Goal: Transaction & Acquisition: Purchase product/service

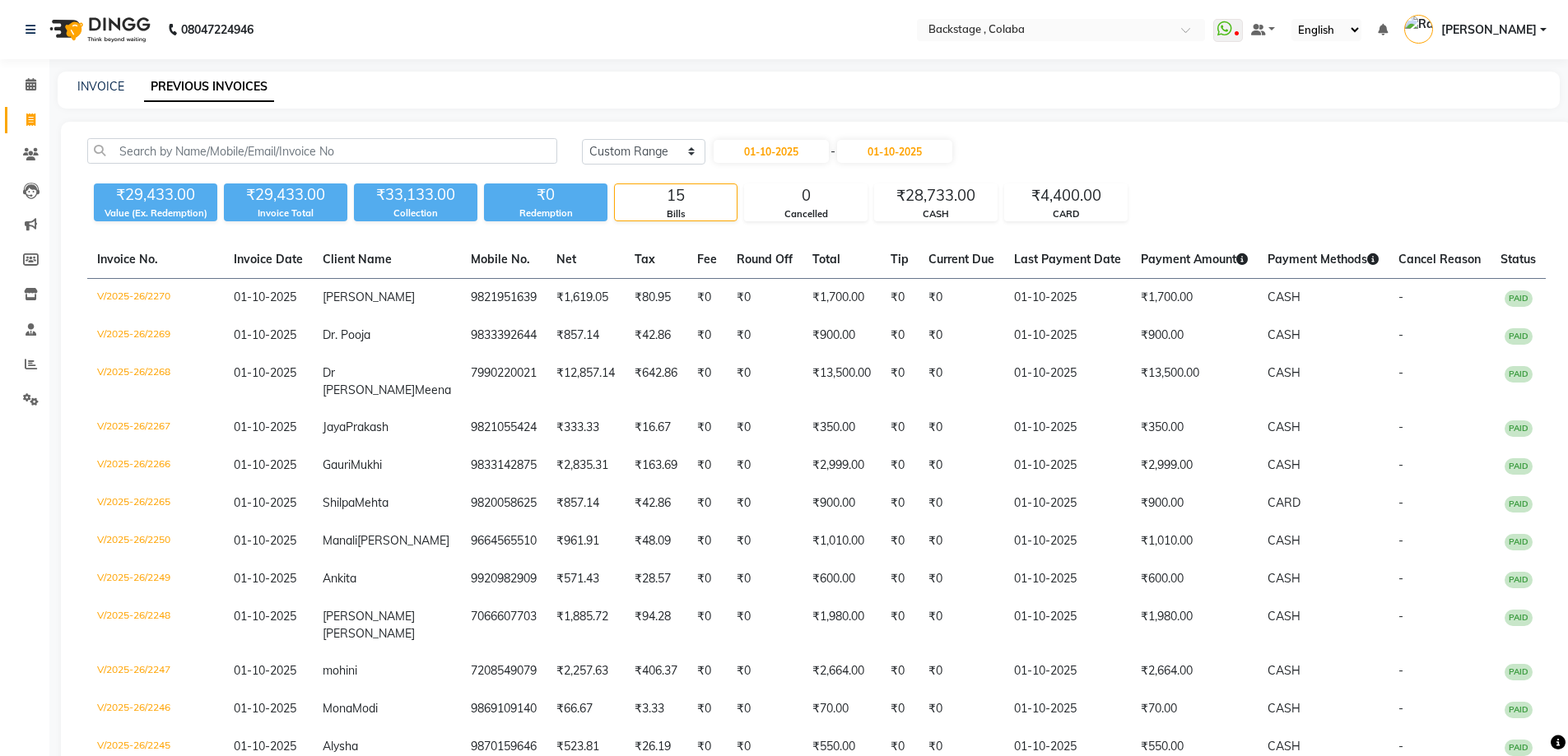
select select "range"
click at [116, 83] on link "INVOICE" at bounding box center [101, 85] width 47 height 14
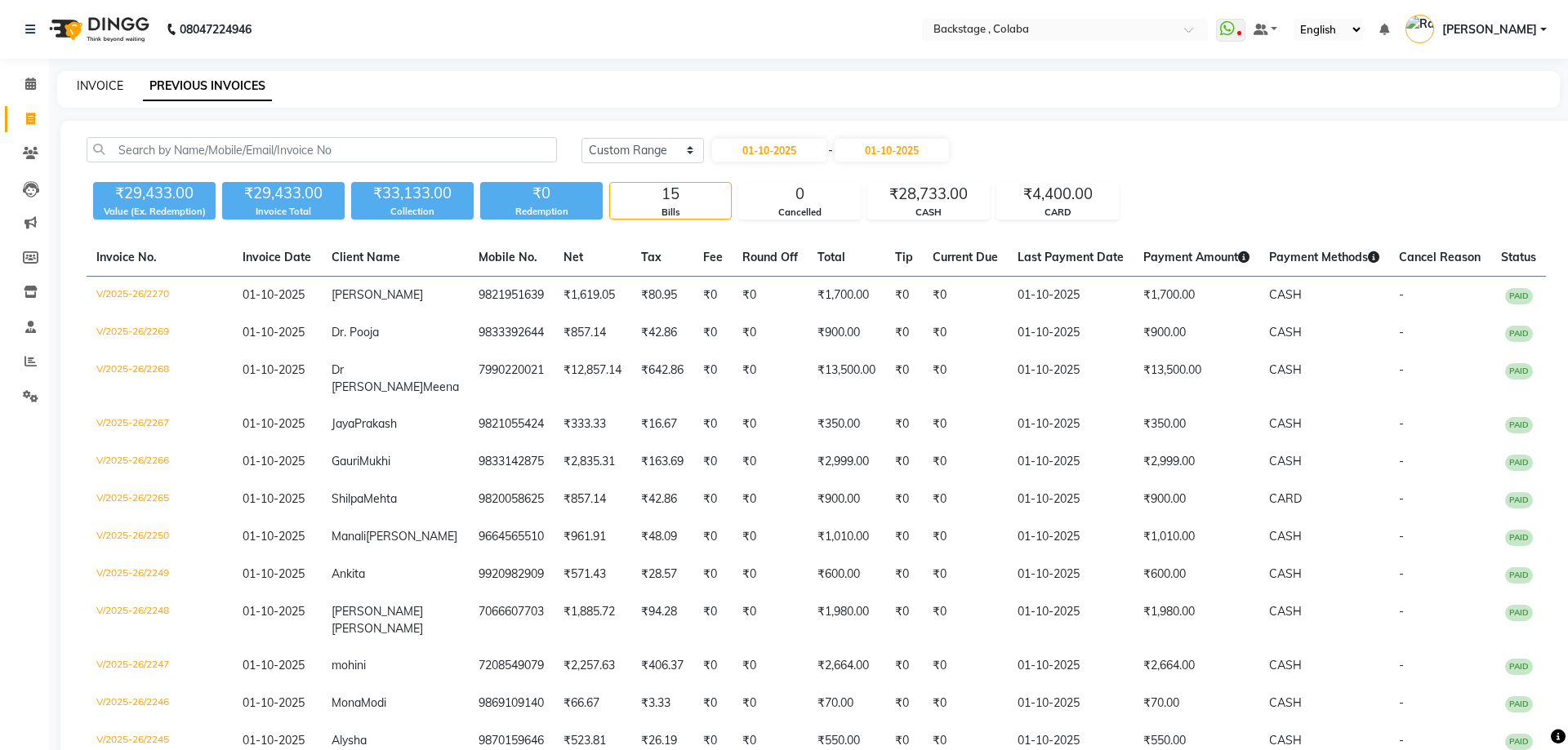
select select "service"
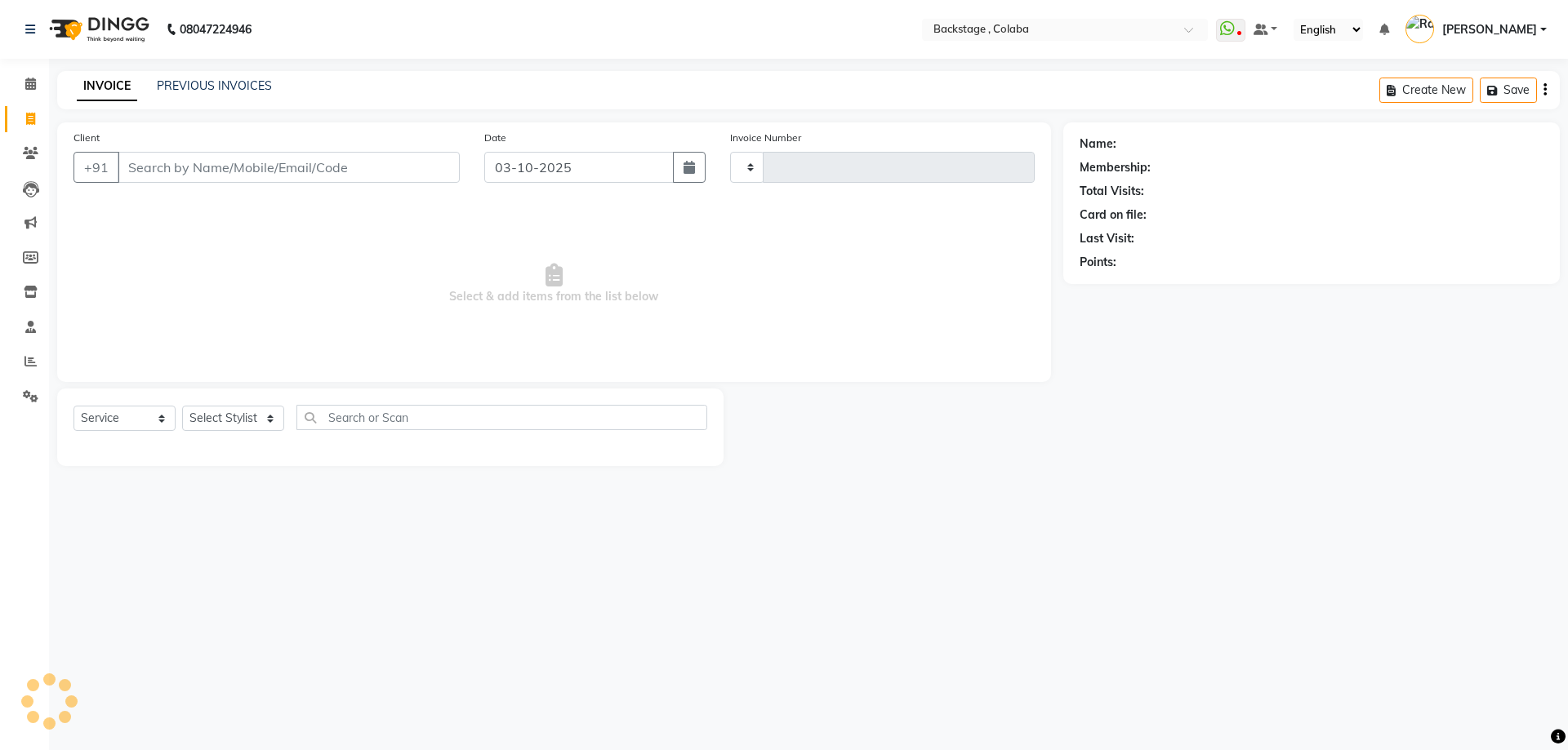
type input "2273"
select select "5451"
click at [185, 88] on link "PREVIOUS INVOICES" at bounding box center [214, 85] width 115 height 14
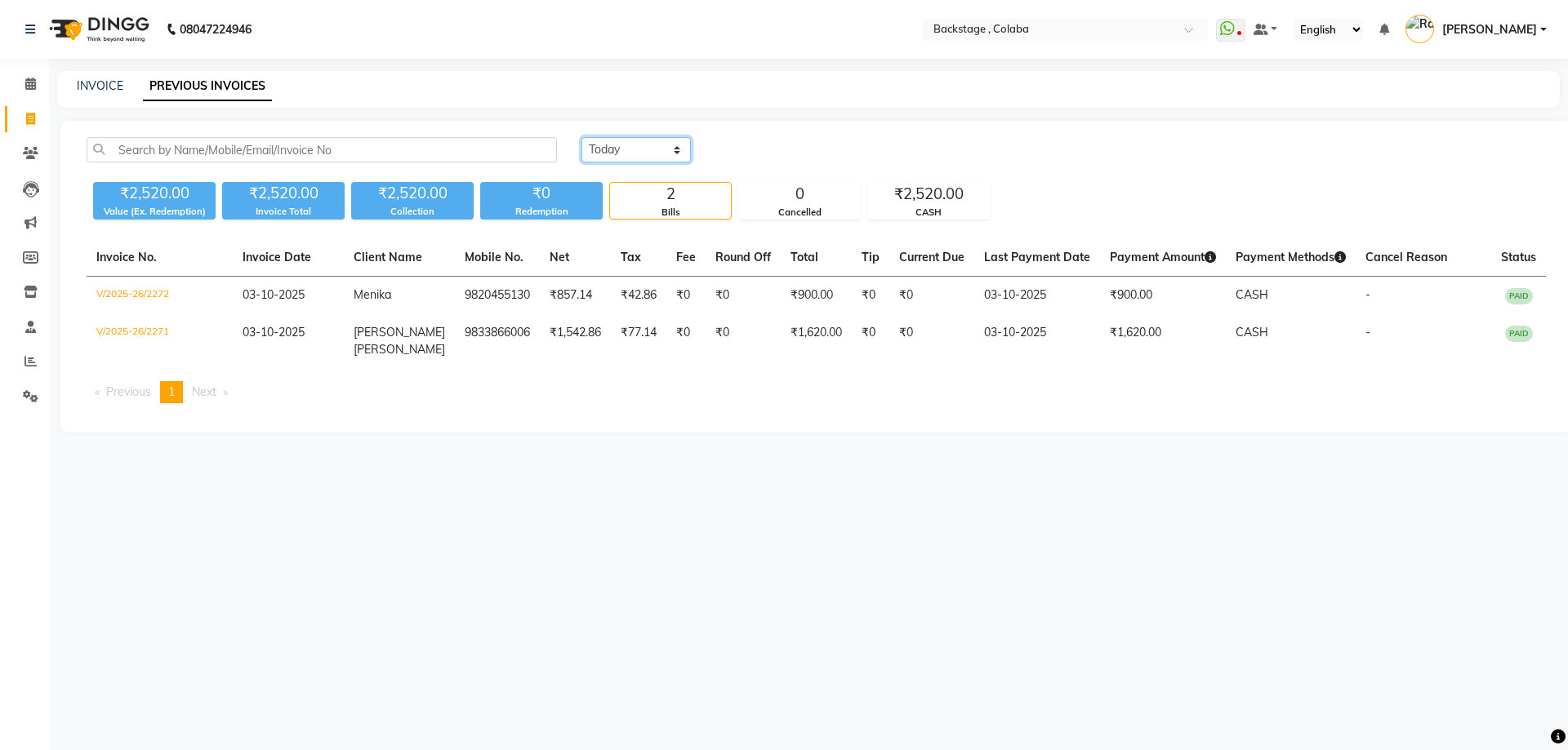
click at [599, 155] on select "[DATE] [DATE] Custom Range" at bounding box center [636, 149] width 109 height 26
select select "range"
click at [582, 137] on select "[DATE] [DATE] Custom Range" at bounding box center [636, 149] width 109 height 26
click at [759, 155] on input "03-10-2025" at bounding box center [769, 150] width 114 height 23
select select "10"
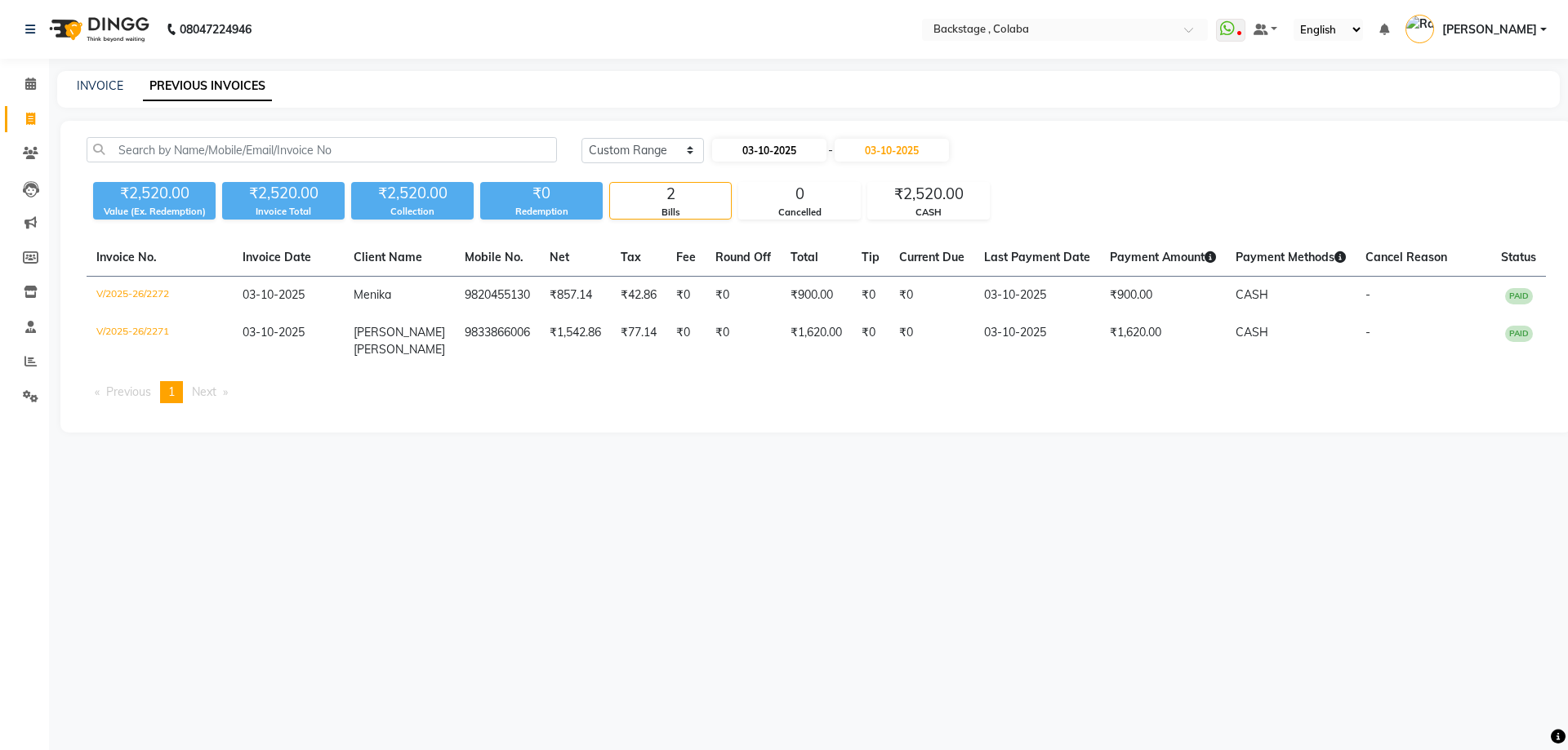
select select "2025"
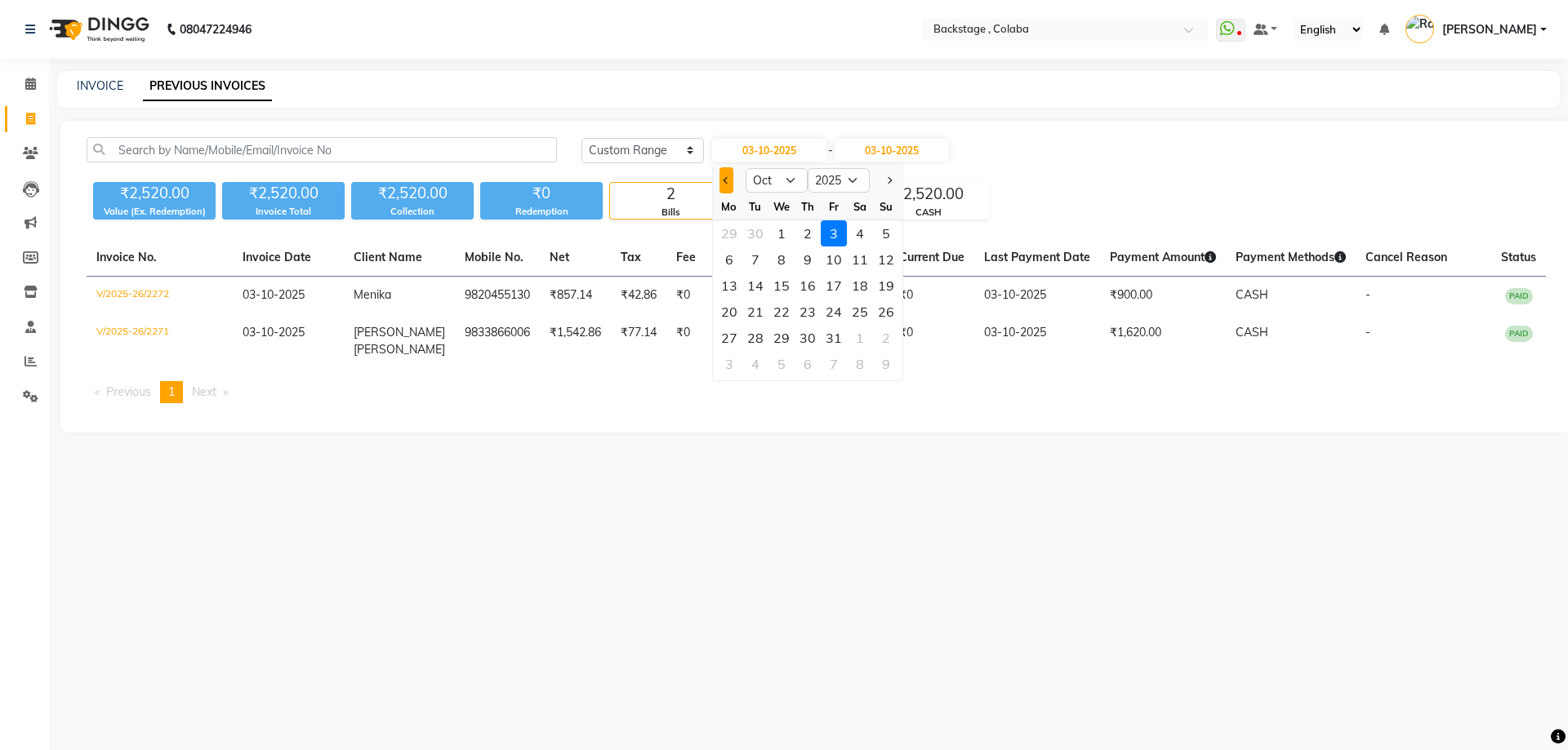
click at [724, 187] on button "Previous month" at bounding box center [726, 180] width 14 height 26
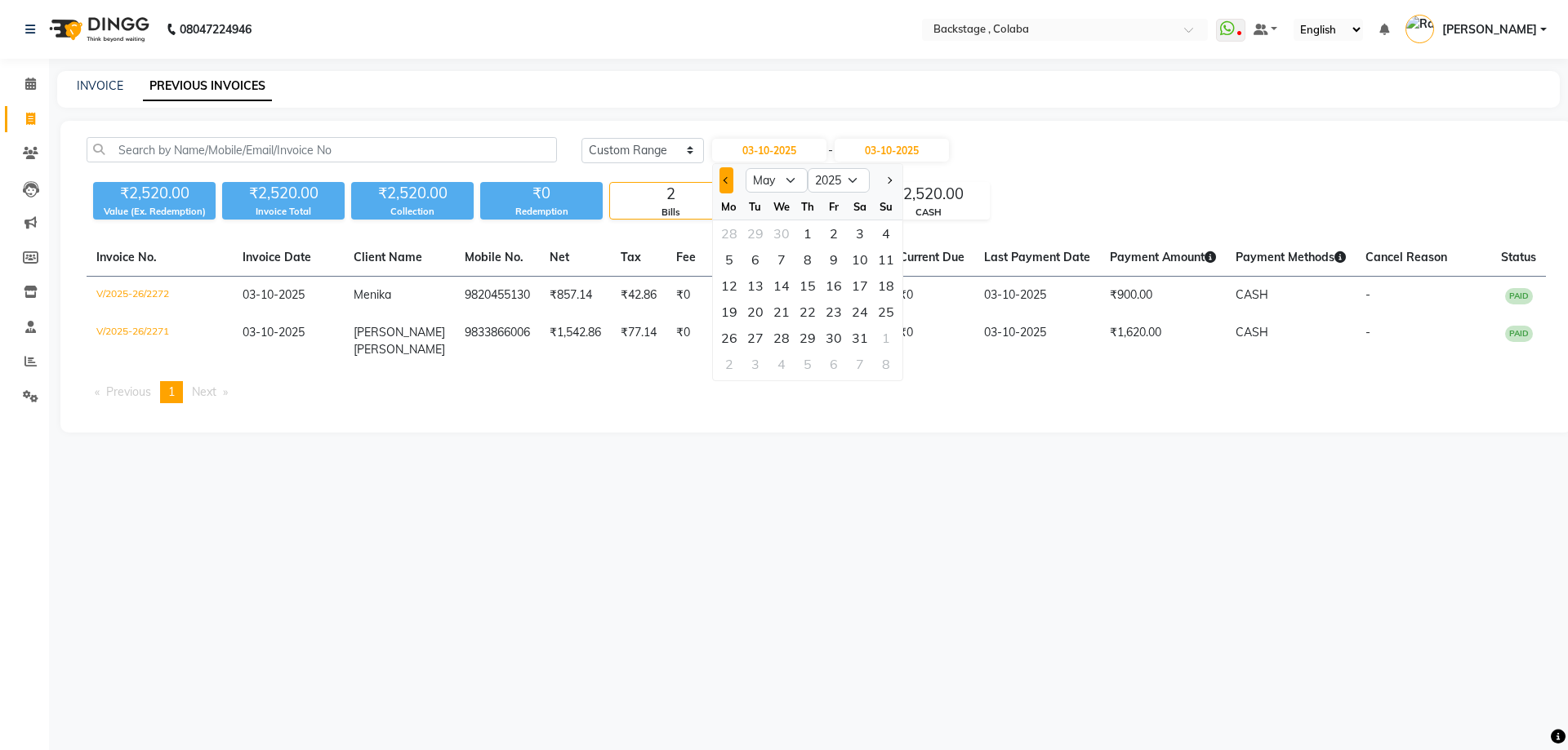
click at [724, 187] on button "Previous month" at bounding box center [726, 180] width 14 height 26
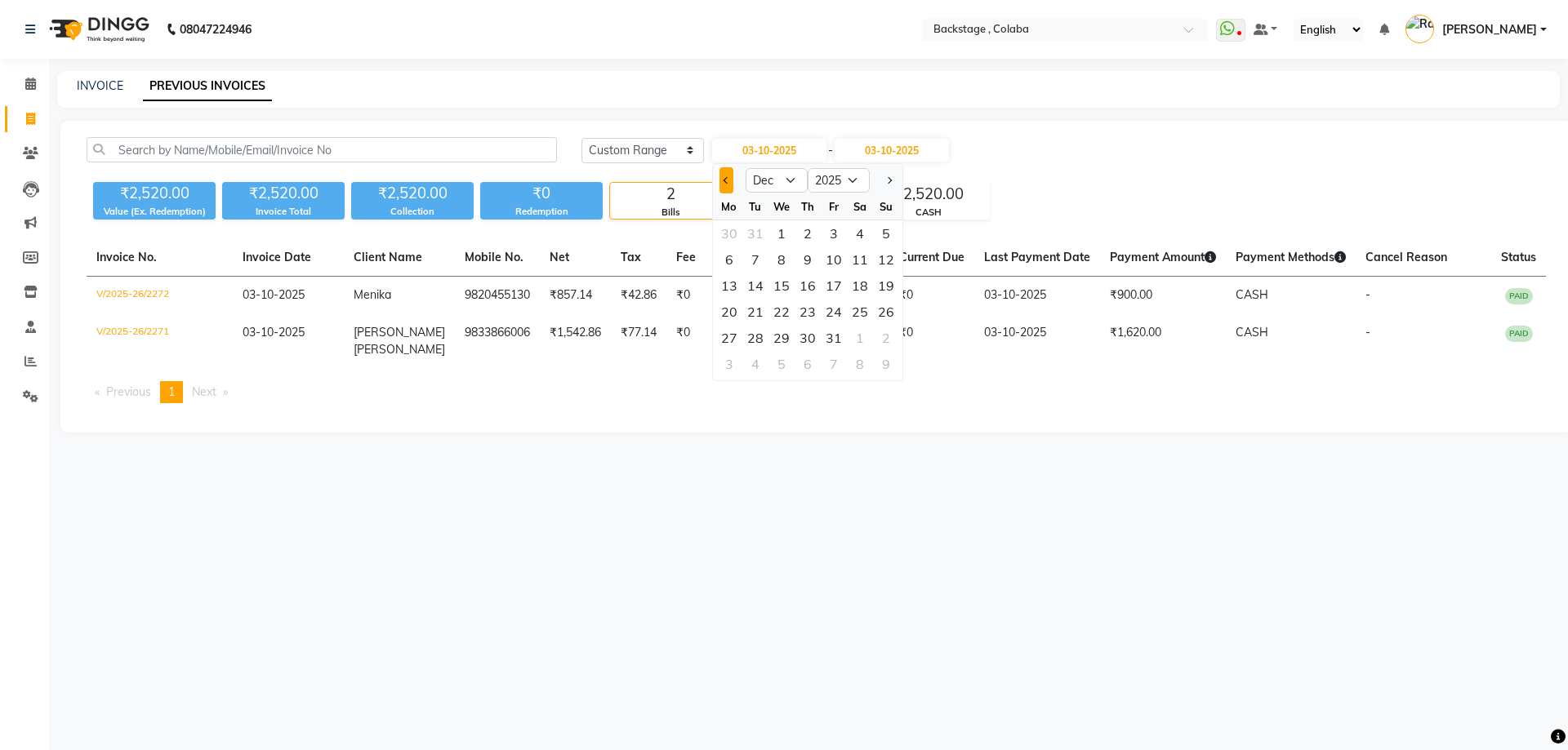
click at [724, 187] on button "Previous month" at bounding box center [726, 180] width 14 height 26
select select "11"
select select "2024"
click at [724, 187] on button "Previous month" at bounding box center [726, 180] width 14 height 26
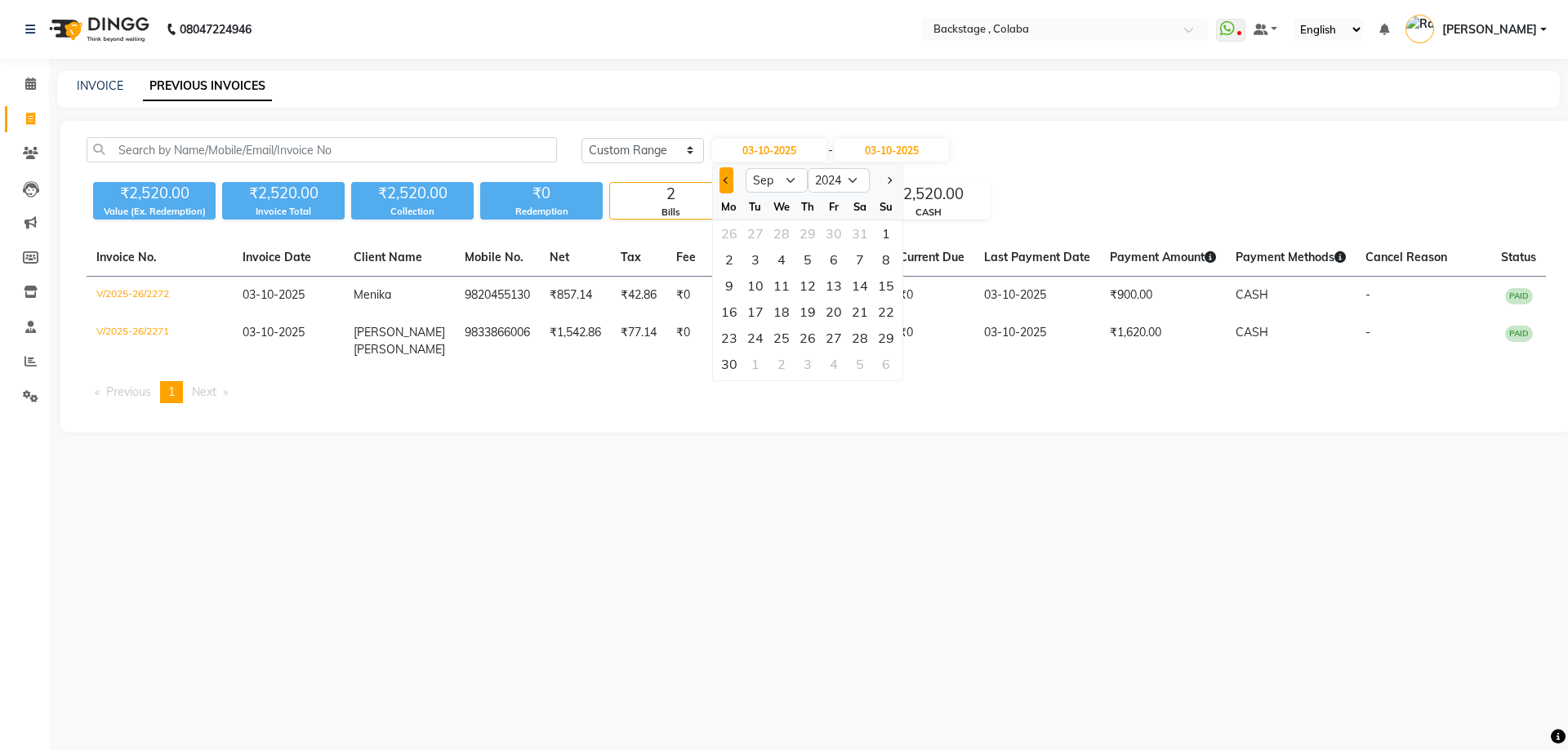
click at [724, 187] on button "Previous month" at bounding box center [726, 180] width 14 height 26
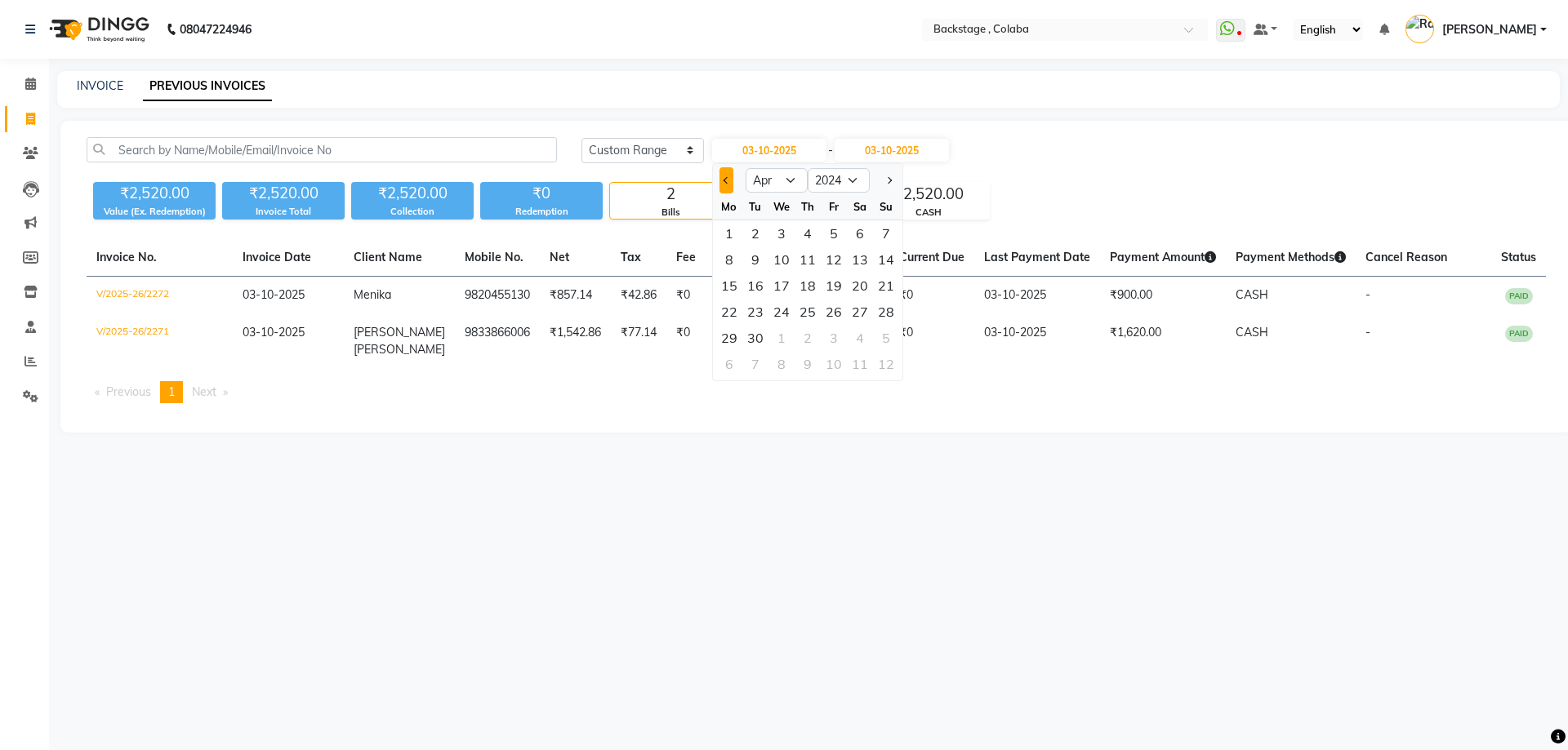
click at [724, 187] on button "Previous month" at bounding box center [726, 180] width 14 height 26
select select "2"
click at [814, 238] on div "1" at bounding box center [806, 233] width 26 height 26
type input "[DATE]"
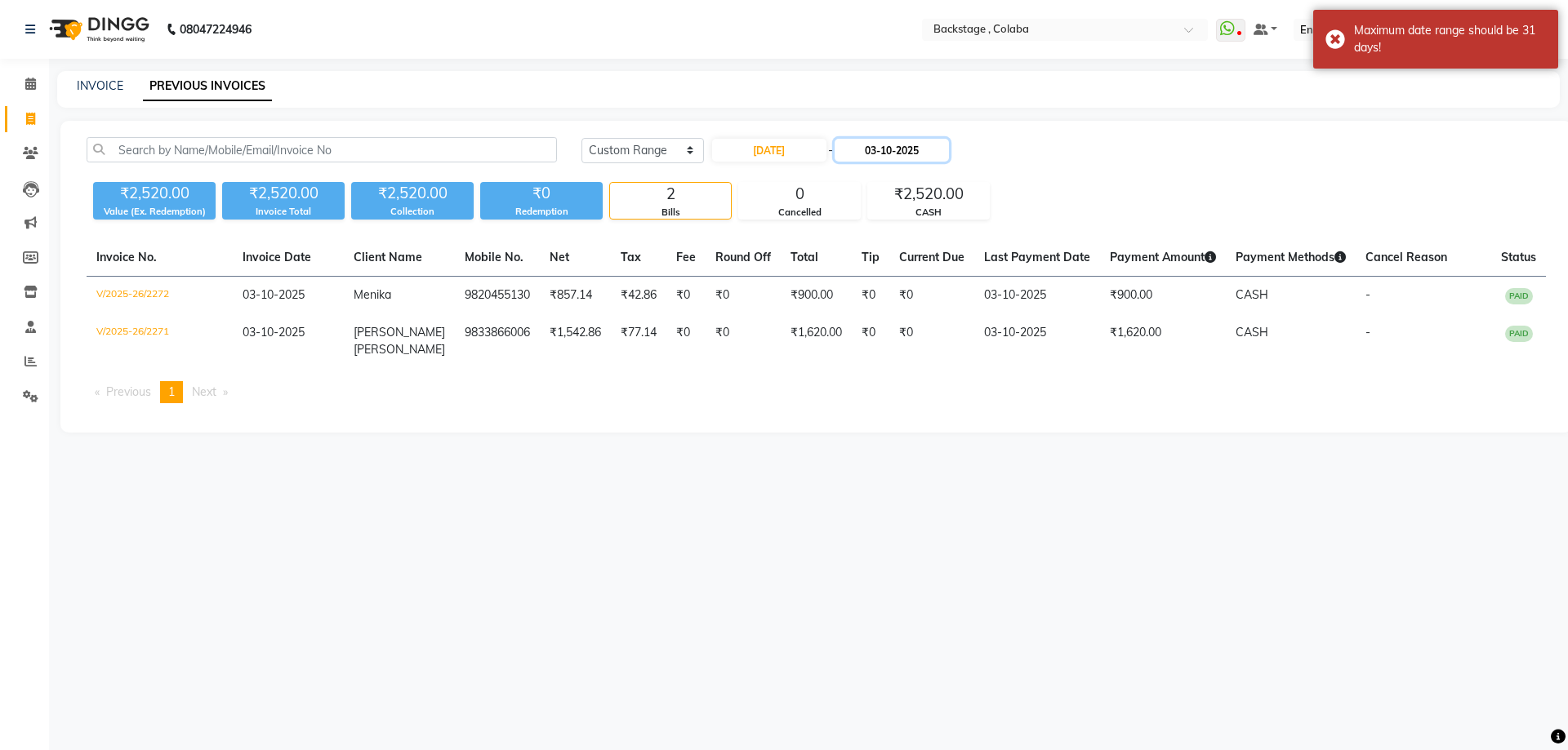
click at [889, 159] on input "03-10-2025" at bounding box center [891, 150] width 114 height 23
select select "10"
select select "2025"
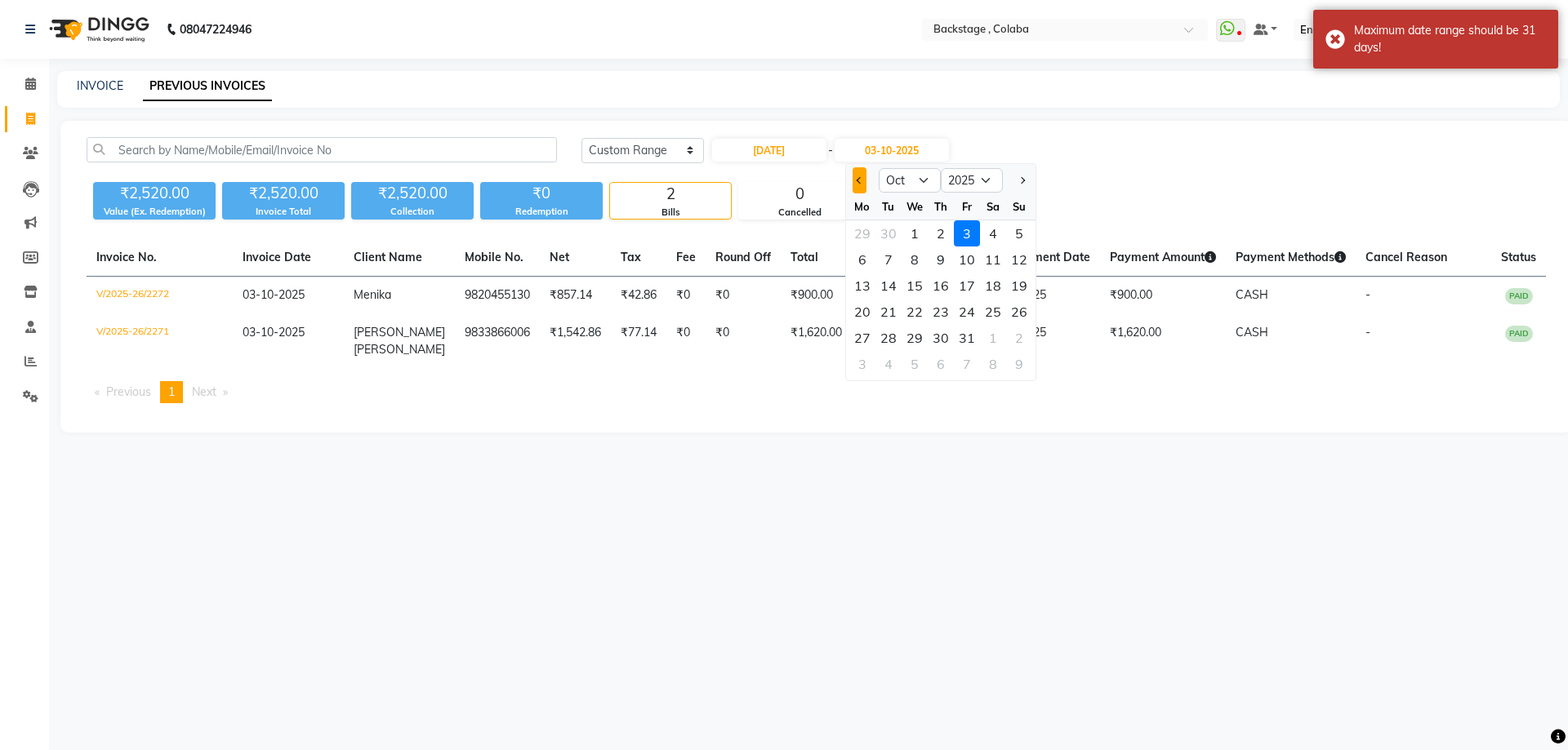
click at [852, 184] on button "Previous month" at bounding box center [859, 180] width 14 height 26
click at [852, 183] on button "Previous month" at bounding box center [859, 180] width 14 height 26
click at [853, 183] on button "Previous month" at bounding box center [859, 180] width 14 height 26
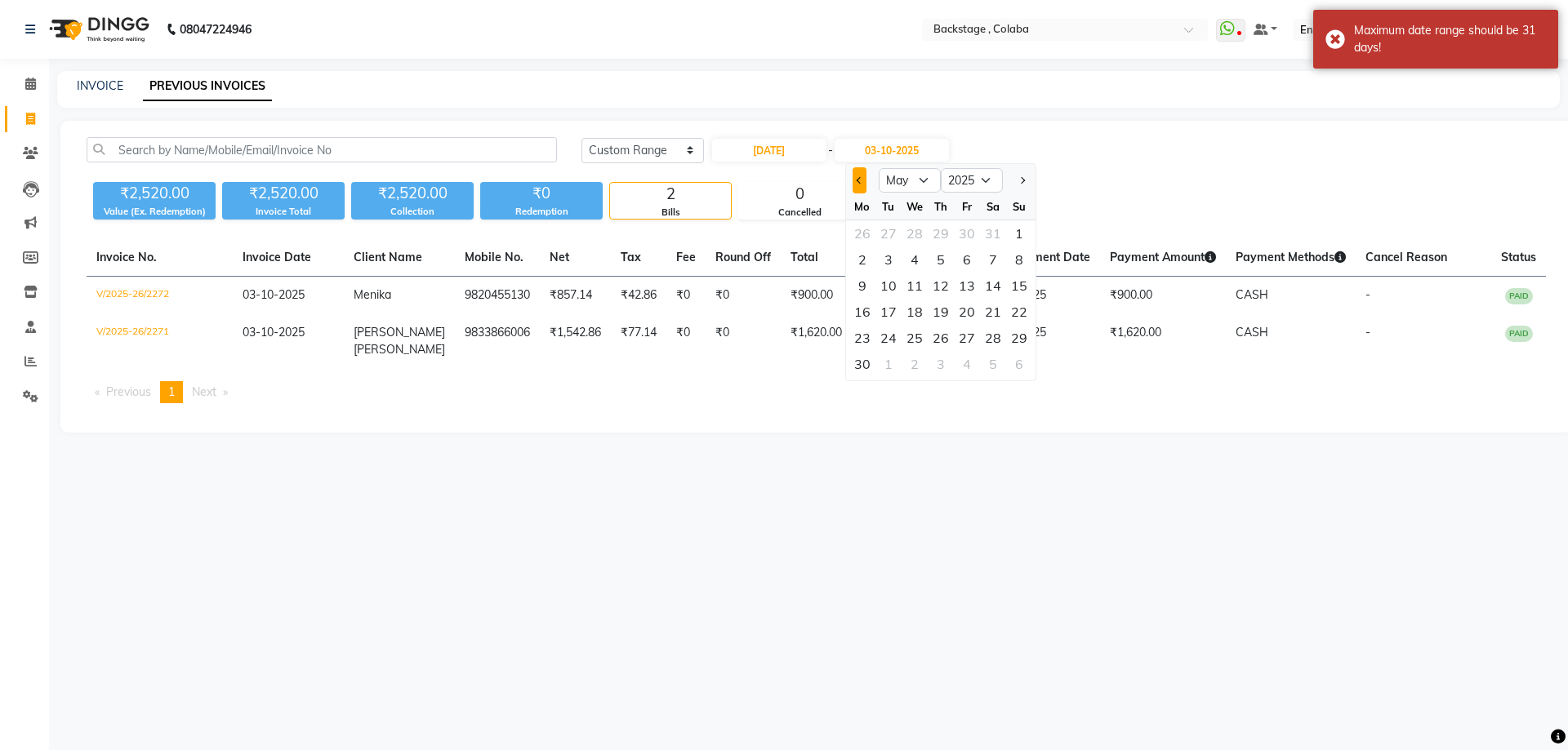
click at [853, 183] on button "Previous month" at bounding box center [859, 180] width 14 height 26
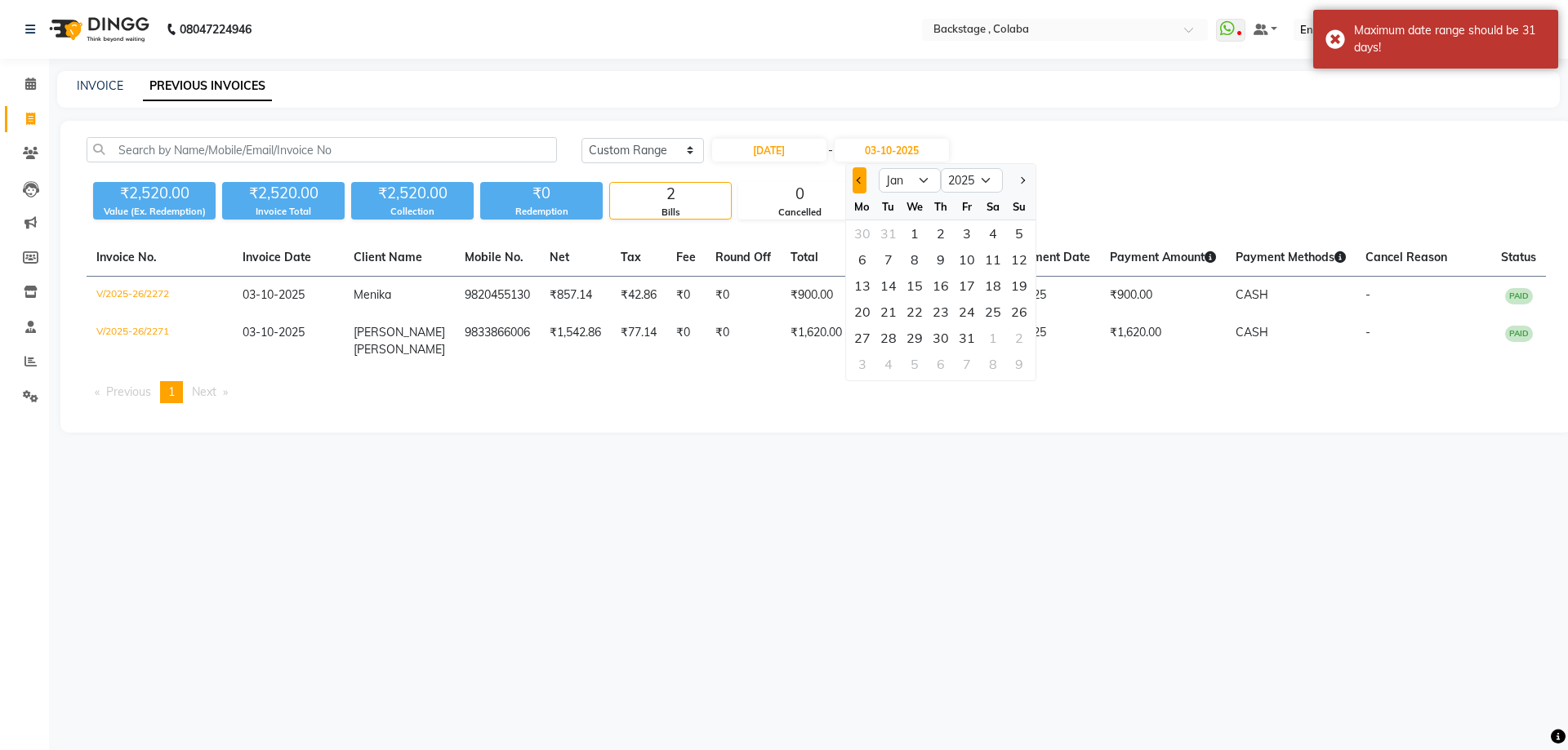
select select "12"
select select "2024"
click at [853, 183] on button "Previous month" at bounding box center [859, 180] width 14 height 26
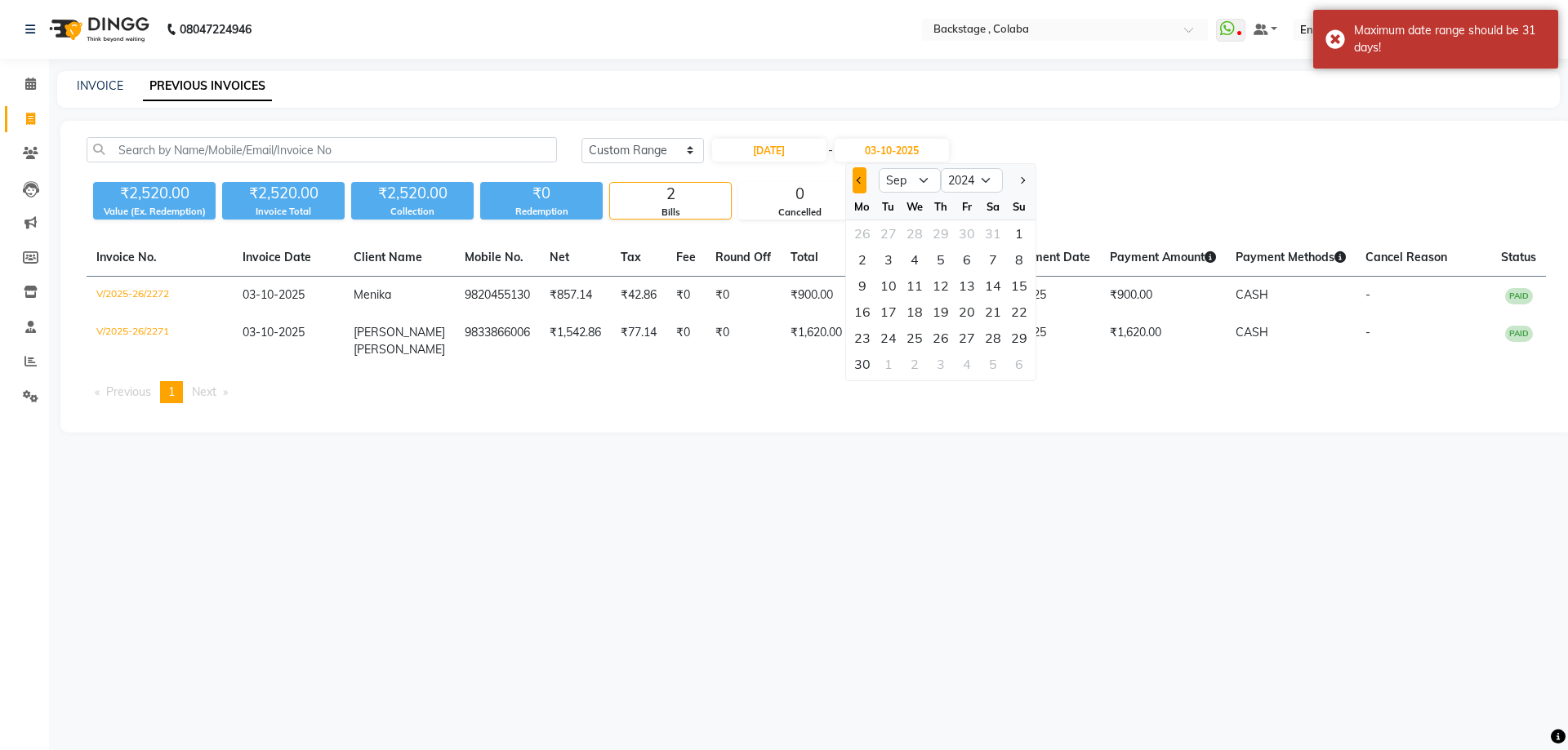
click at [853, 183] on button "Previous month" at bounding box center [859, 180] width 14 height 26
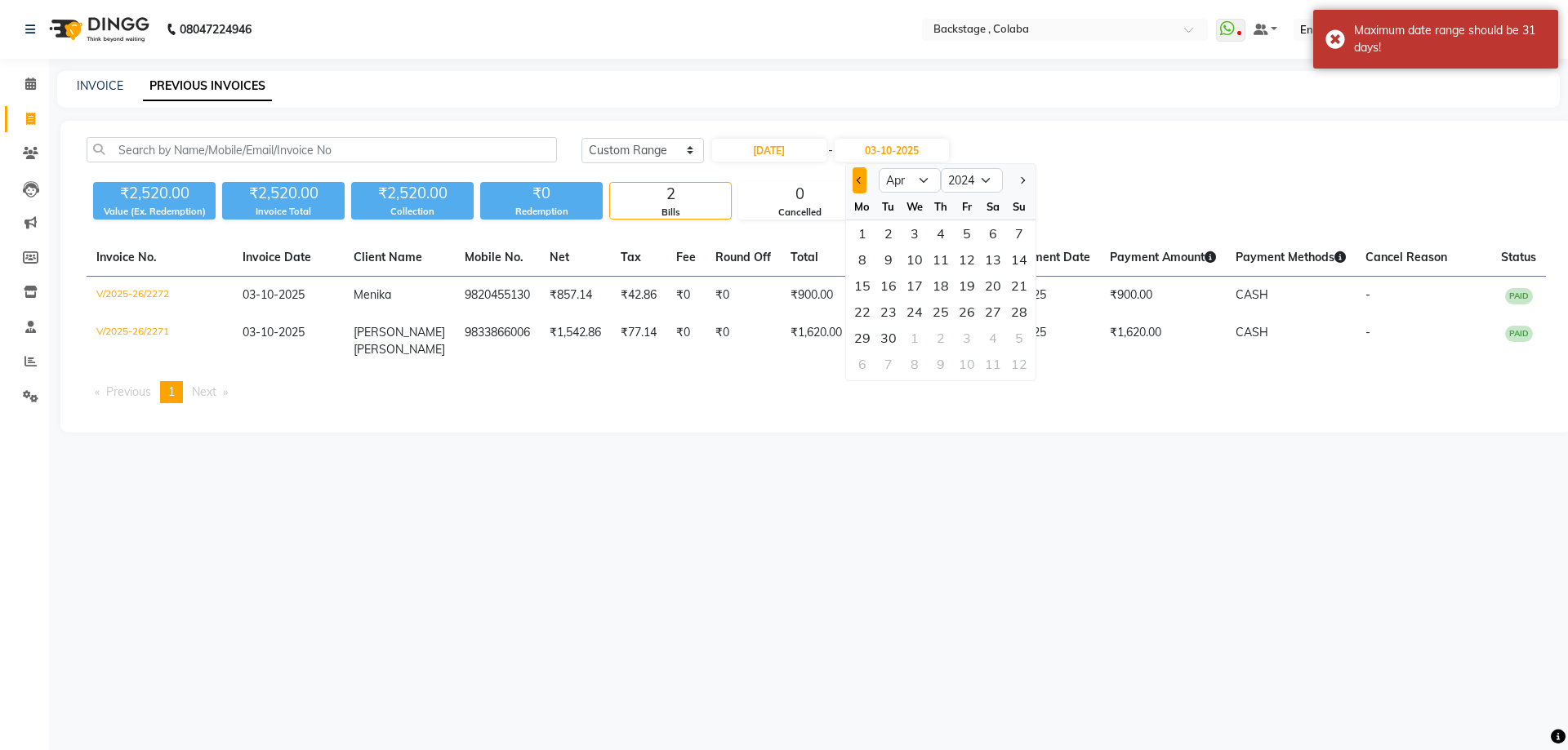
click at [853, 183] on button "Previous month" at bounding box center [859, 180] width 14 height 26
click at [852, 184] on button "Previous month" at bounding box center [859, 180] width 14 height 26
select select "2"
click at [944, 335] on div "29" at bounding box center [940, 337] width 26 height 26
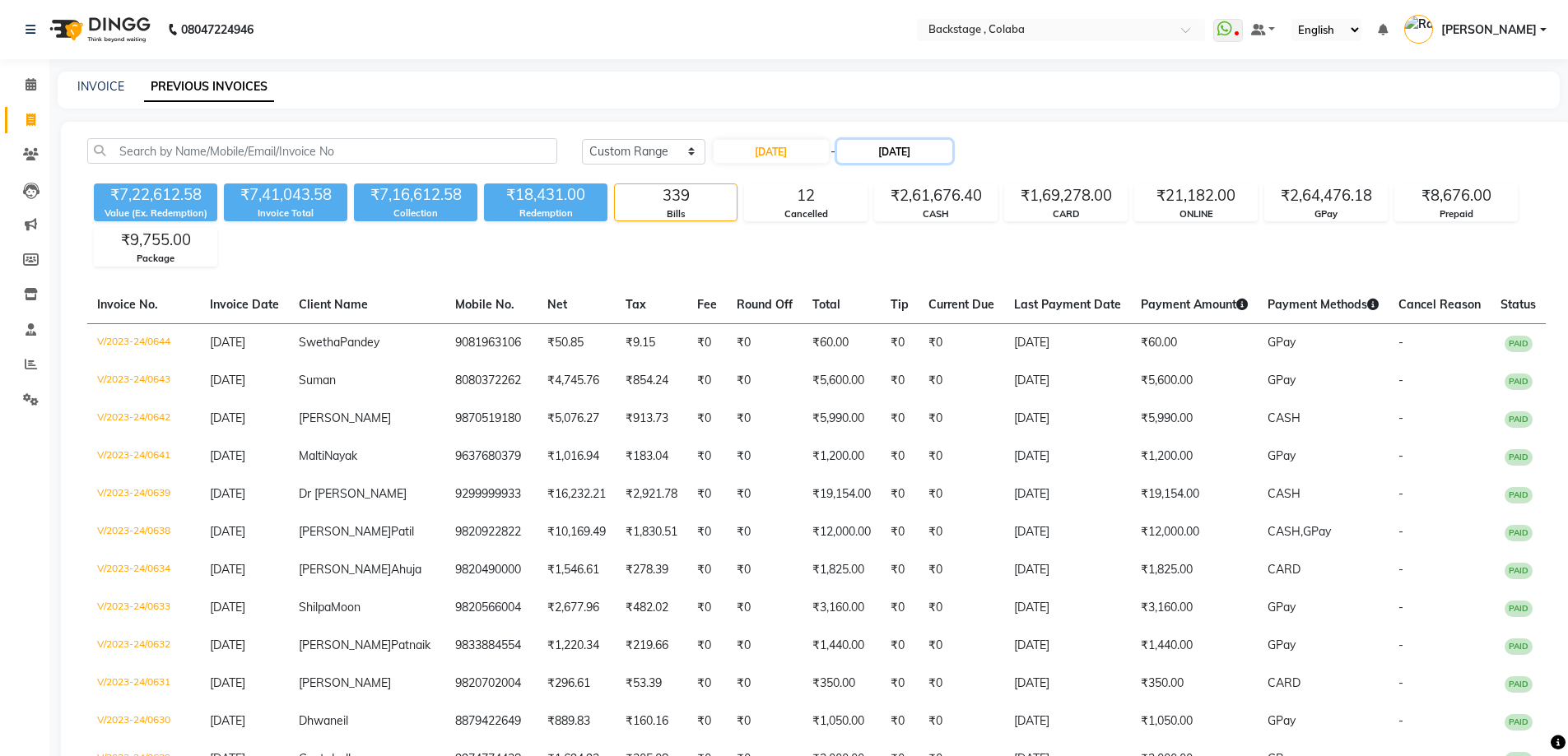
click at [905, 155] on input "[DATE]" at bounding box center [894, 152] width 115 height 23
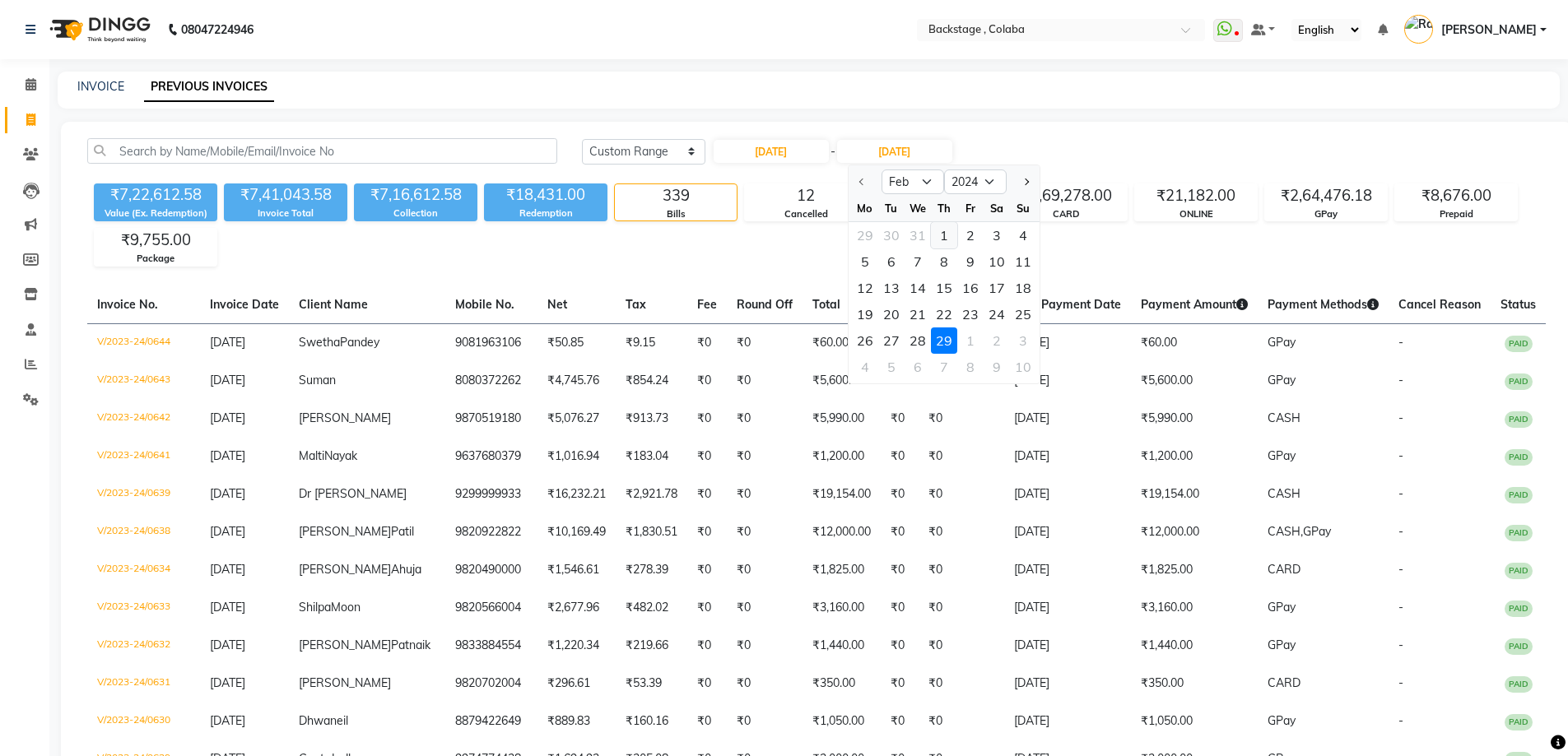
drag, startPoint x: 938, startPoint y: 237, endPoint x: 956, endPoint y: 234, distance: 18.2
click at [940, 237] on div "1" at bounding box center [943, 235] width 26 height 26
type input "[DATE]"
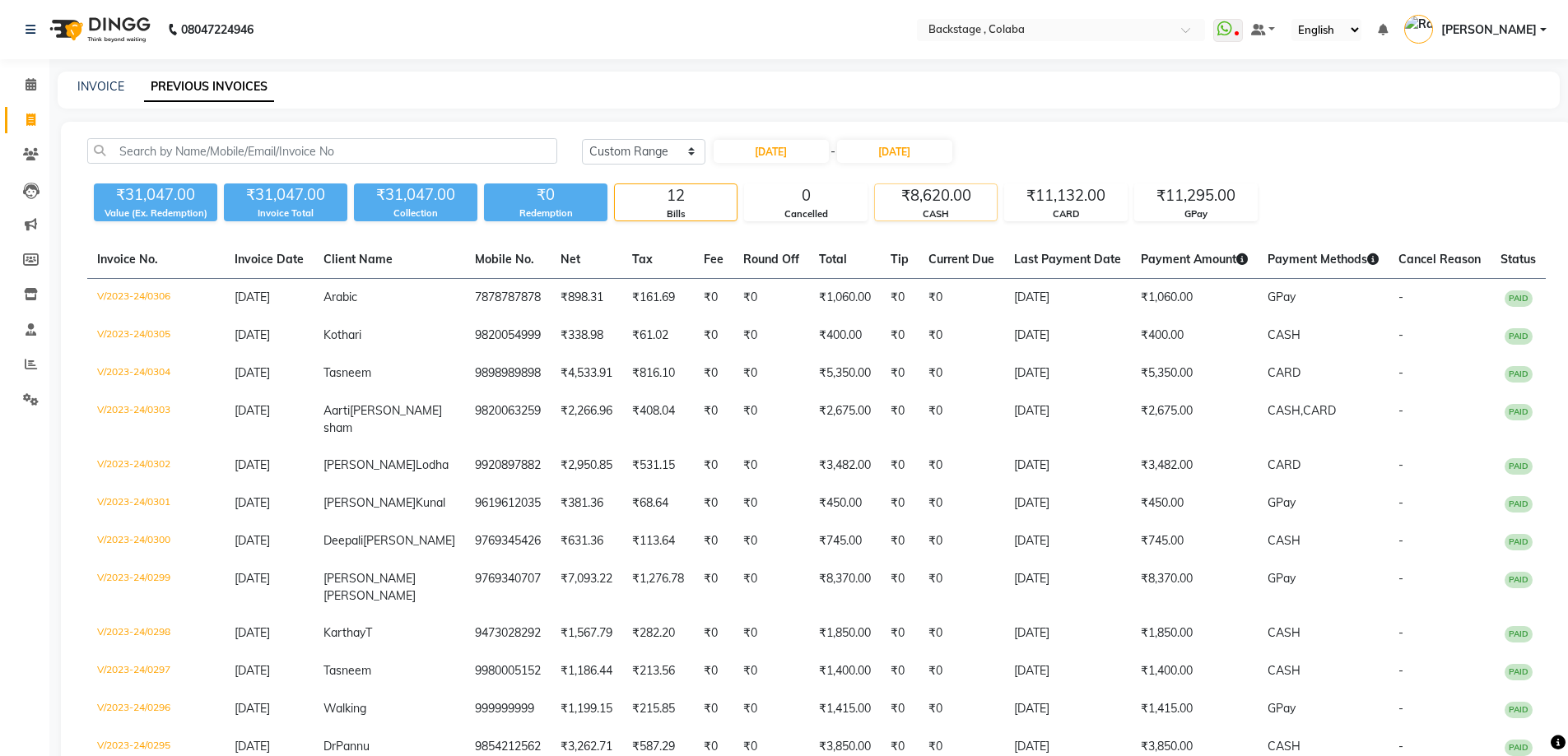
click at [966, 217] on div "CASH" at bounding box center [936, 214] width 122 height 14
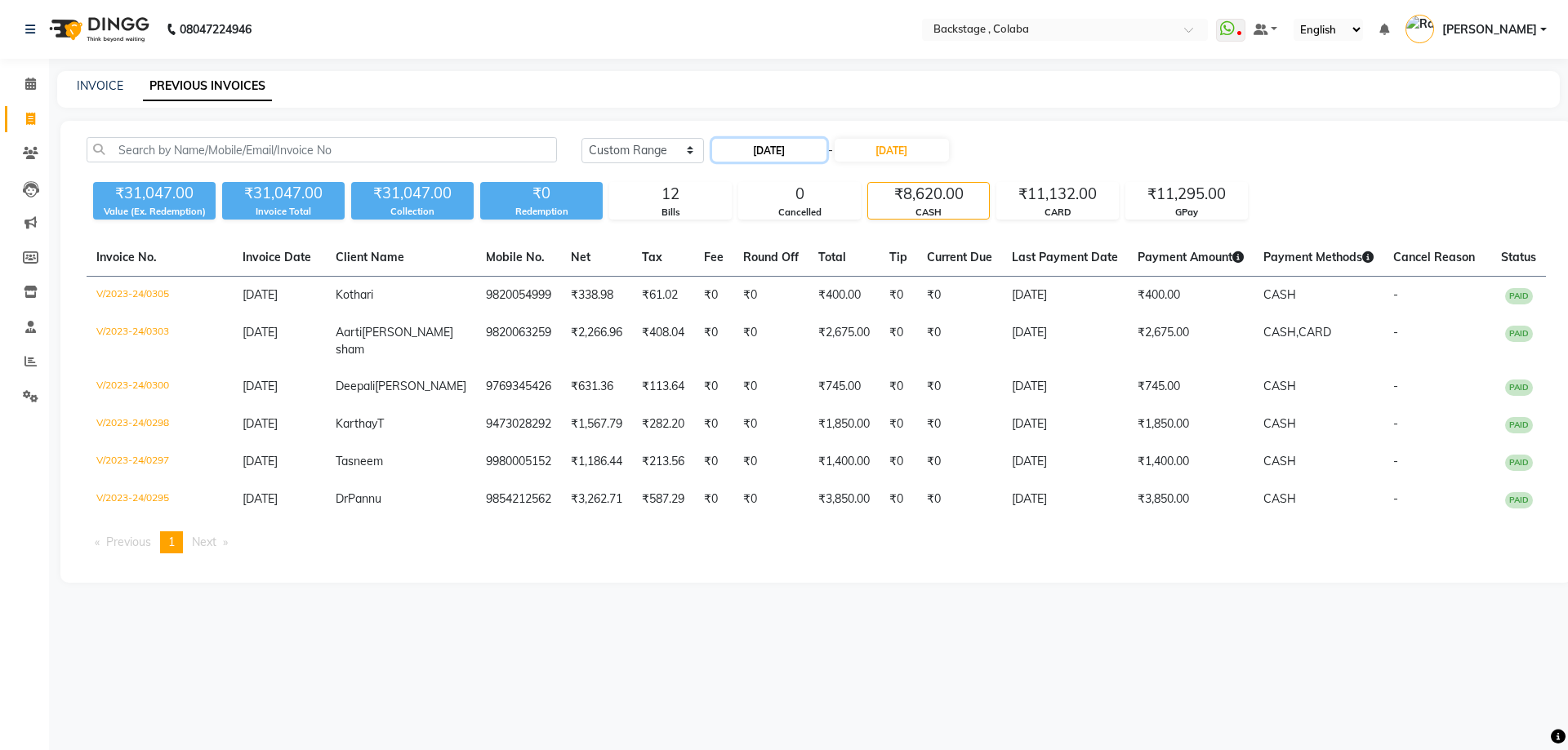
click at [791, 160] on input "[DATE]" at bounding box center [769, 150] width 114 height 23
select select "2"
select select "2024"
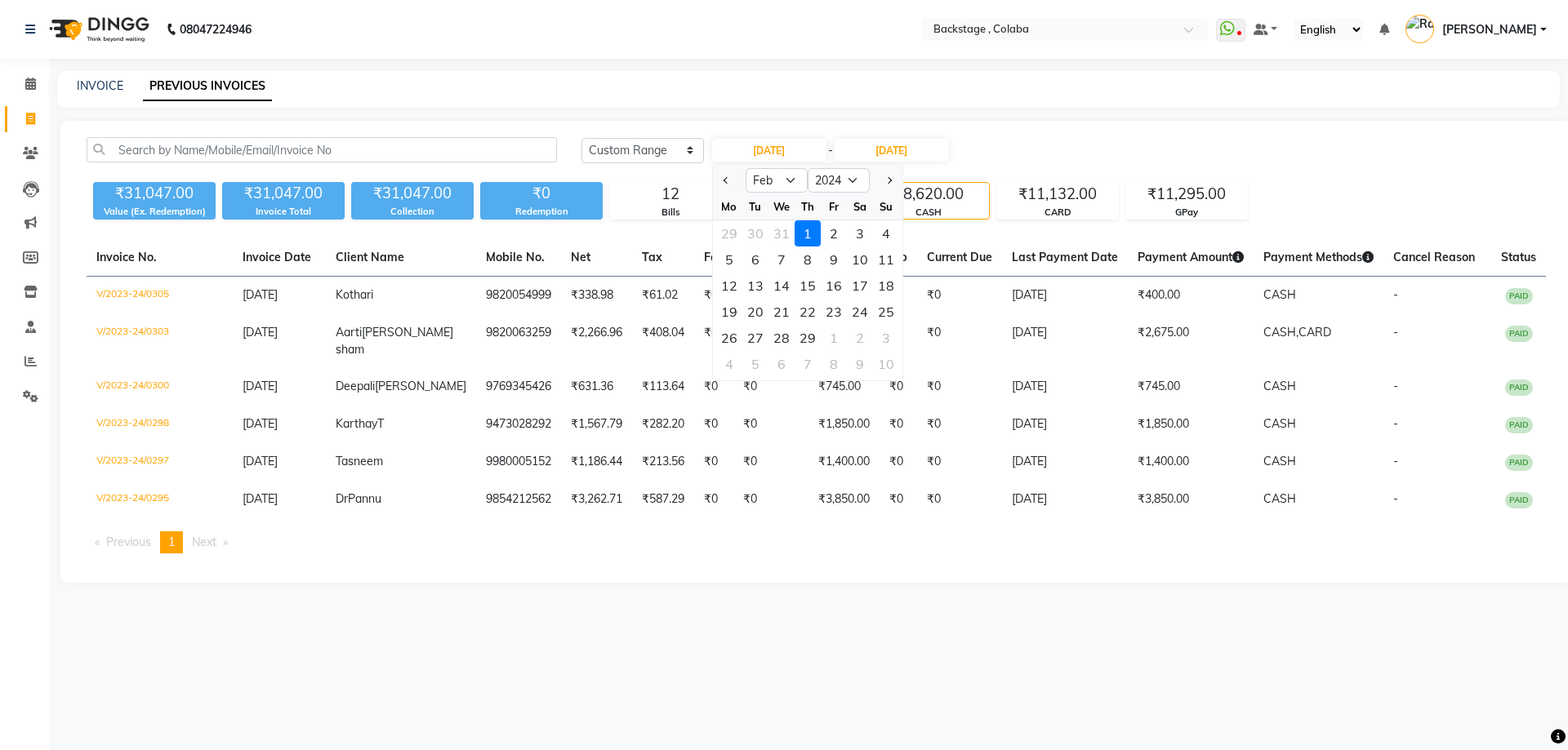
drag, startPoint x: 828, startPoint y: 237, endPoint x: 855, endPoint y: 227, distance: 28.8
click at [829, 235] on div "2" at bounding box center [833, 233] width 26 height 26
type input "[DATE]"
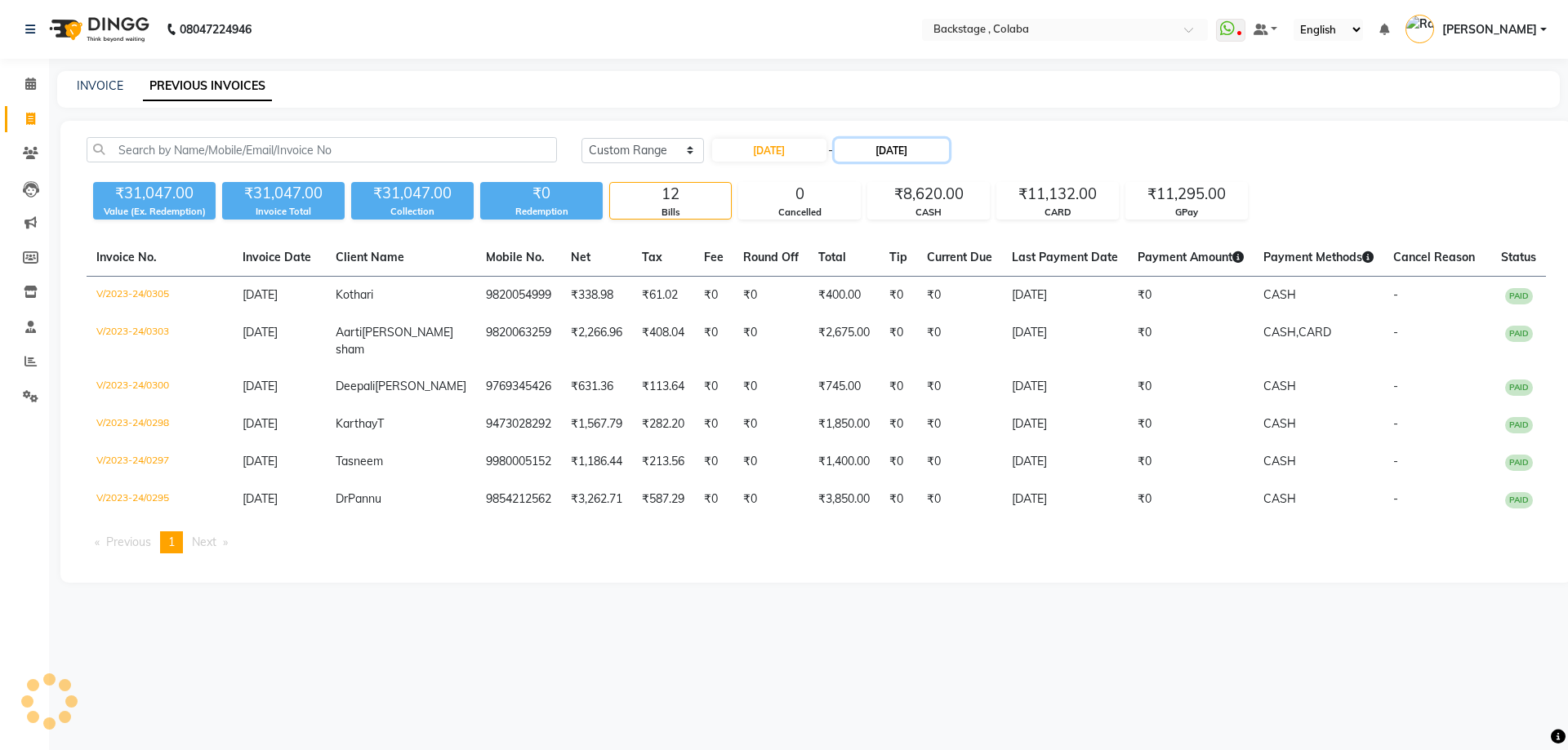
click at [903, 156] on input "[DATE]" at bounding box center [891, 150] width 114 height 23
click at [970, 236] on div "2" at bounding box center [966, 233] width 26 height 26
type input "[DATE]"
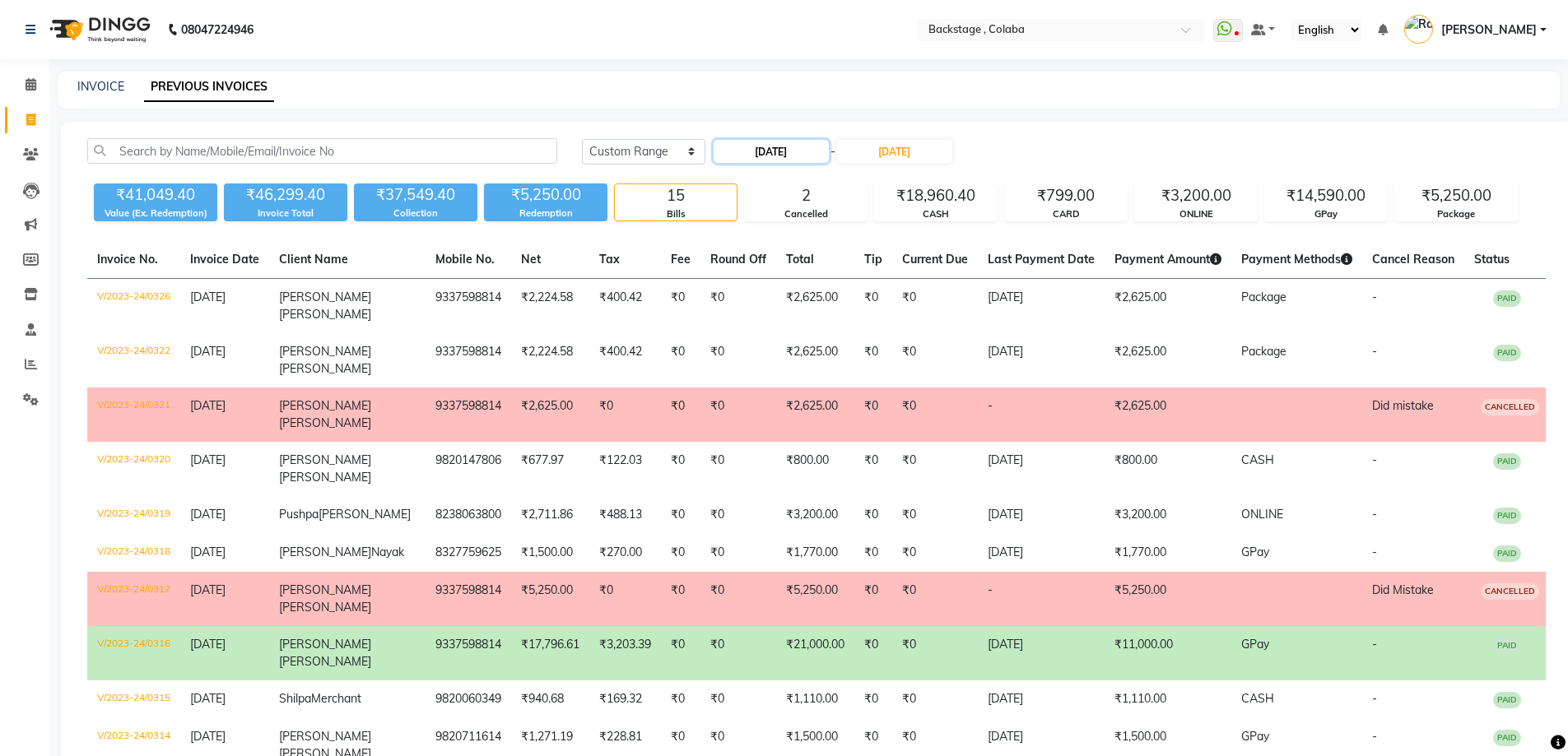
click at [777, 148] on input "[DATE]" at bounding box center [772, 152] width 115 height 23
select select "2"
select select "2024"
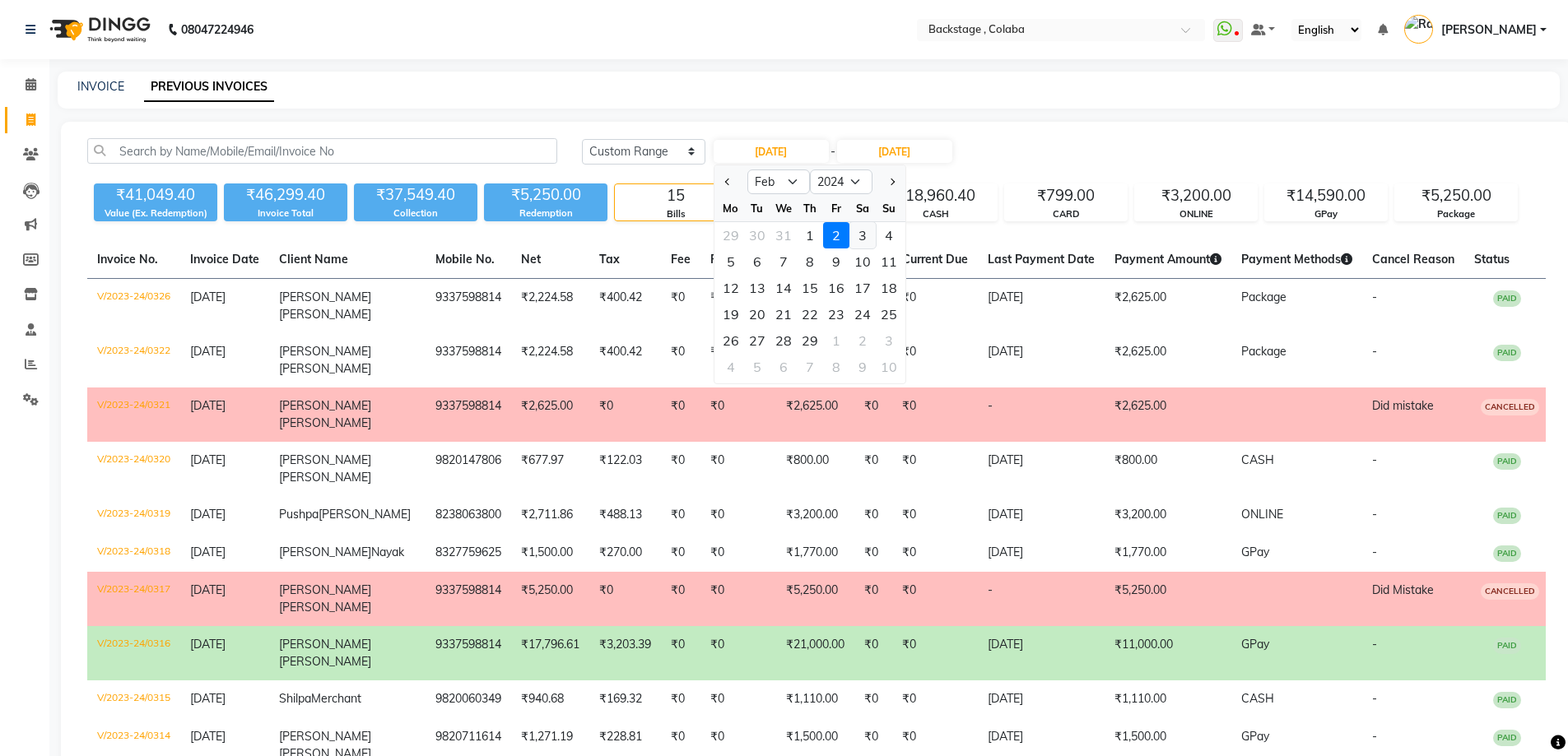
click at [853, 237] on div "3" at bounding box center [862, 235] width 26 height 26
type input "[DATE]"
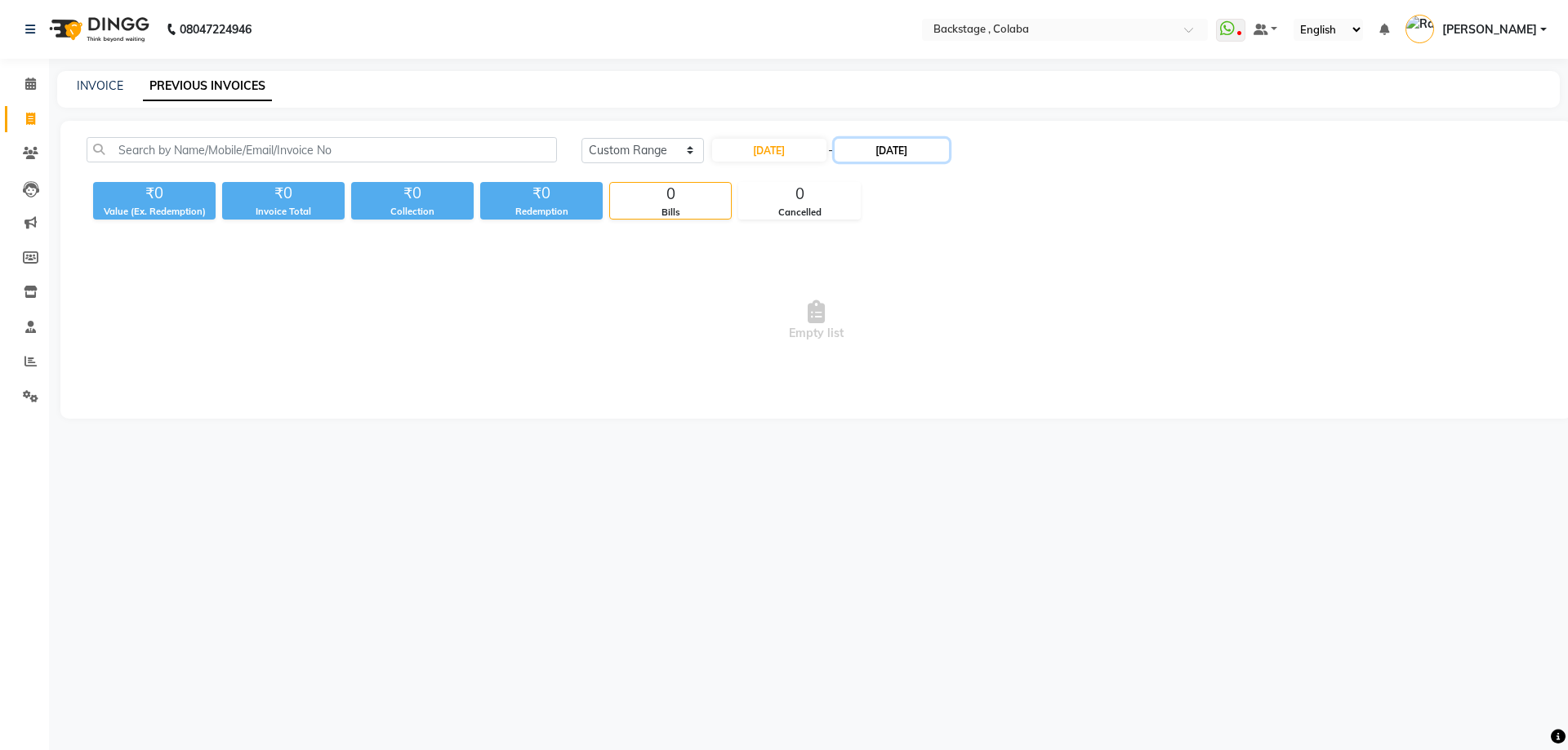
click at [911, 149] on input "[DATE]" at bounding box center [891, 150] width 114 height 23
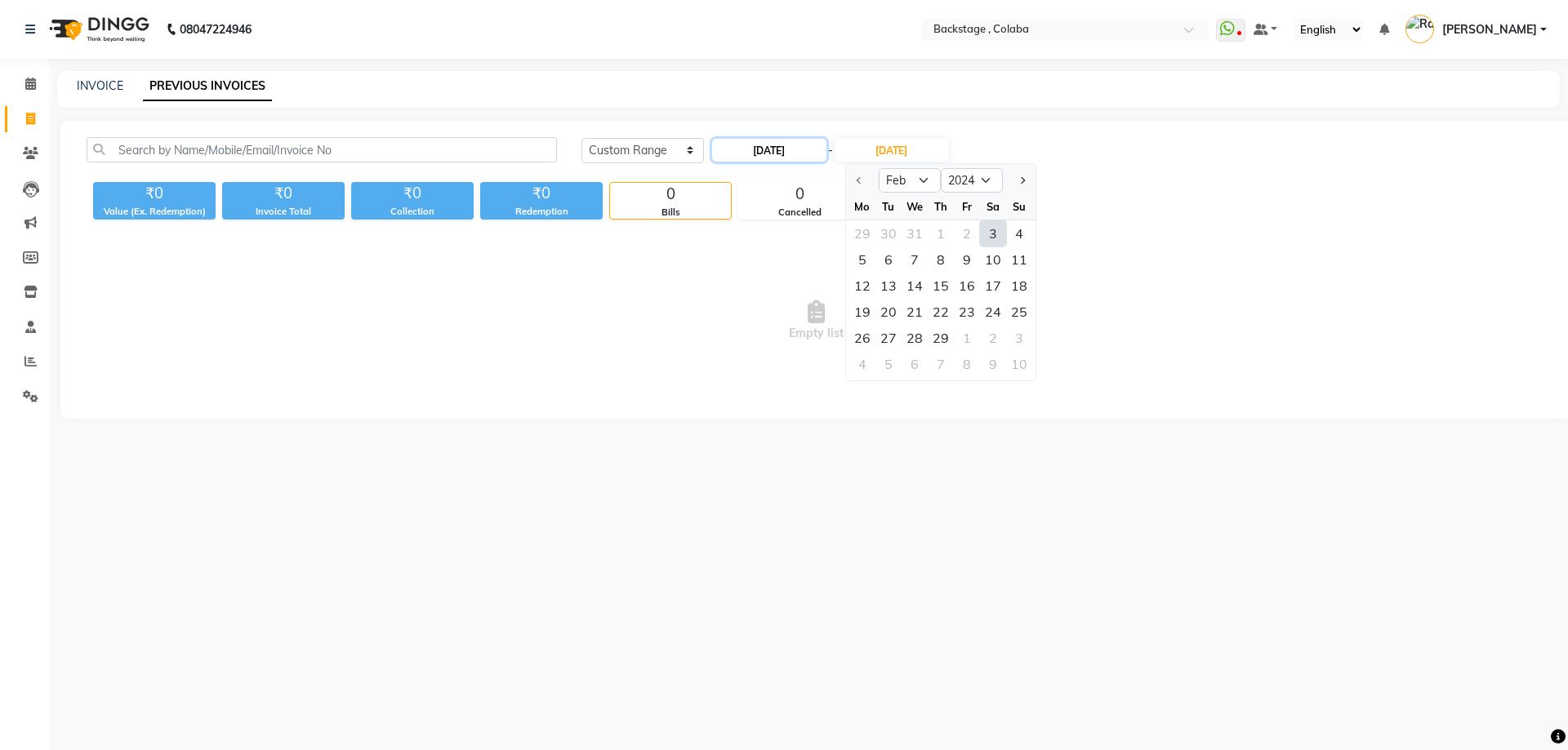
click at [783, 150] on input "[DATE]" at bounding box center [769, 150] width 114 height 23
select select "2"
select select "2024"
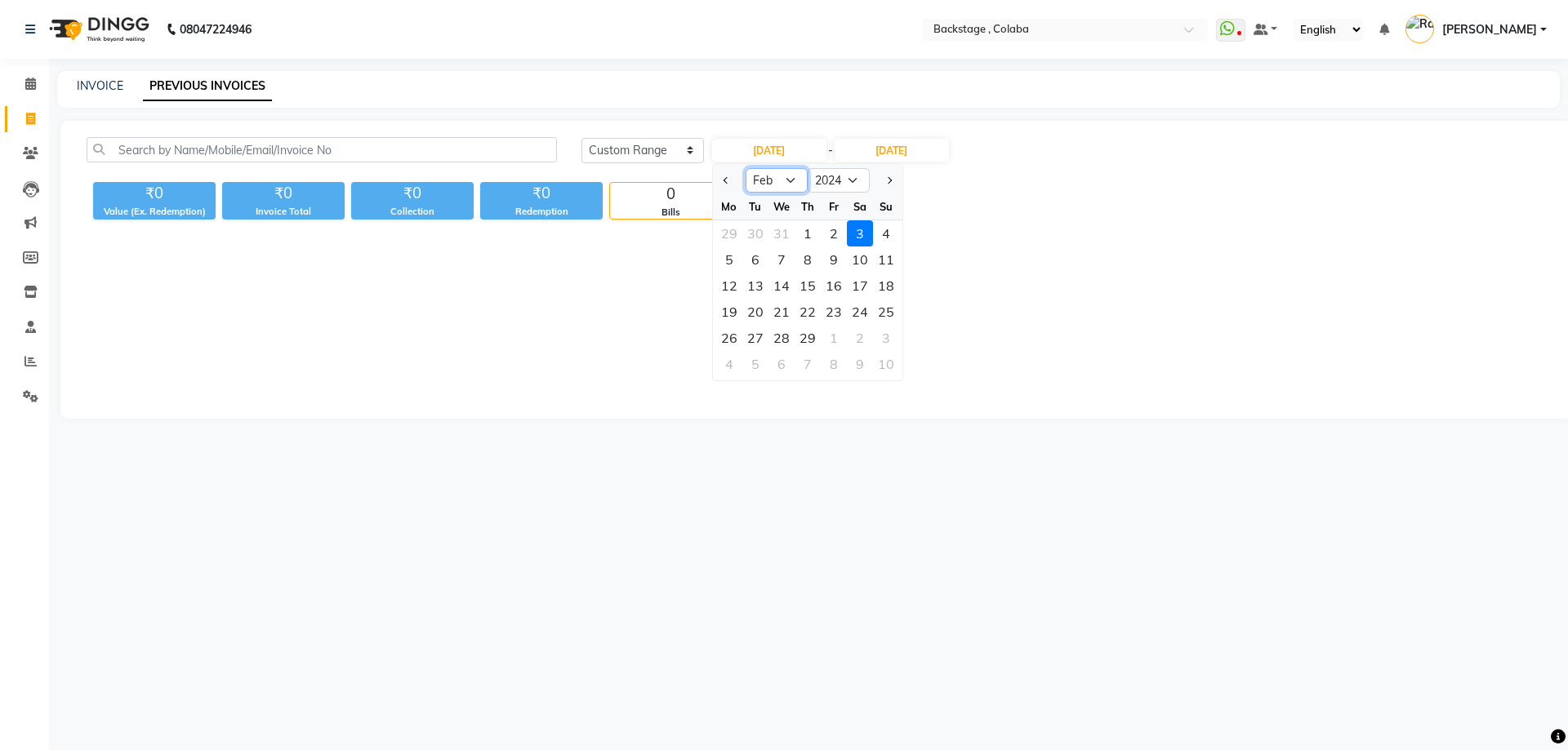
click at [789, 179] on select "Jan Feb Mar Apr May Jun [DATE] Aug Sep Oct Nov Dec" at bounding box center [776, 181] width 62 height 25
select select "3"
click at [745, 168] on select "Jan Feb Mar Apr May Jun [DATE] Aug Sep Oct Nov Dec" at bounding box center [776, 181] width 62 height 25
click at [770, 149] on input "[DATE]" at bounding box center [769, 150] width 114 height 23
click at [825, 231] on div "1" at bounding box center [833, 233] width 26 height 26
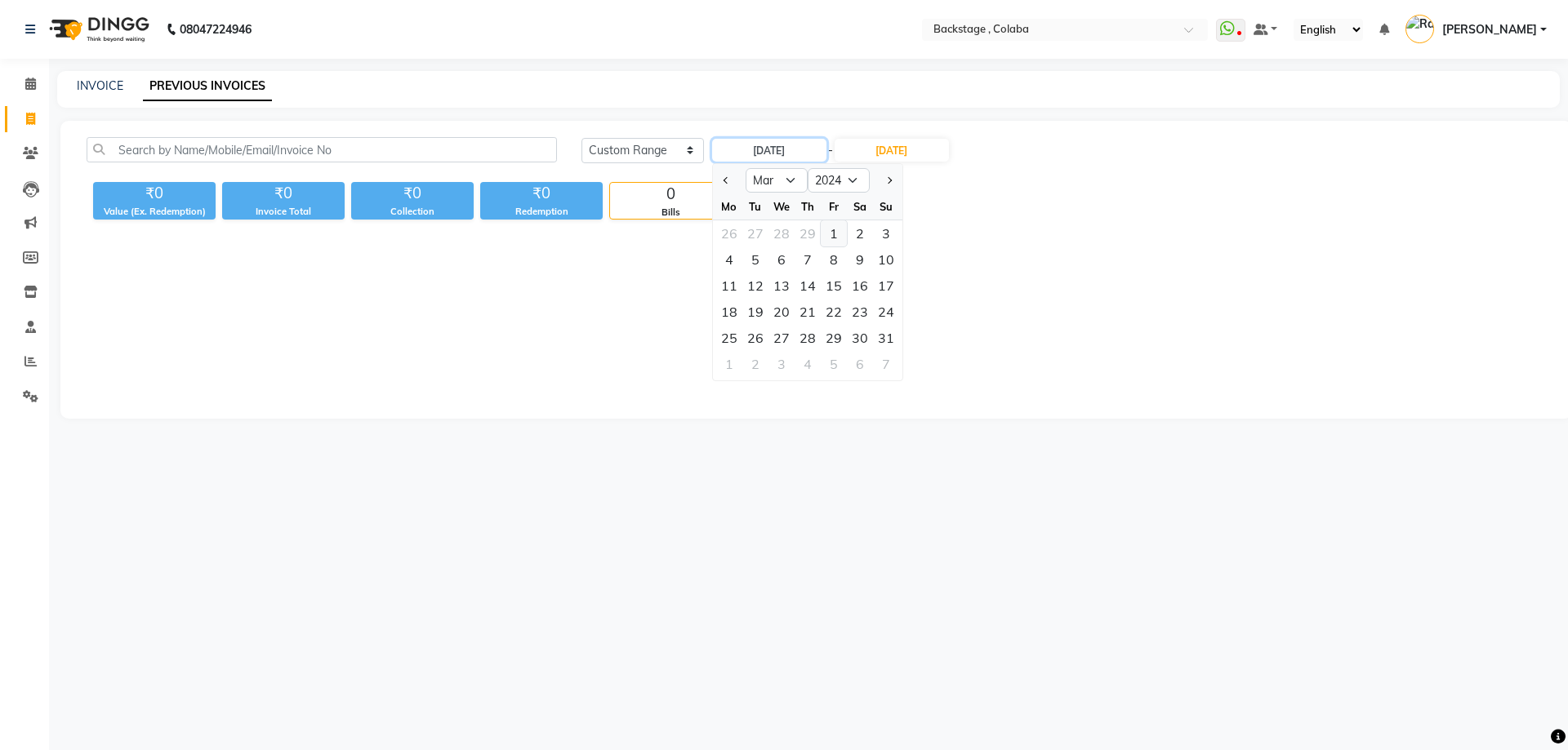
type input "[DATE]"
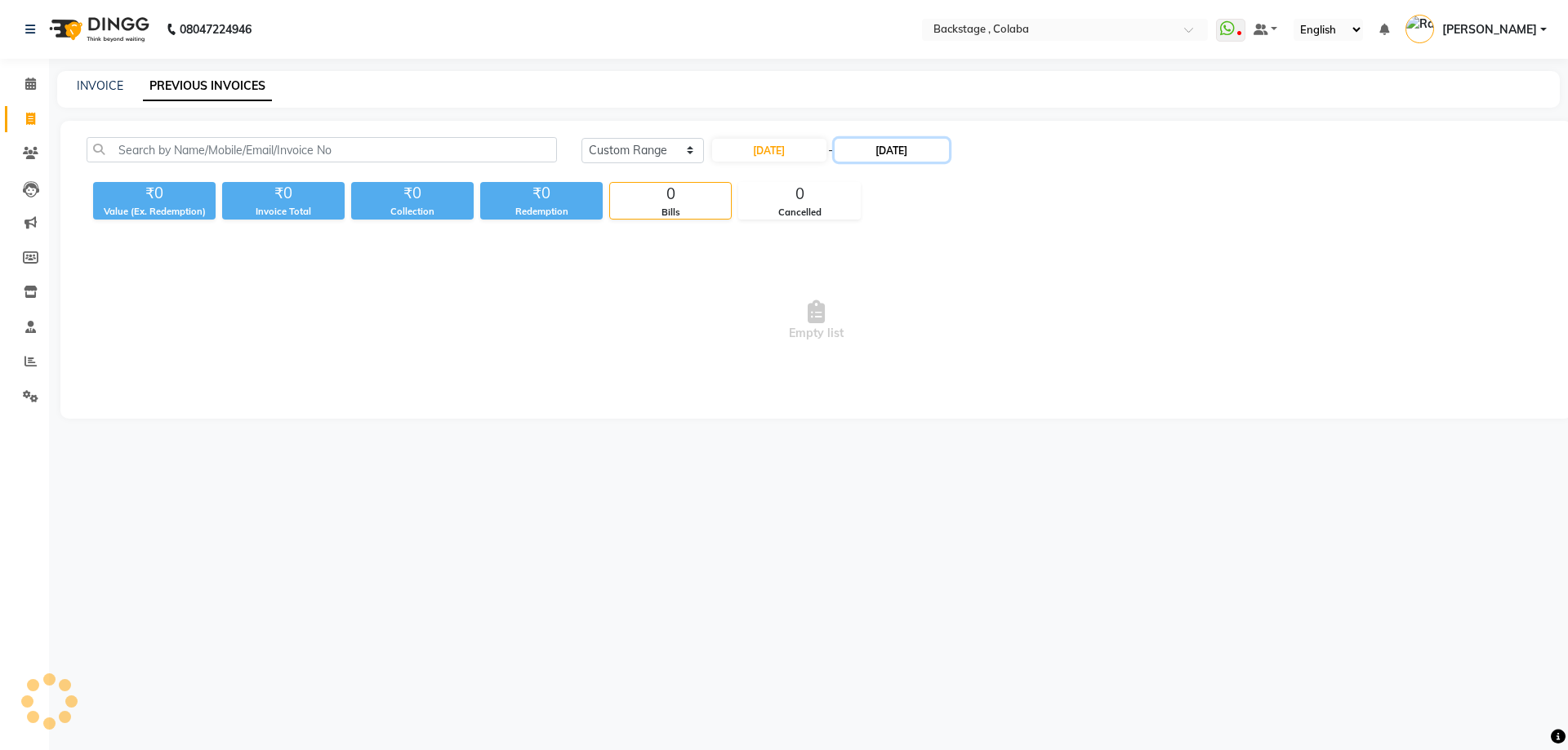
click at [888, 144] on input "[DATE]" at bounding box center [891, 150] width 114 height 23
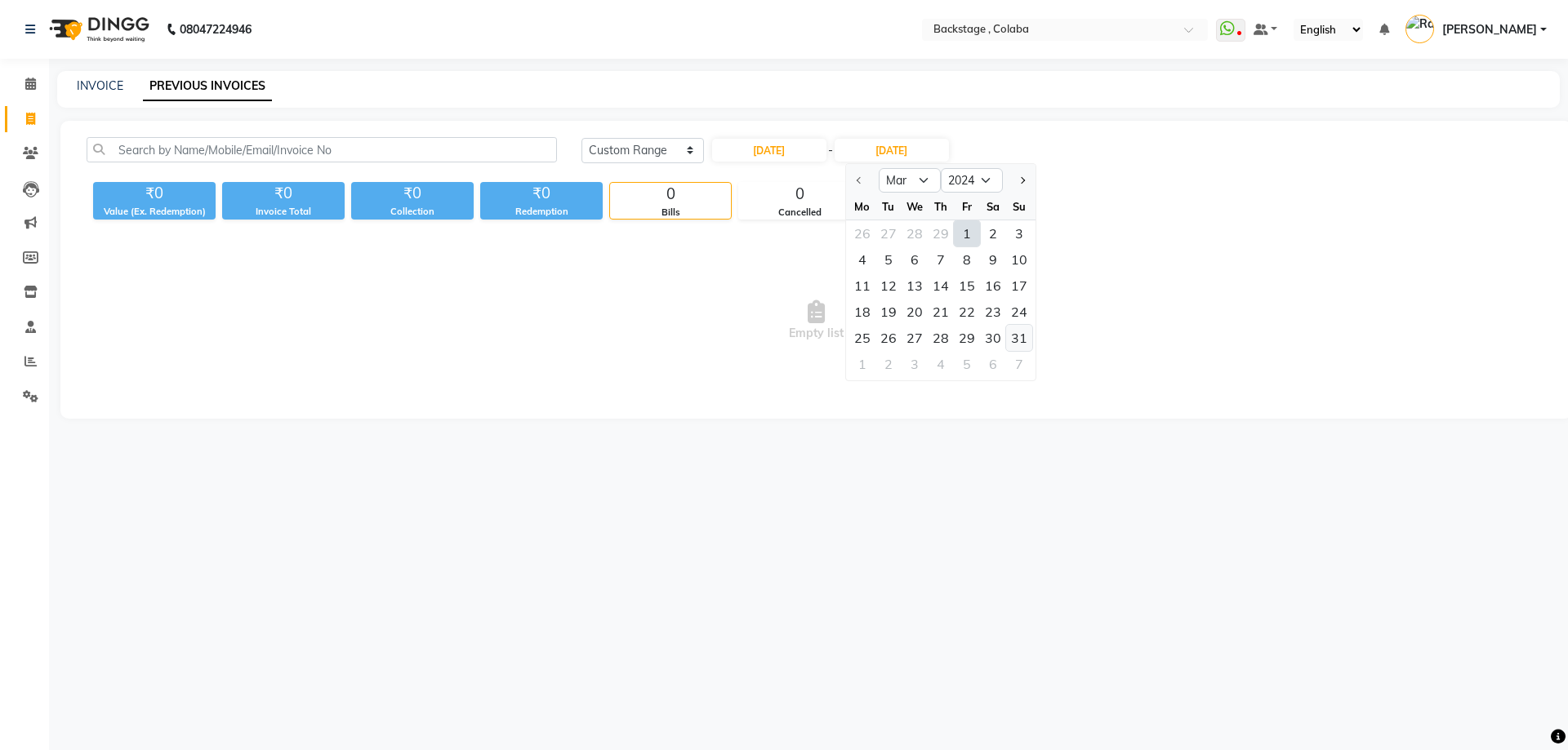
click at [1020, 341] on div "31" at bounding box center [1019, 337] width 26 height 26
type input "[DATE]"
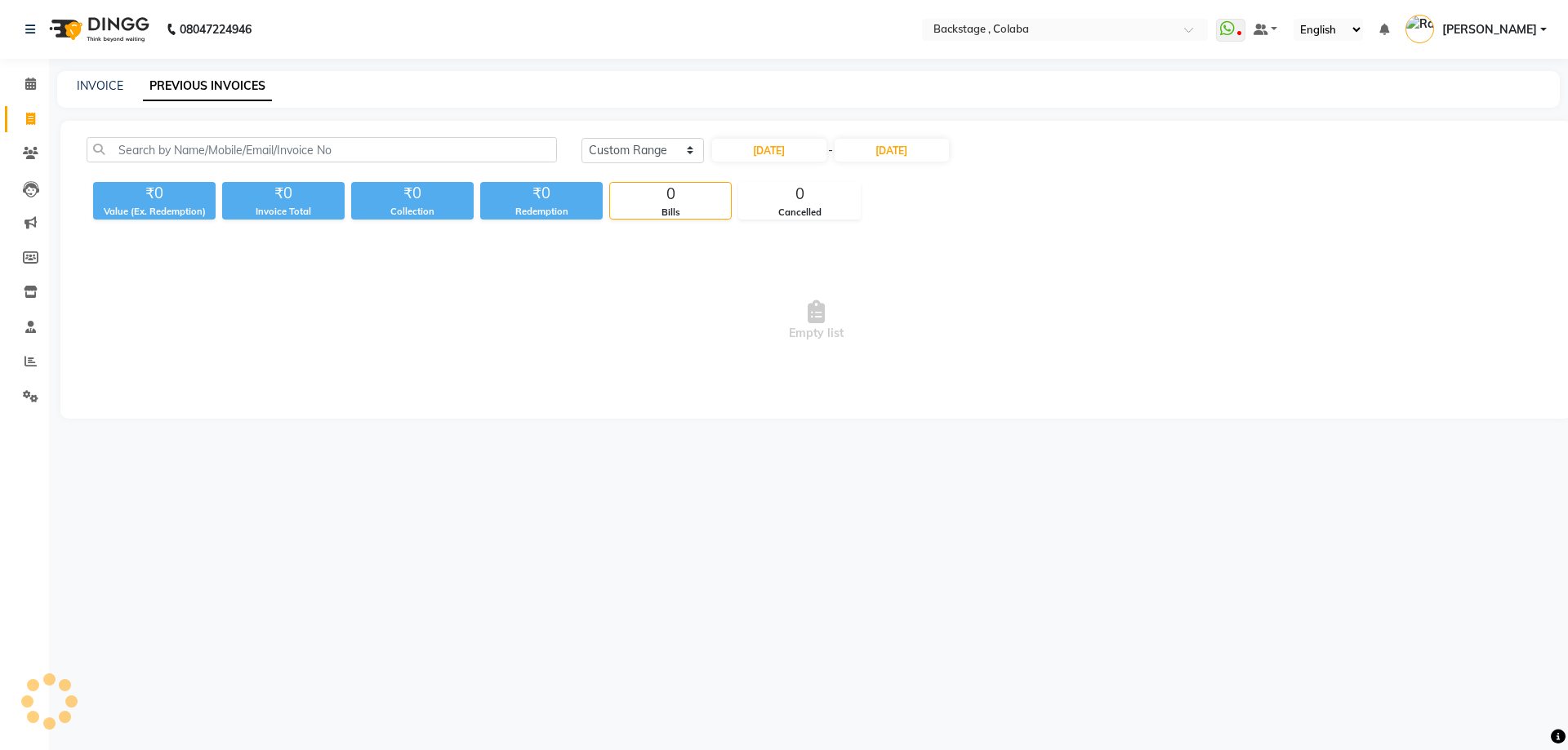
click at [1051, 168] on div "[DATE] [DATE] Custom Range [DATE] - [DATE]" at bounding box center [1063, 156] width 989 height 38
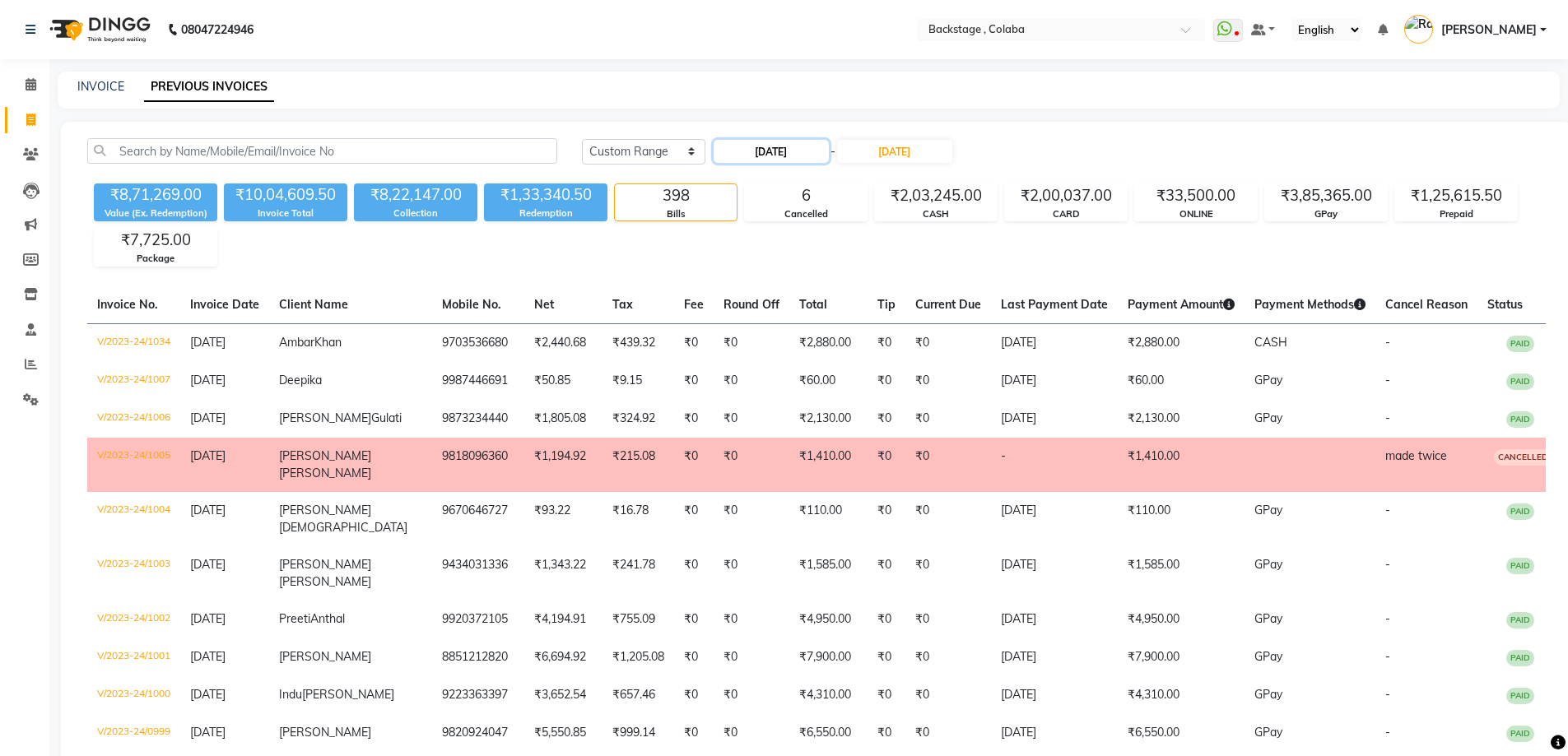
click at [754, 153] on input "[DATE]" at bounding box center [772, 152] width 115 height 23
select select "3"
select select "2024"
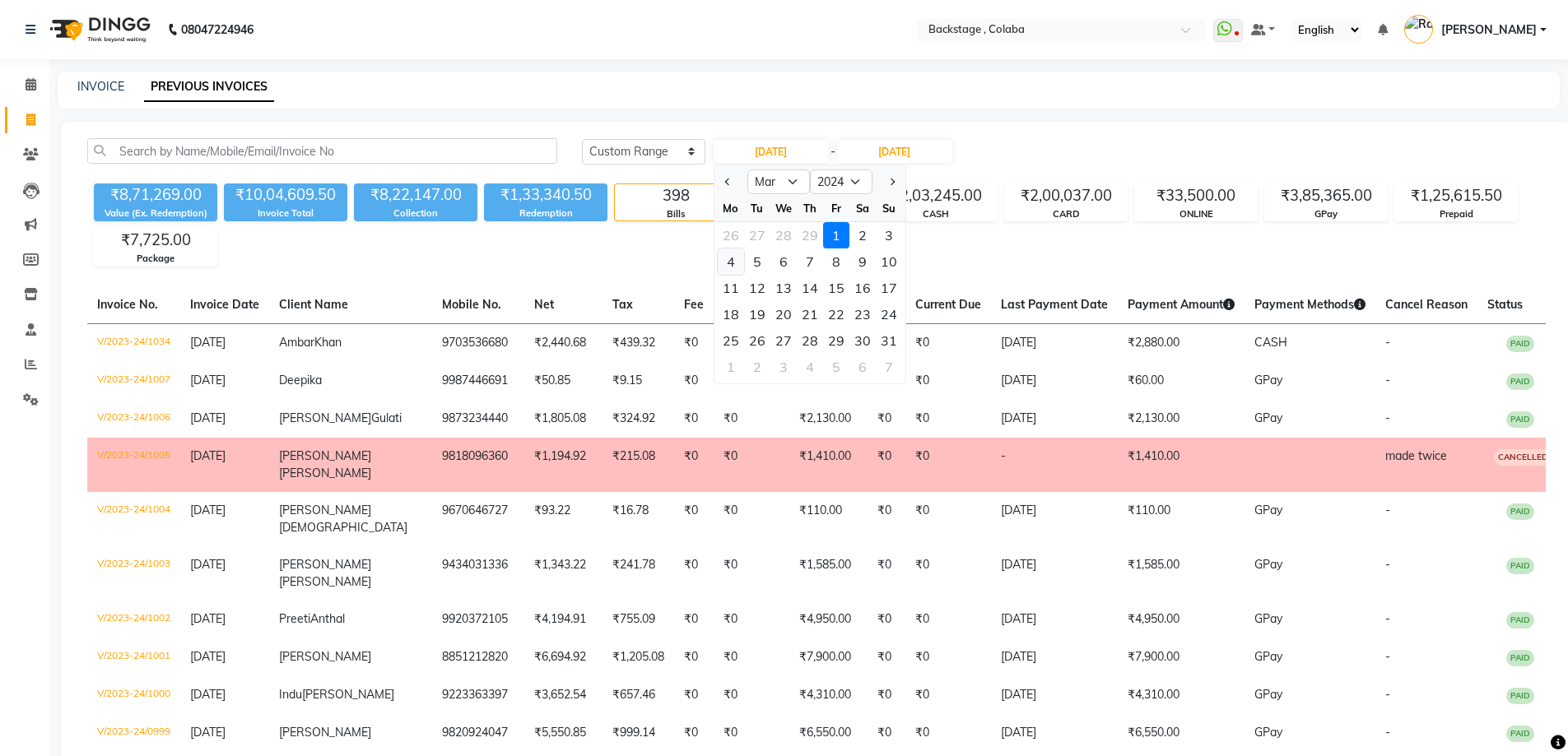
click at [742, 268] on div "4" at bounding box center [730, 261] width 26 height 26
type input "[DATE]"
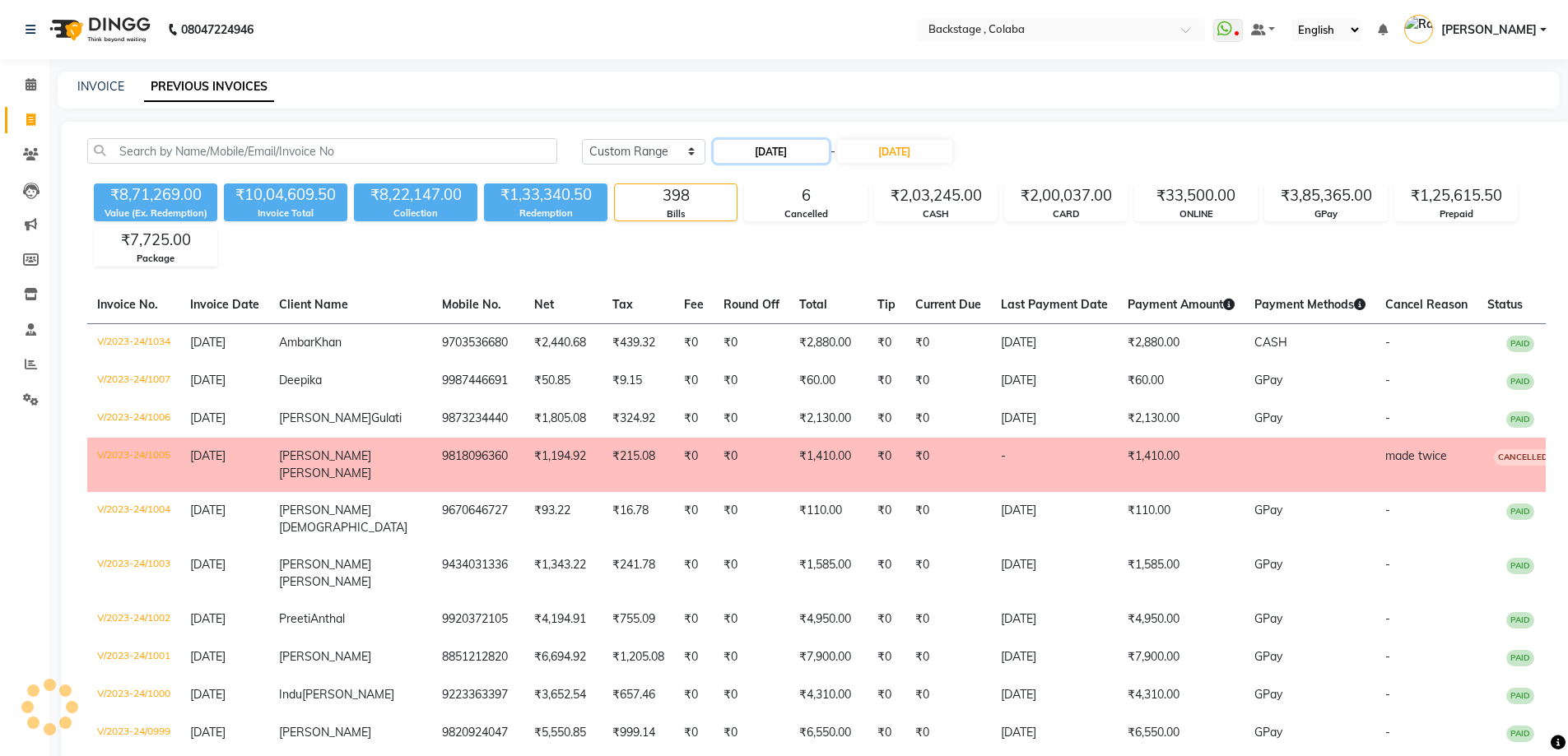
click at [766, 144] on input "[DATE]" at bounding box center [772, 152] width 115 height 23
select select "3"
select select "2024"
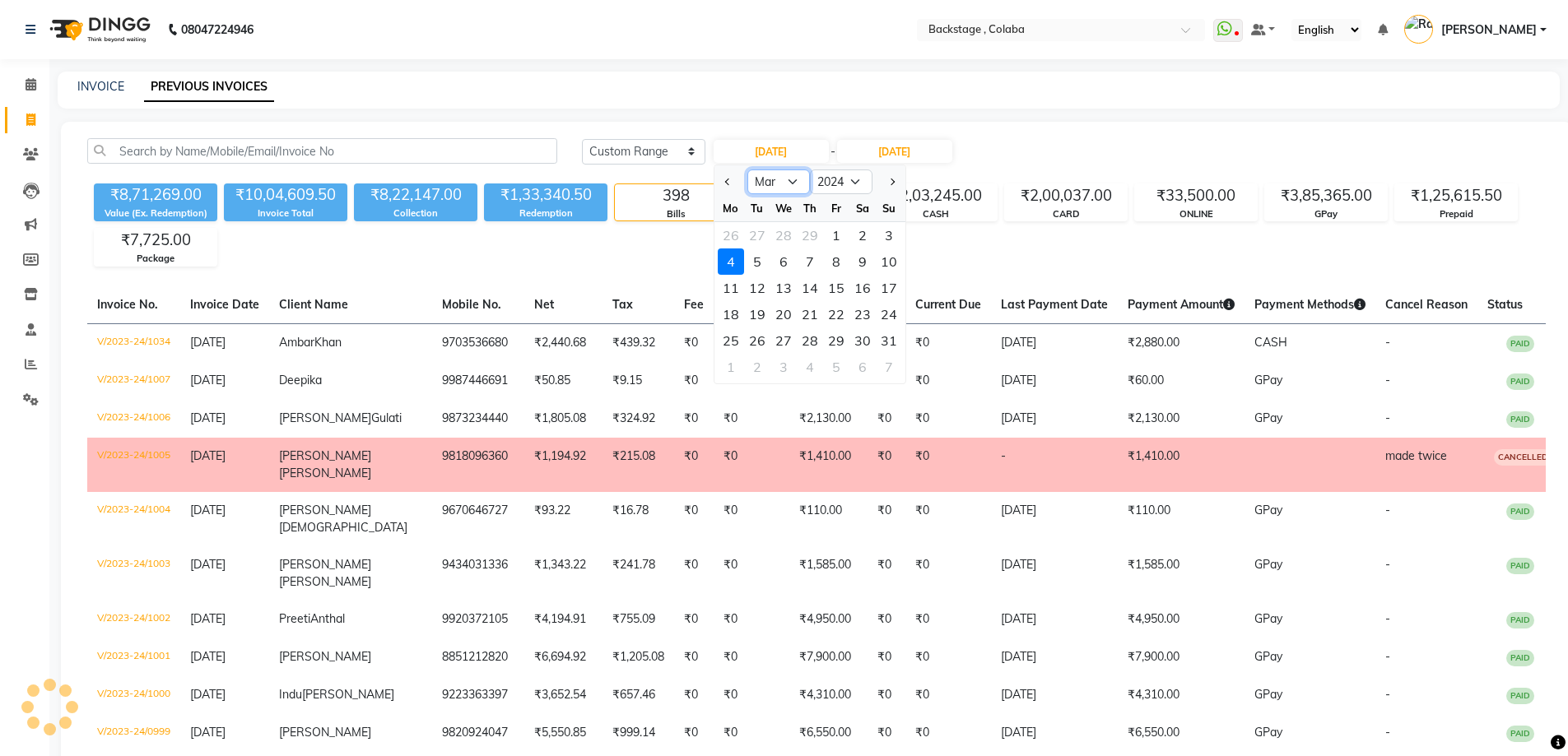
drag, startPoint x: 782, startPoint y: 178, endPoint x: 782, endPoint y: 193, distance: 15.0
click at [782, 180] on select "Jan Feb Mar Apr May Jun [DATE] Aug Sep Oct Nov Dec" at bounding box center [778, 182] width 62 height 25
select select "4"
click at [748, 170] on select "Jan Feb Mar Apr May Jun [DATE] Aug Sep Oct Nov Dec" at bounding box center [778, 182] width 62 height 25
drag, startPoint x: 732, startPoint y: 239, endPoint x: 748, endPoint y: 234, distance: 16.8
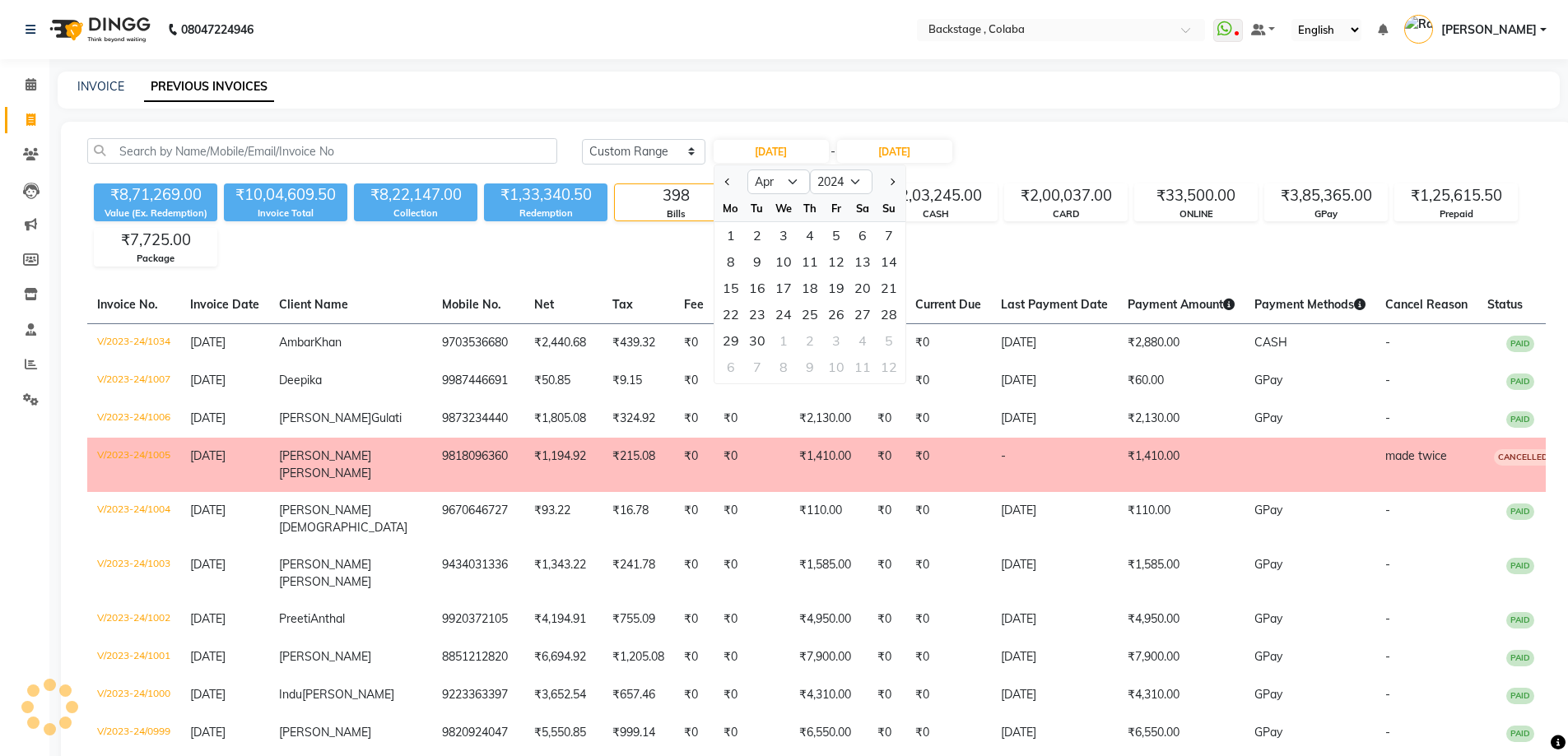
click at [732, 238] on div "1" at bounding box center [730, 235] width 26 height 26
type input "[DATE]"
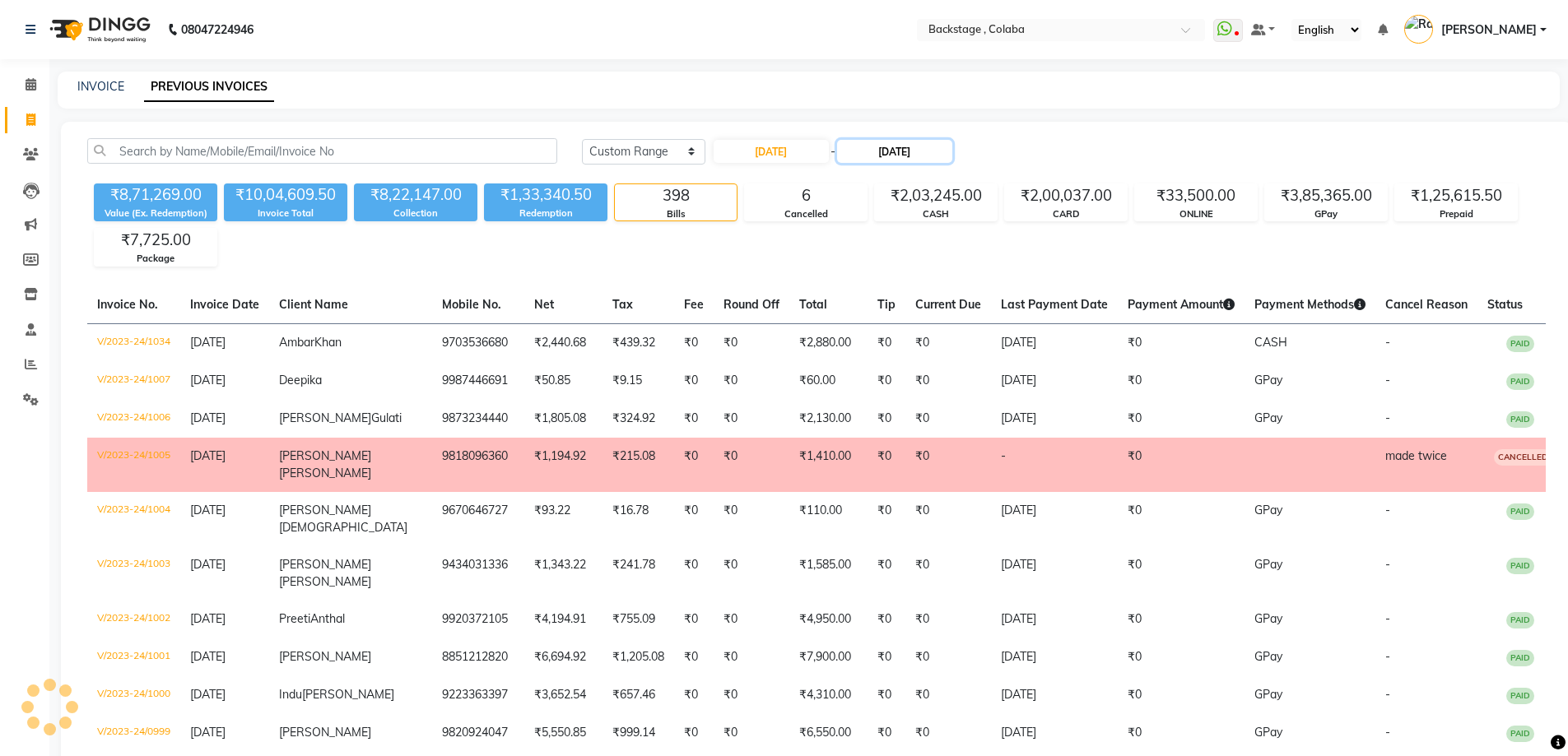
drag, startPoint x: 878, startPoint y: 154, endPoint x: 881, endPoint y: 162, distance: 8.5
click at [879, 154] on input "[DATE]" at bounding box center [894, 152] width 115 height 23
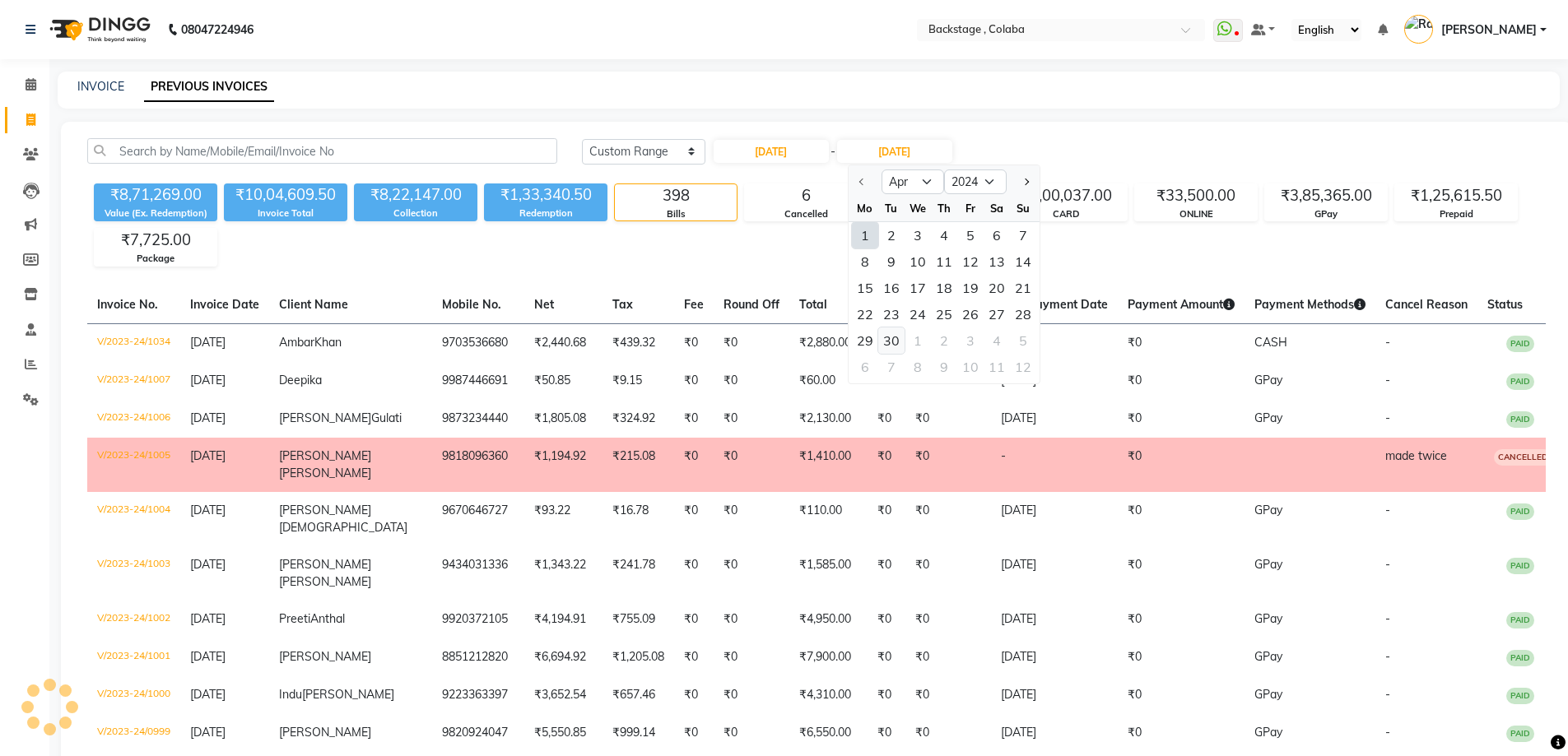
click at [891, 343] on div "30" at bounding box center [891, 340] width 26 height 26
type input "[DATE]"
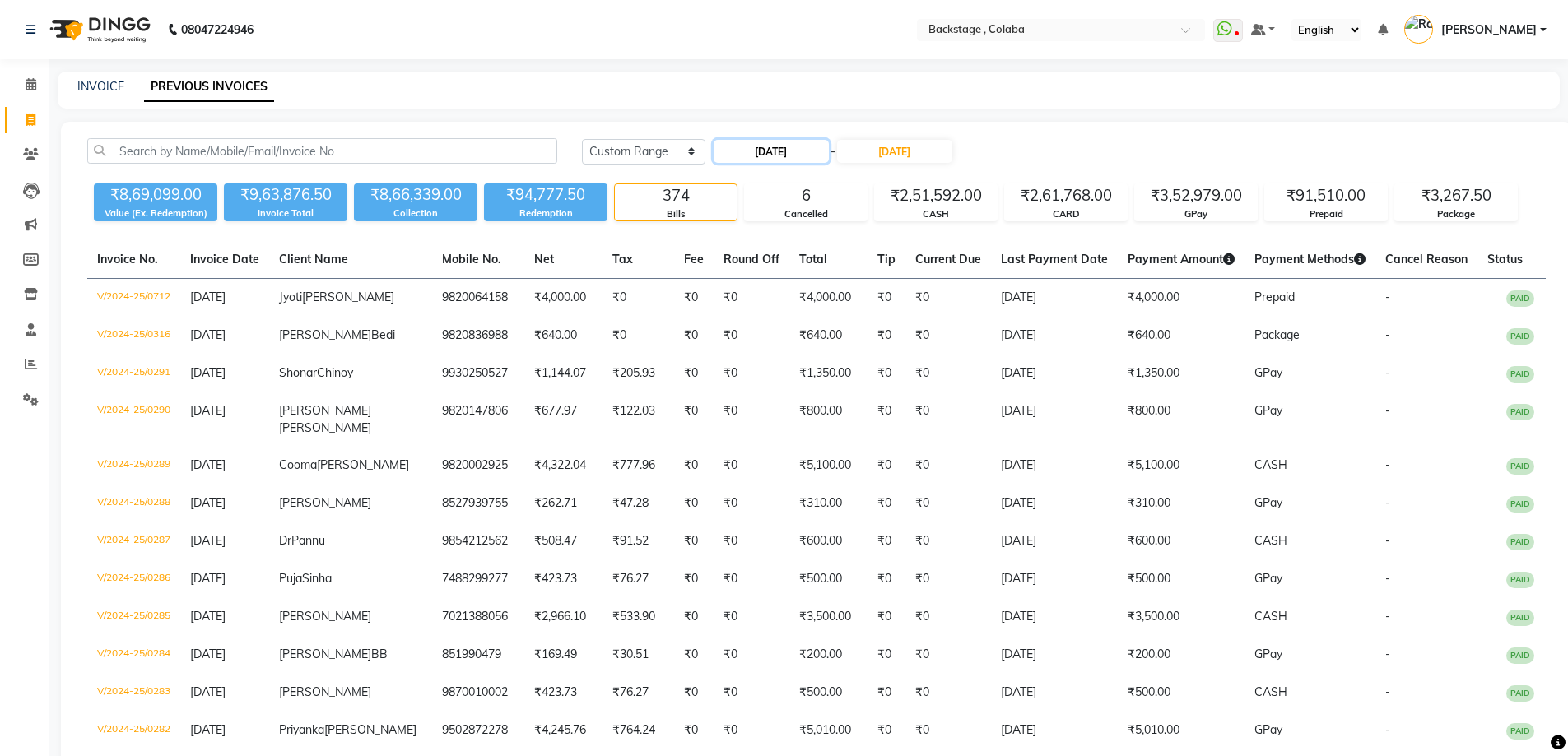
click at [787, 145] on input "[DATE]" at bounding box center [772, 152] width 115 height 23
select select "4"
select select "2024"
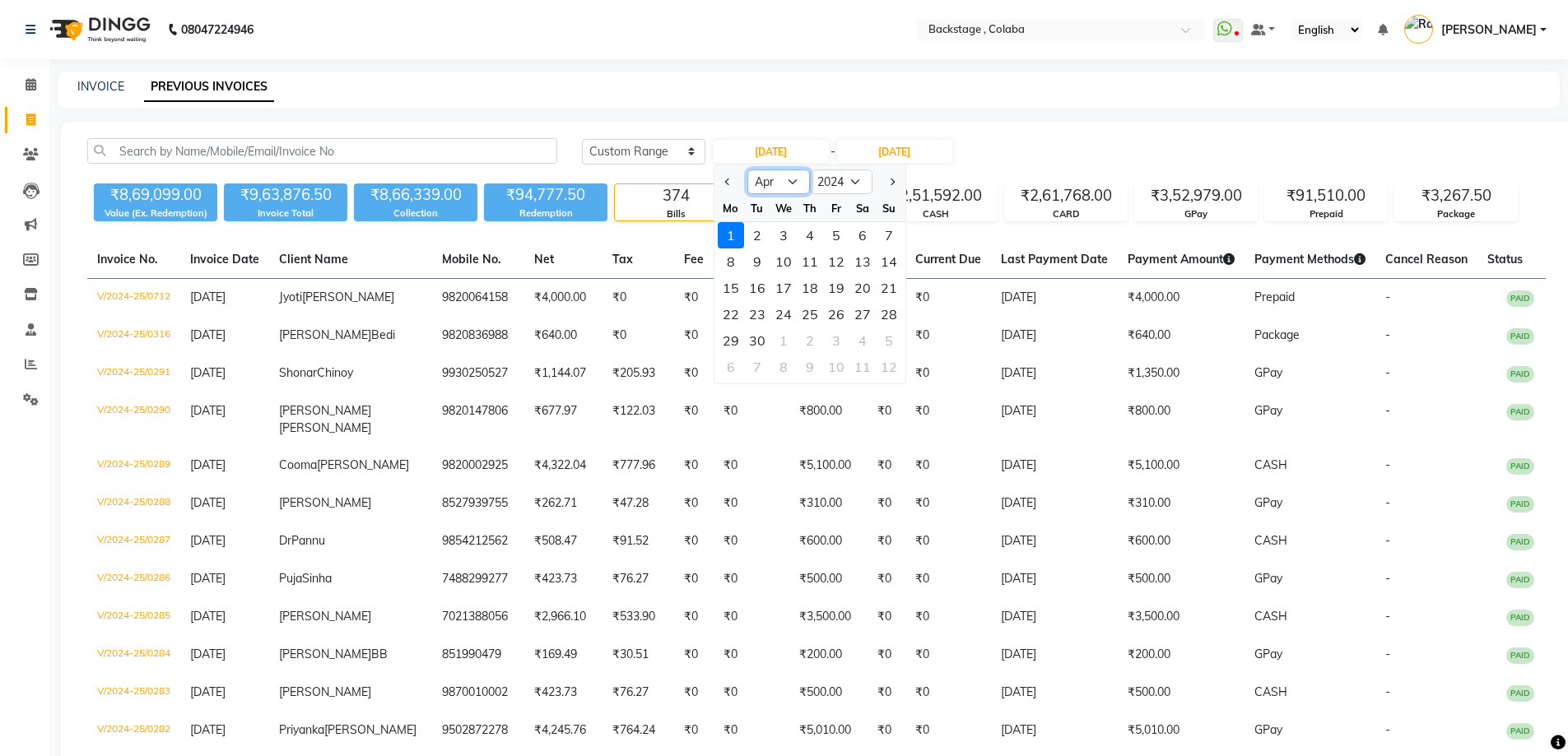
click at [778, 179] on select "Jan Feb Mar Apr May Jun [DATE] Aug Sep Oct Nov Dec" at bounding box center [778, 182] width 62 height 25
select select "5"
click at [748, 170] on select "Jan Feb Mar Apr May Jun [DATE] Aug Sep Oct Nov Dec" at bounding box center [778, 182] width 62 height 25
click at [789, 243] on div "1" at bounding box center [783, 235] width 26 height 26
type input "[DATE]"
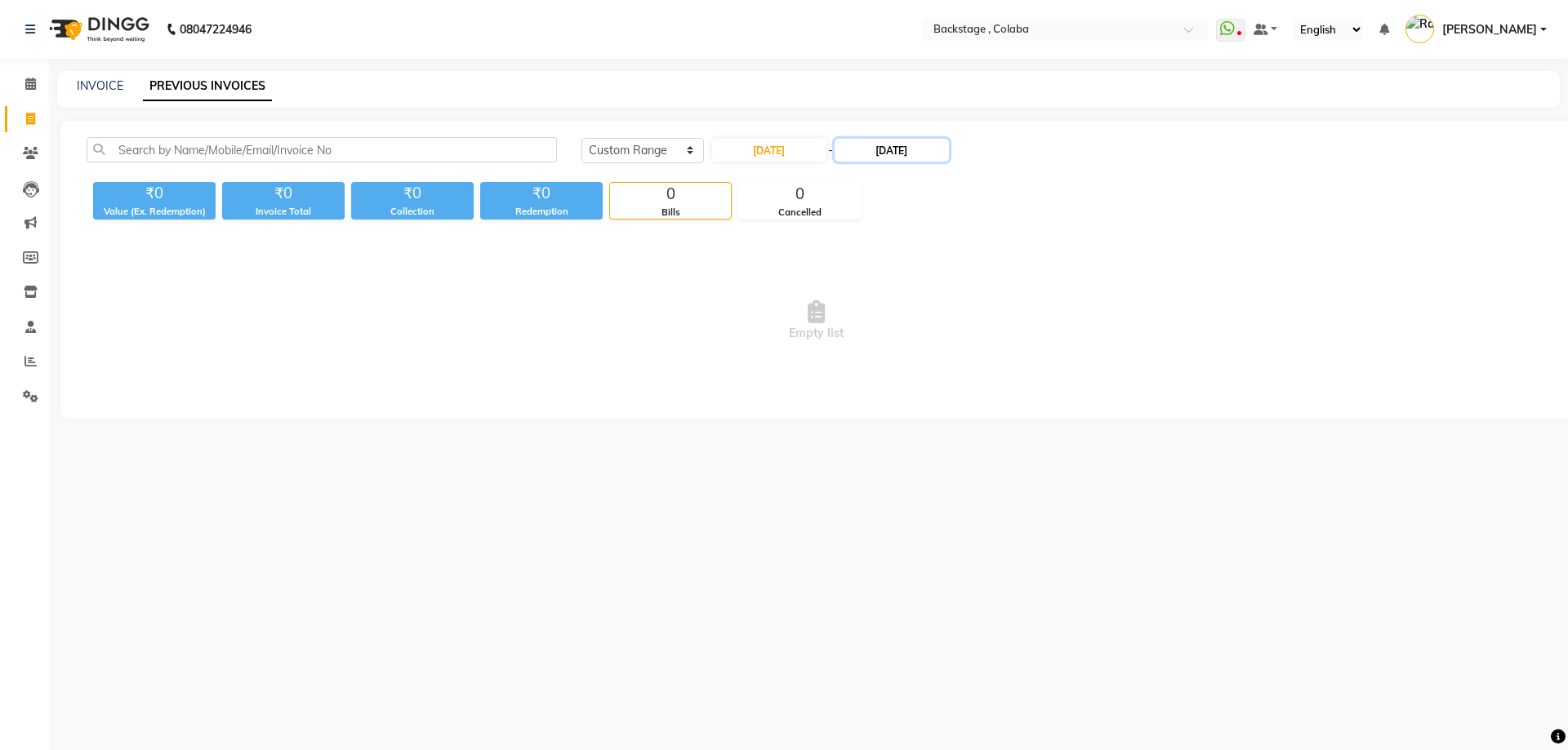
click at [868, 156] on input "[DATE]" at bounding box center [891, 150] width 114 height 23
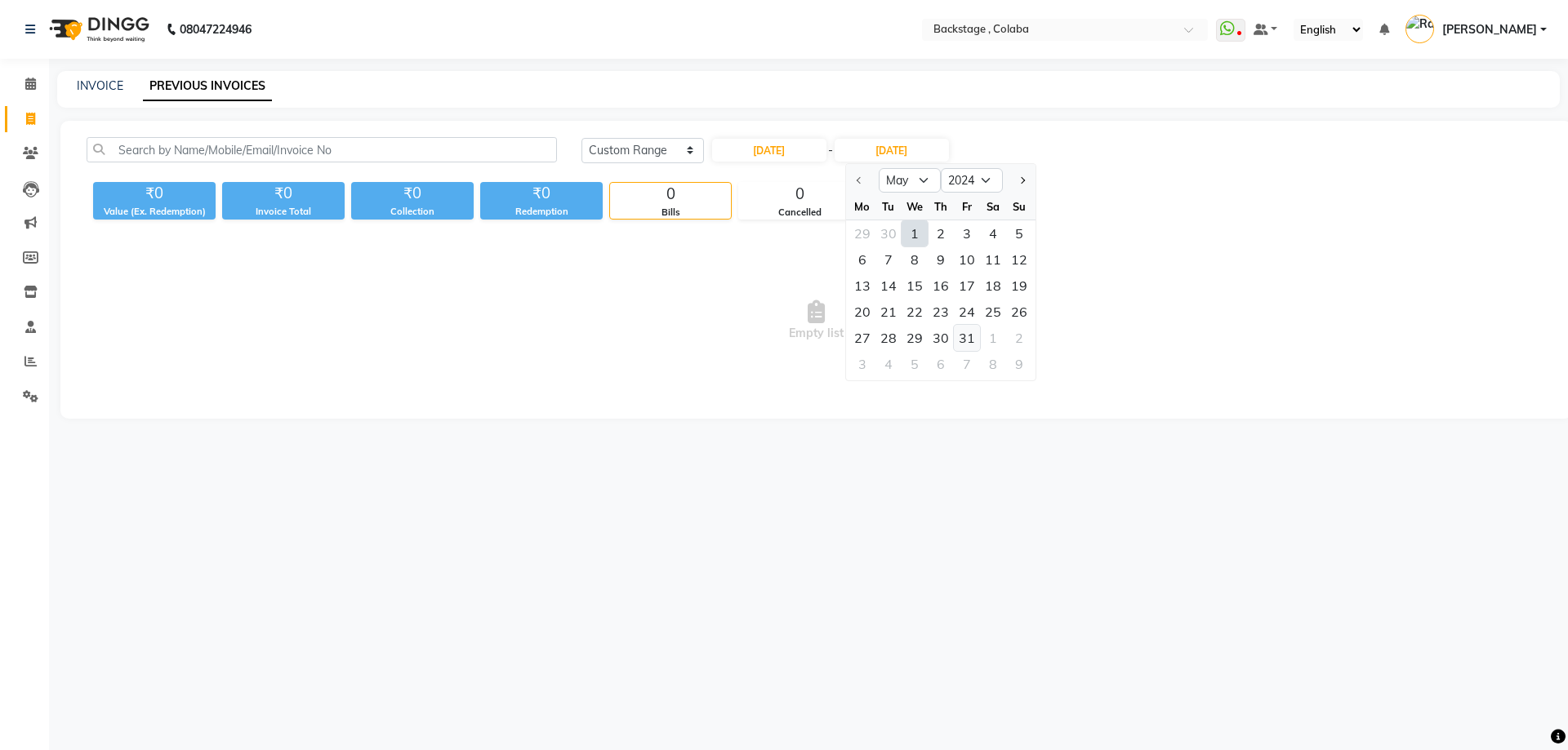
click at [972, 341] on div "31" at bounding box center [966, 337] width 26 height 26
type input "[DATE]"
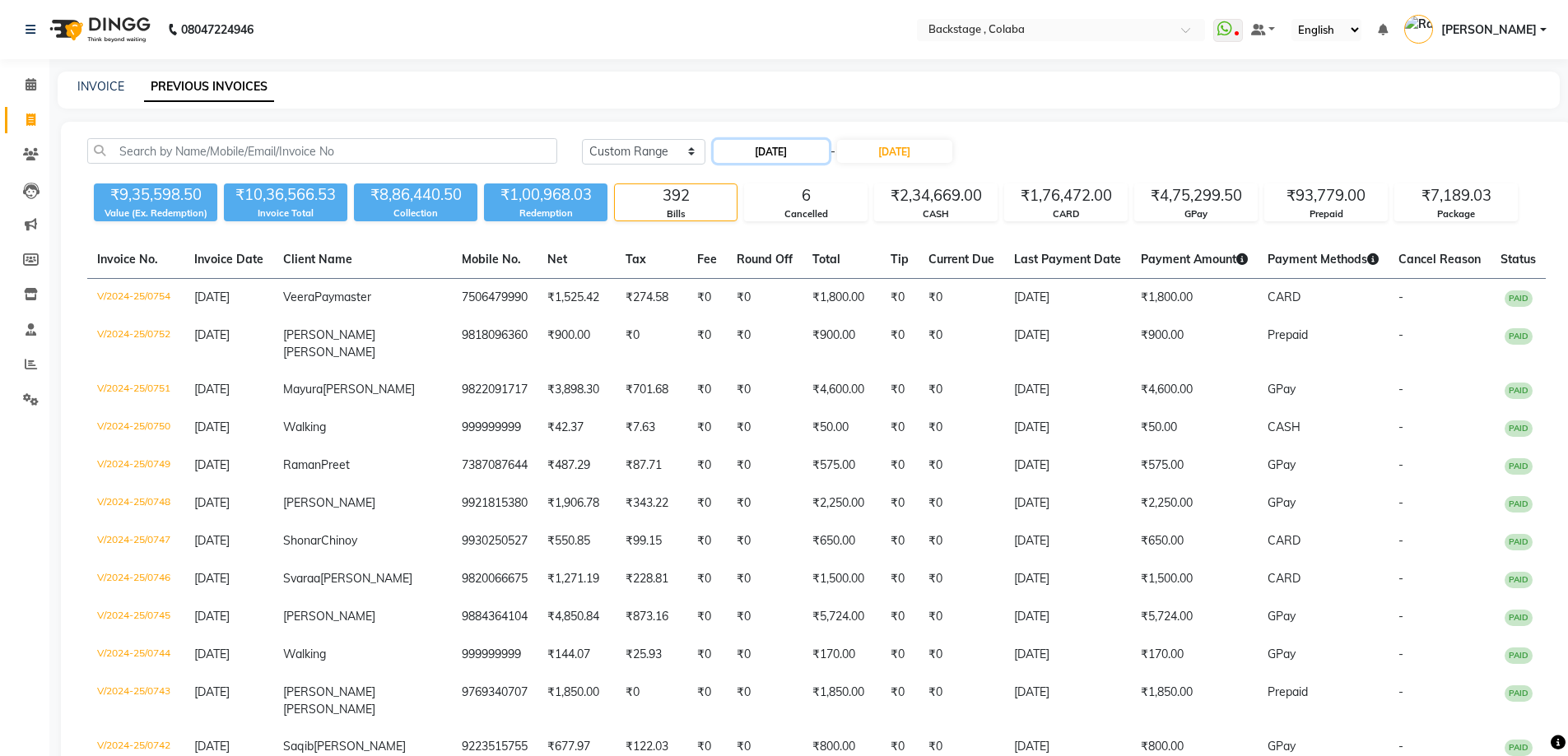
click at [751, 154] on input "[DATE]" at bounding box center [772, 152] width 115 height 23
select select "5"
select select "2024"
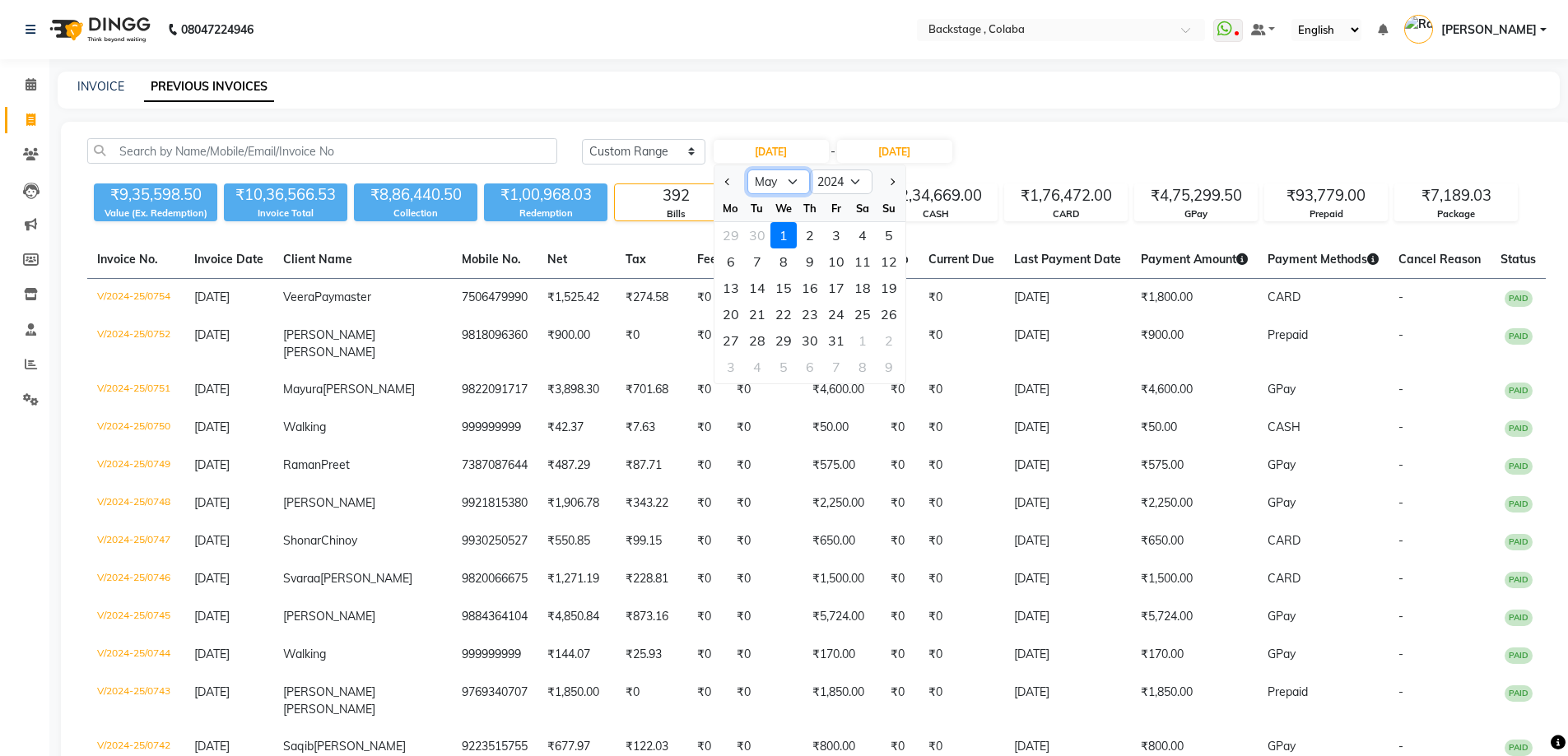
drag, startPoint x: 789, startPoint y: 177, endPoint x: 789, endPoint y: 187, distance: 10.0
click at [789, 177] on select "Jan Feb Mar Apr May Jun [DATE] Aug Sep Oct Nov Dec" at bounding box center [778, 182] width 62 height 25
select select "6"
click at [748, 170] on select "Jan Feb Mar Apr May Jun [DATE] Aug Sep Oct Nov Dec" at bounding box center [778, 182] width 62 height 25
click at [864, 234] on div "1" at bounding box center [862, 235] width 26 height 26
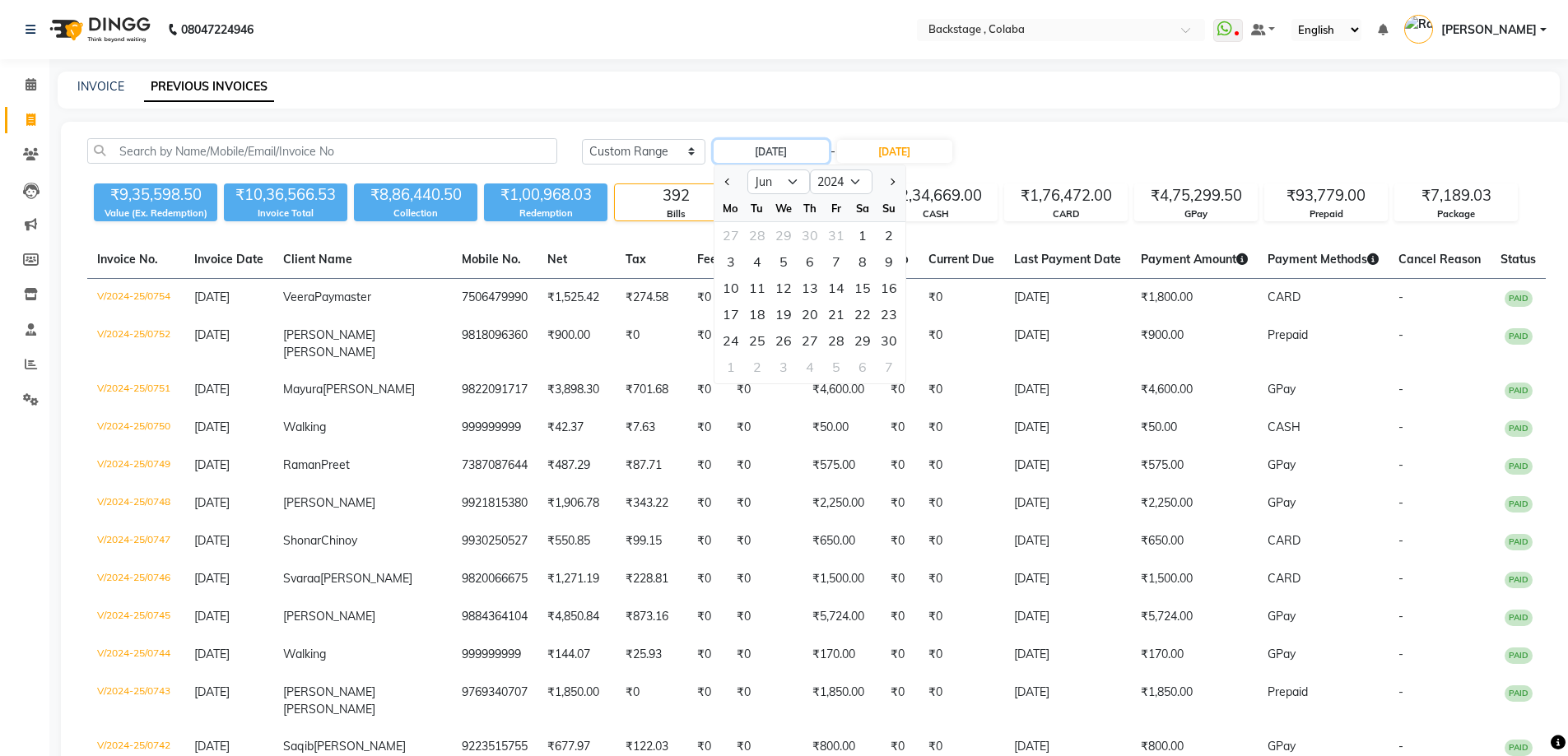
type input "[DATE]"
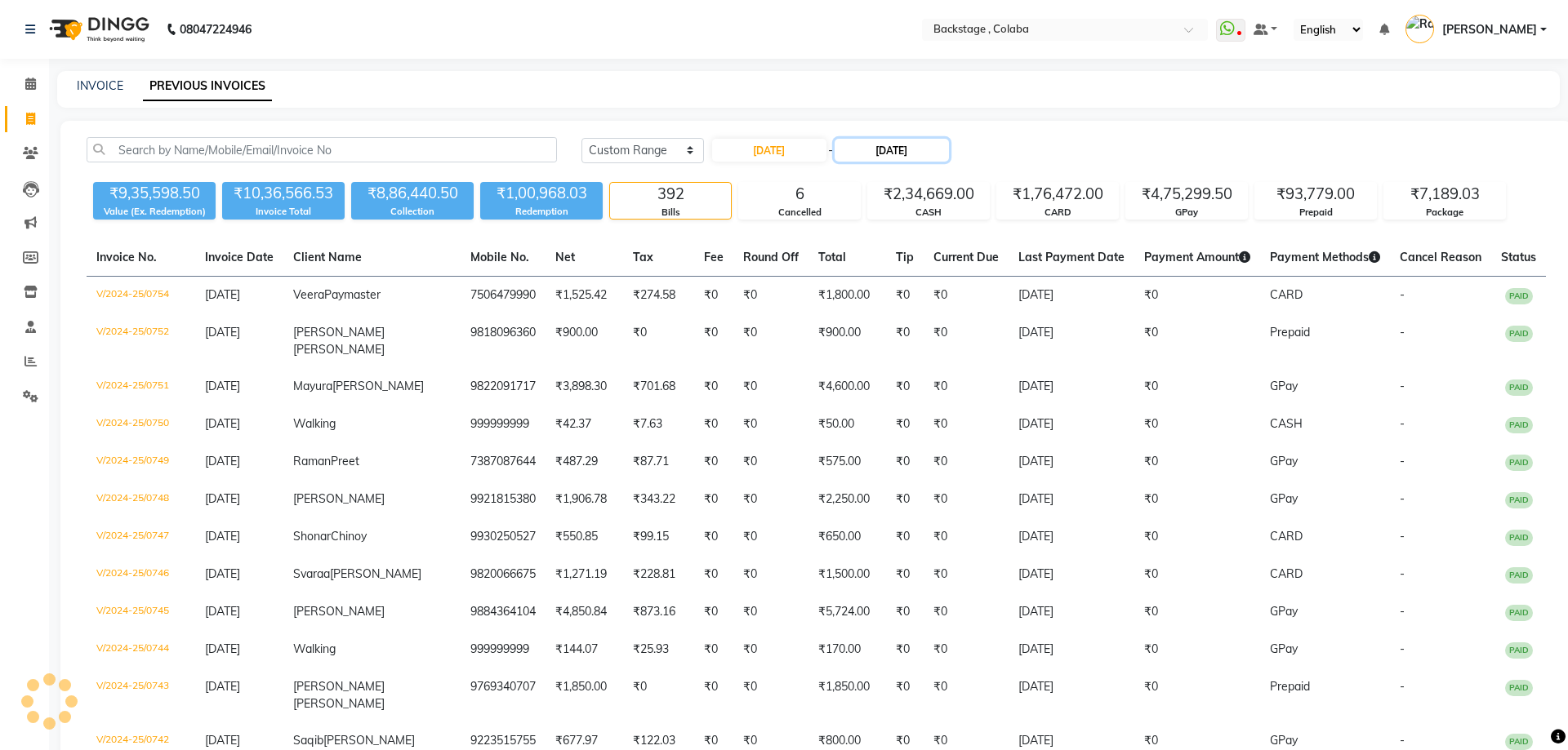
click at [895, 158] on input "[DATE]" at bounding box center [891, 150] width 114 height 23
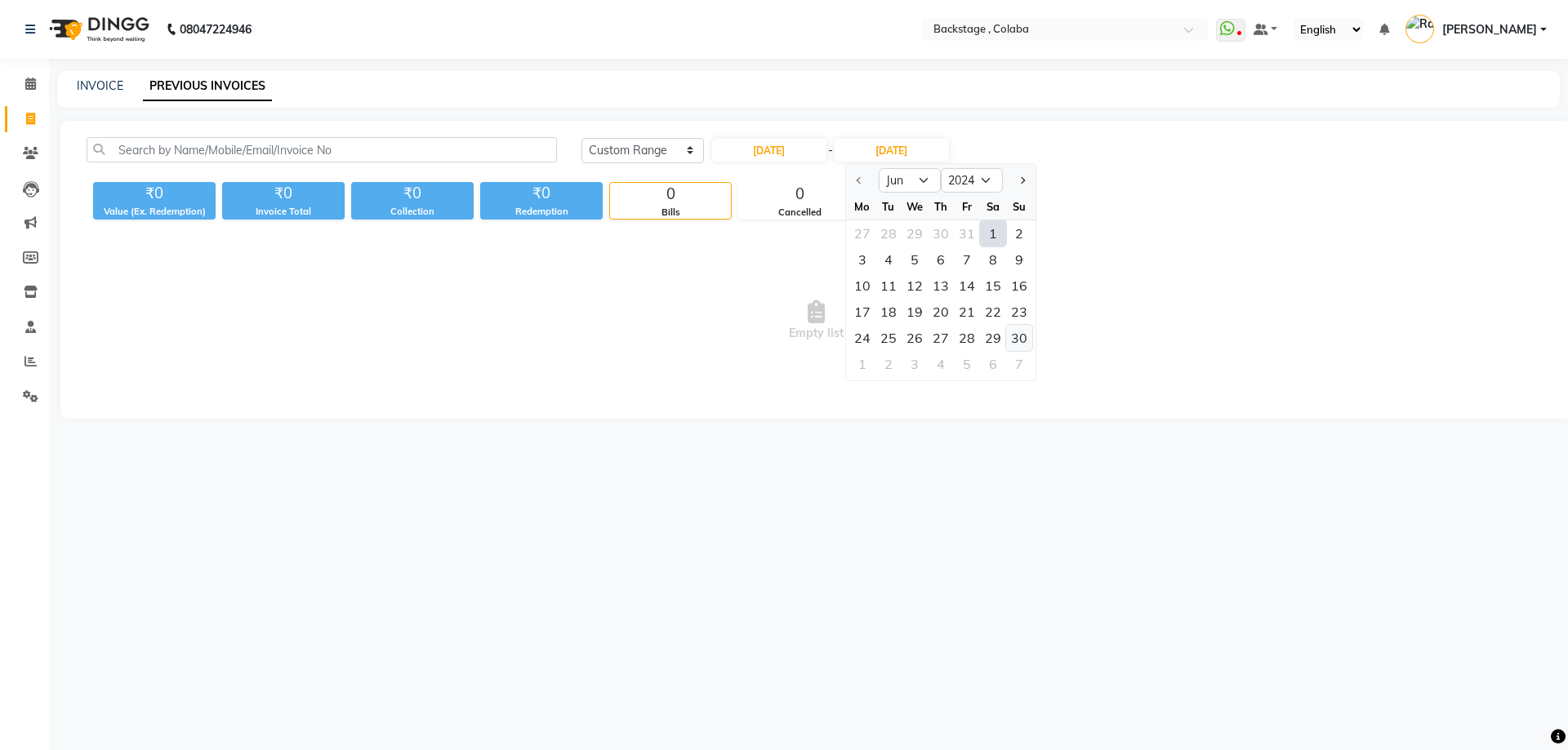
click at [1023, 334] on div "30" at bounding box center [1019, 337] width 26 height 26
type input "[DATE]"
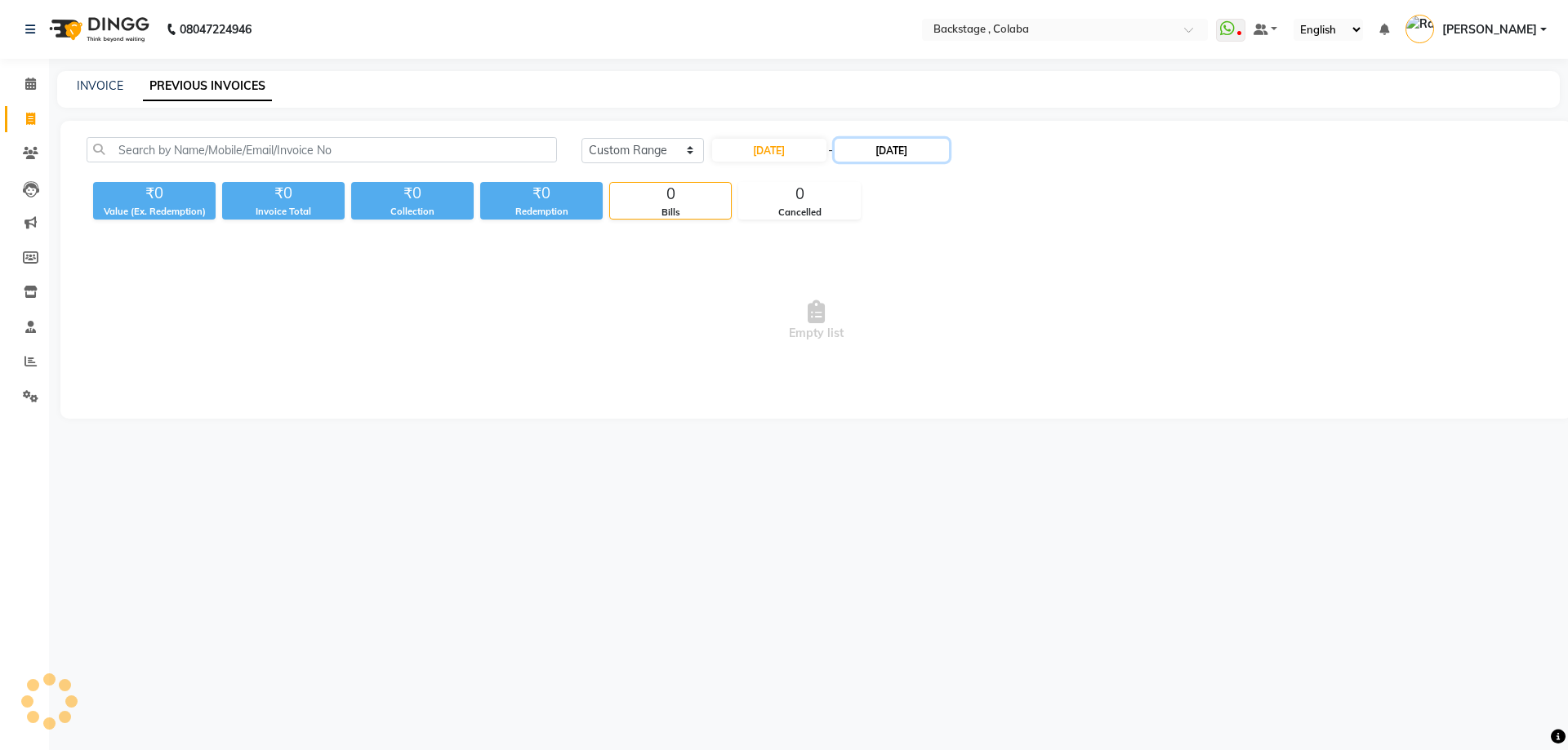
click at [927, 153] on input "[DATE]" at bounding box center [891, 150] width 114 height 23
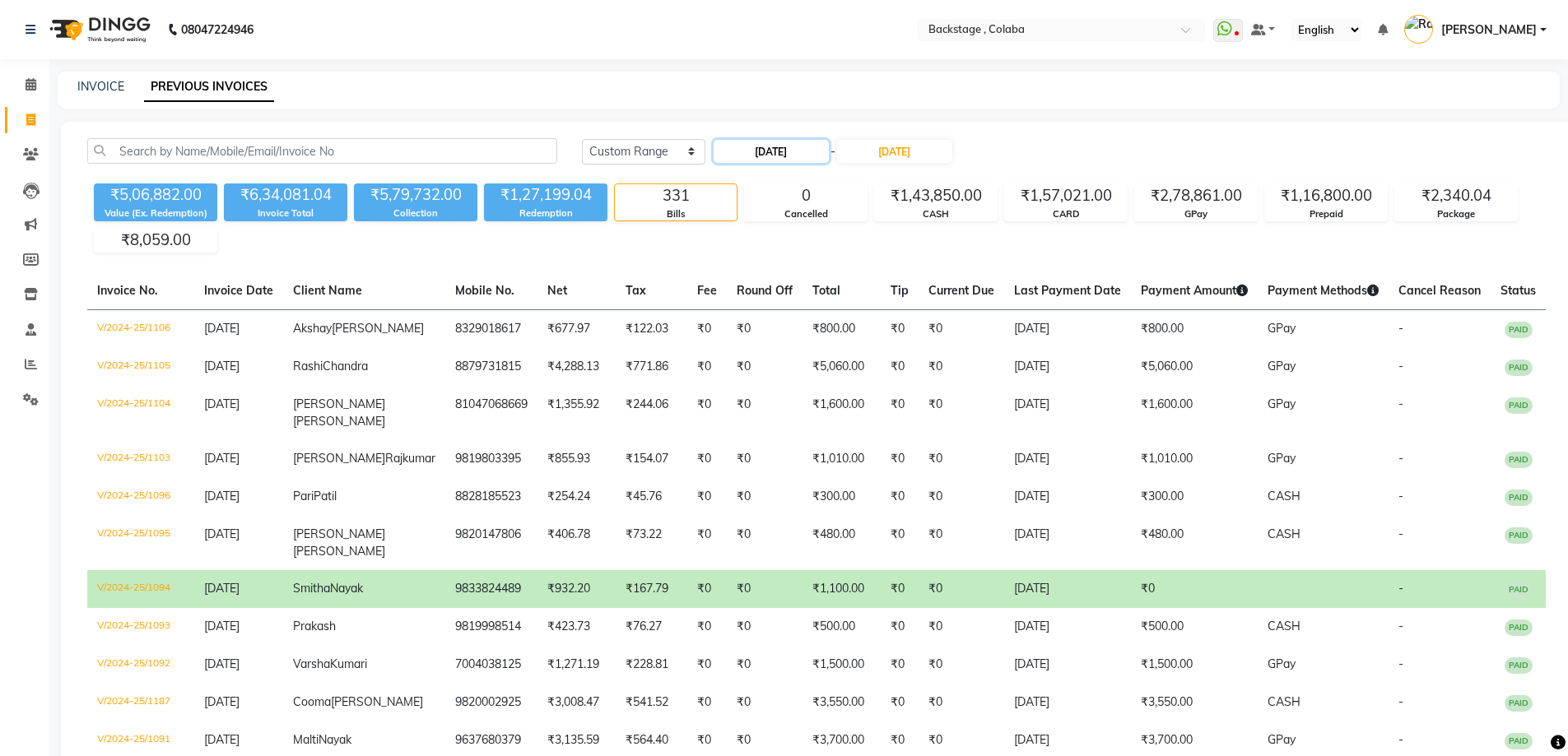
click at [731, 142] on input "[DATE]" at bounding box center [772, 152] width 115 height 23
select select "6"
select select "2024"
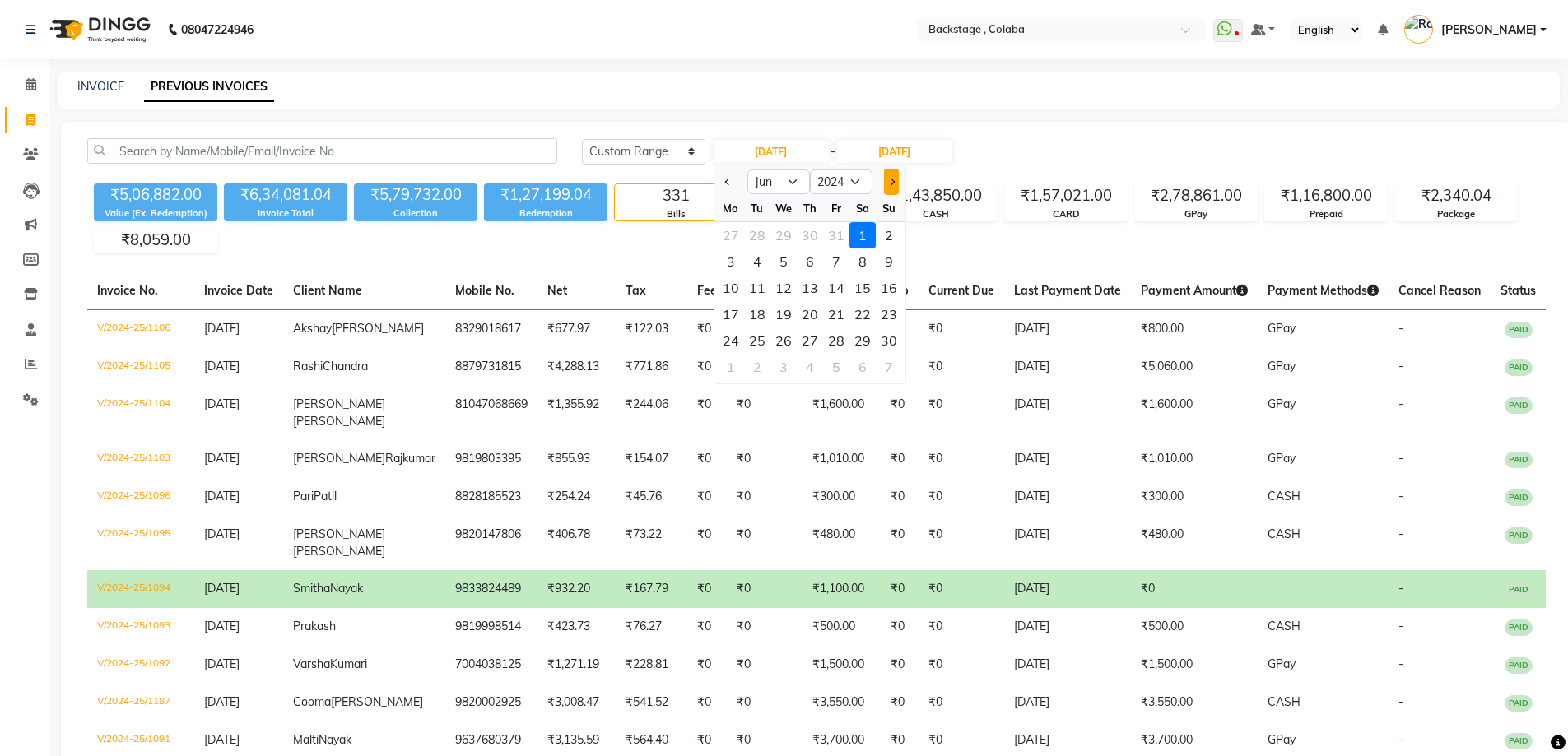
click at [887, 181] on button "Next month" at bounding box center [891, 181] width 14 height 26
select select "7"
click at [733, 241] on div "1" at bounding box center [730, 235] width 26 height 26
type input "[DATE]"
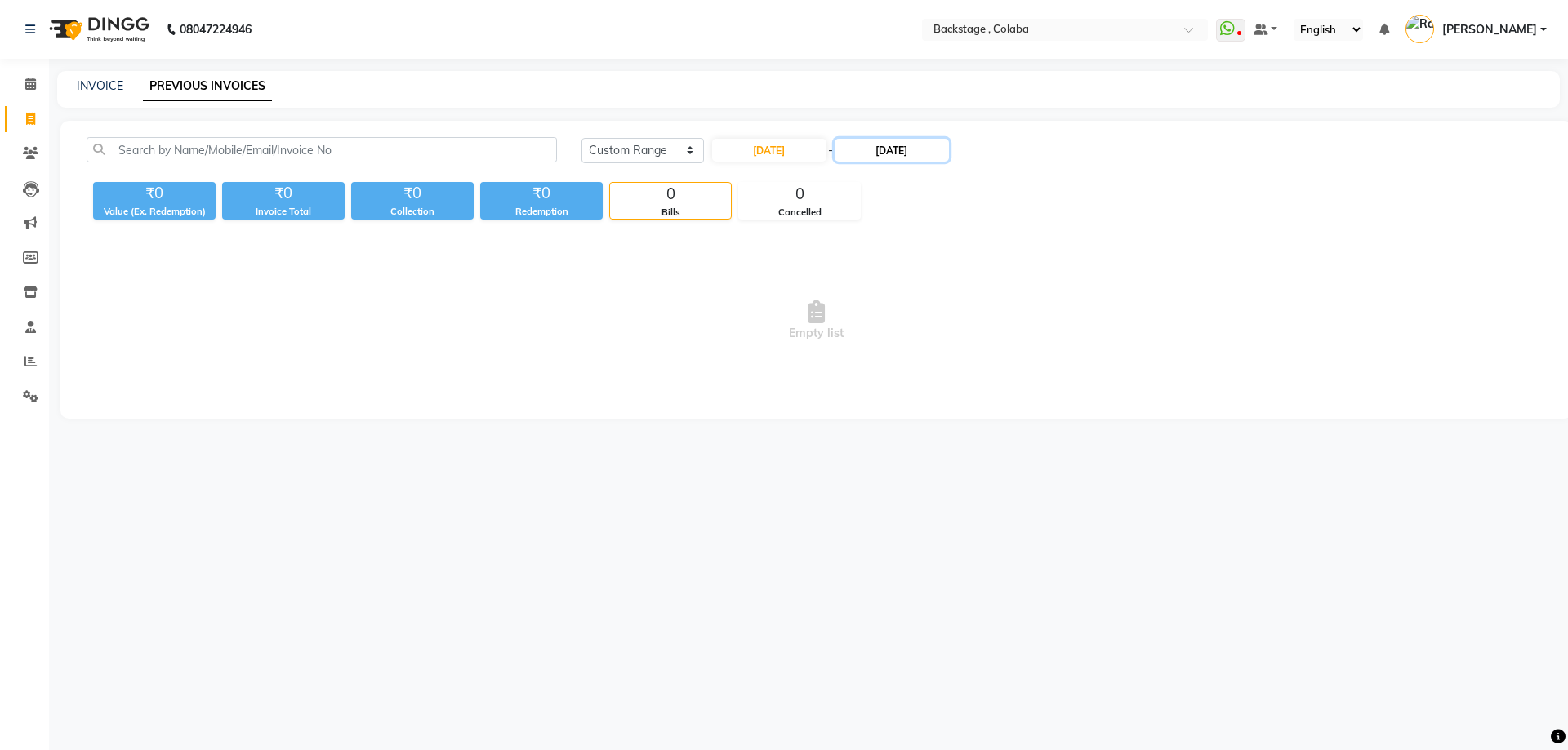
click at [901, 150] on input "[DATE]" at bounding box center [891, 150] width 114 height 23
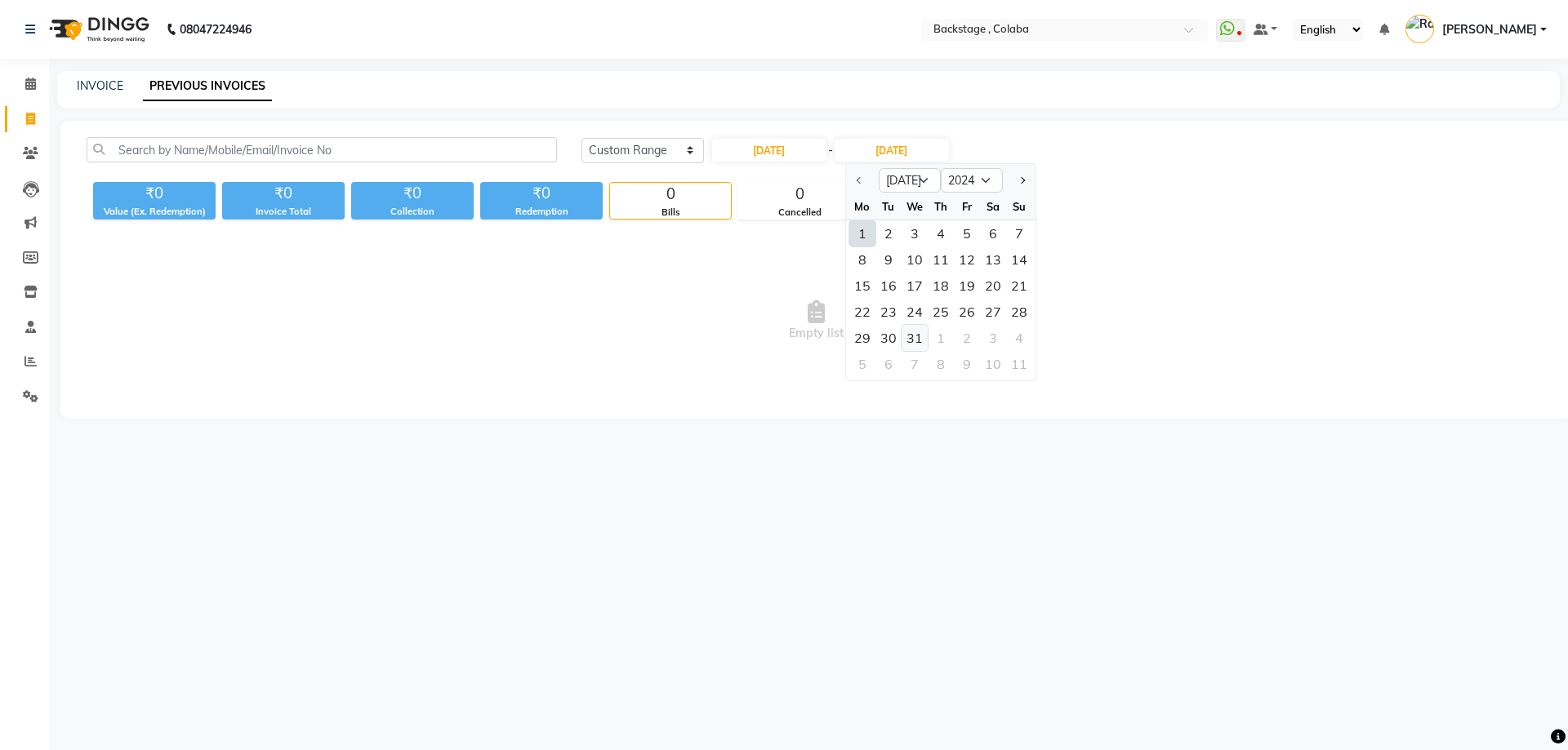
click at [918, 348] on div "31" at bounding box center [914, 337] width 26 height 26
type input "[DATE]"
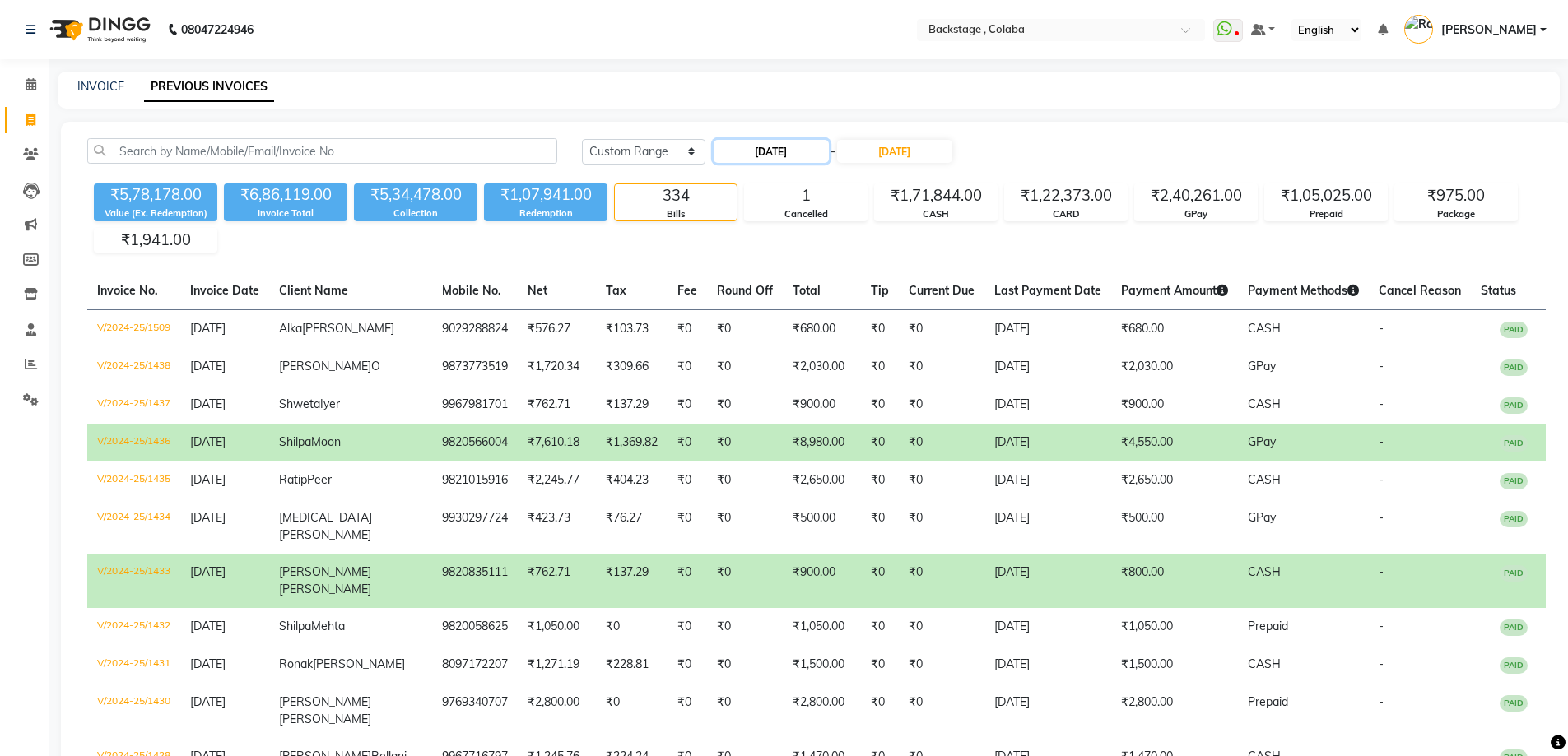
click at [758, 144] on input "[DATE]" at bounding box center [772, 152] width 115 height 23
select select "7"
select select "2024"
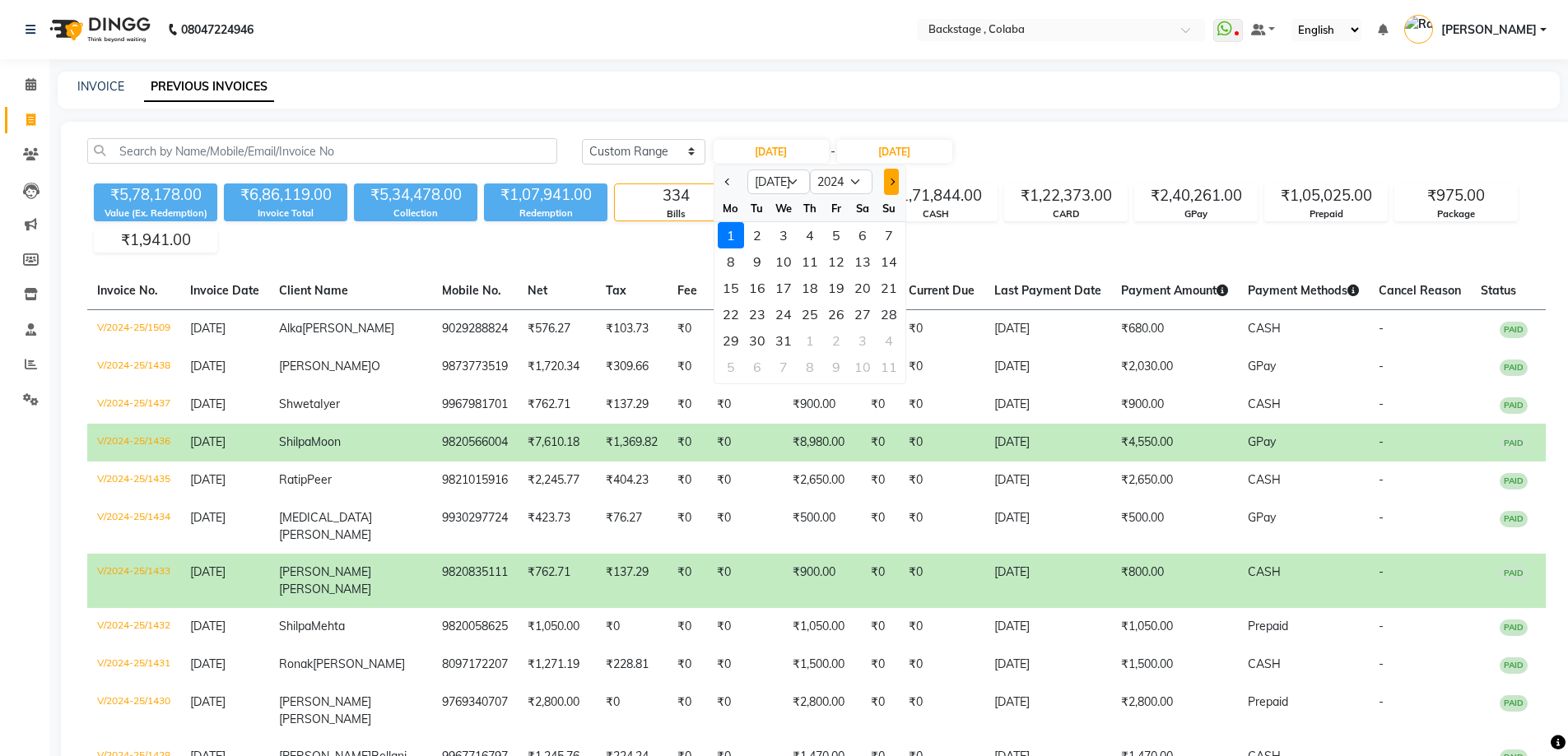
click at [887, 180] on button "Next month" at bounding box center [891, 181] width 14 height 26
select select "8"
drag, startPoint x: 809, startPoint y: 233, endPoint x: 825, endPoint y: 219, distance: 21.3
click at [809, 232] on div "1" at bounding box center [809, 235] width 26 height 26
type input "[DATE]"
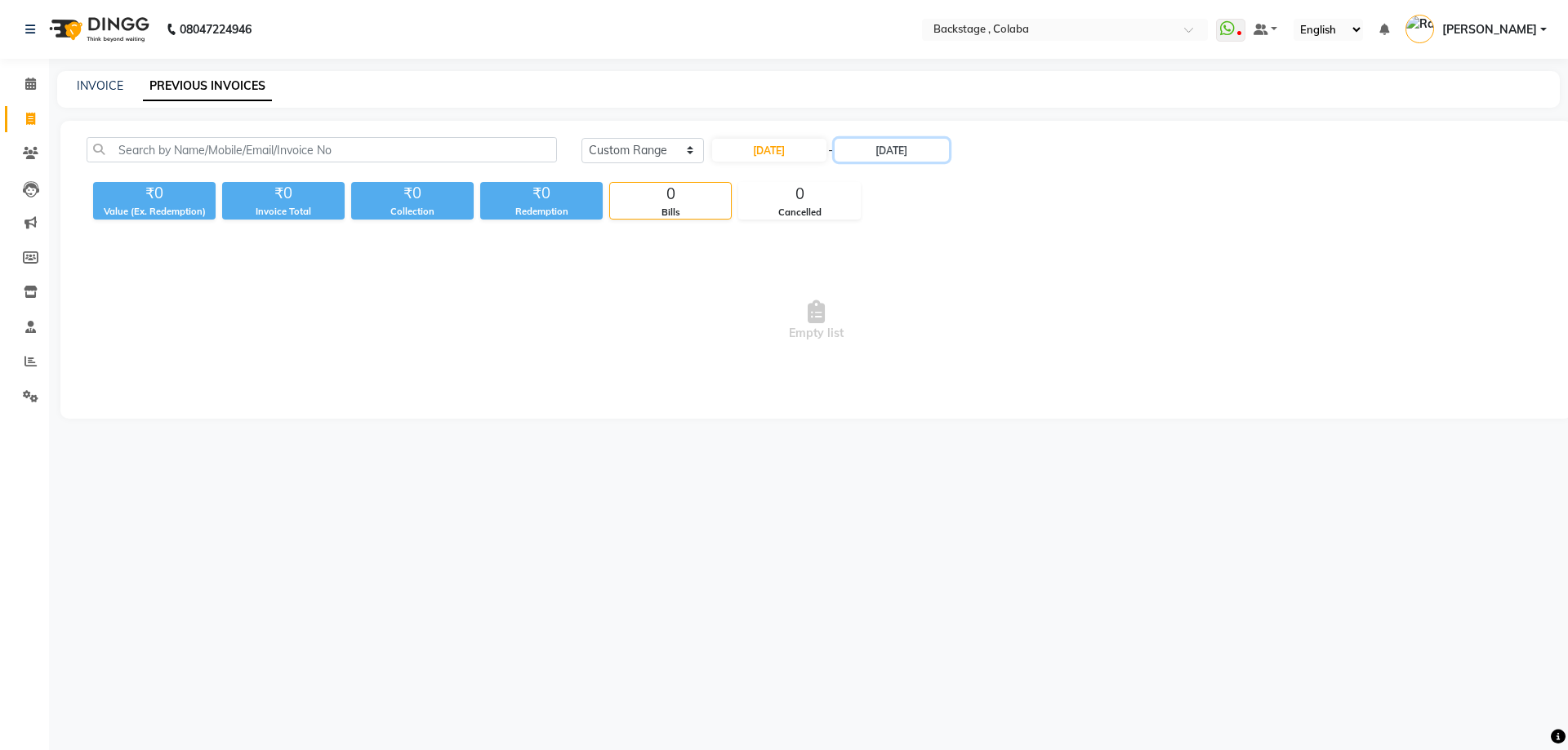
drag, startPoint x: 883, startPoint y: 148, endPoint x: 902, endPoint y: 162, distance: 23.6
click at [883, 148] on input "[DATE]" at bounding box center [891, 150] width 114 height 23
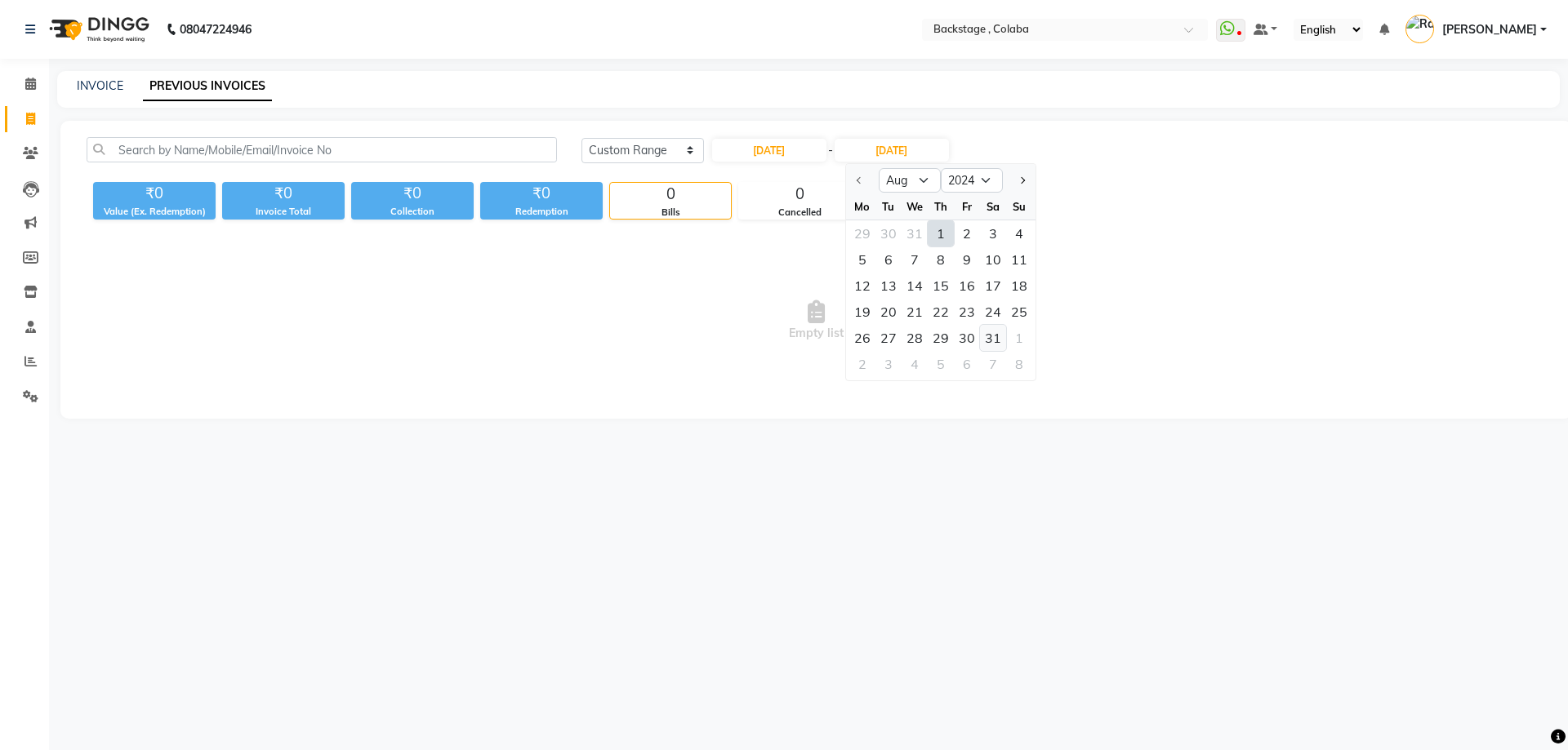
click at [999, 343] on div "31" at bounding box center [992, 337] width 26 height 26
type input "[DATE]"
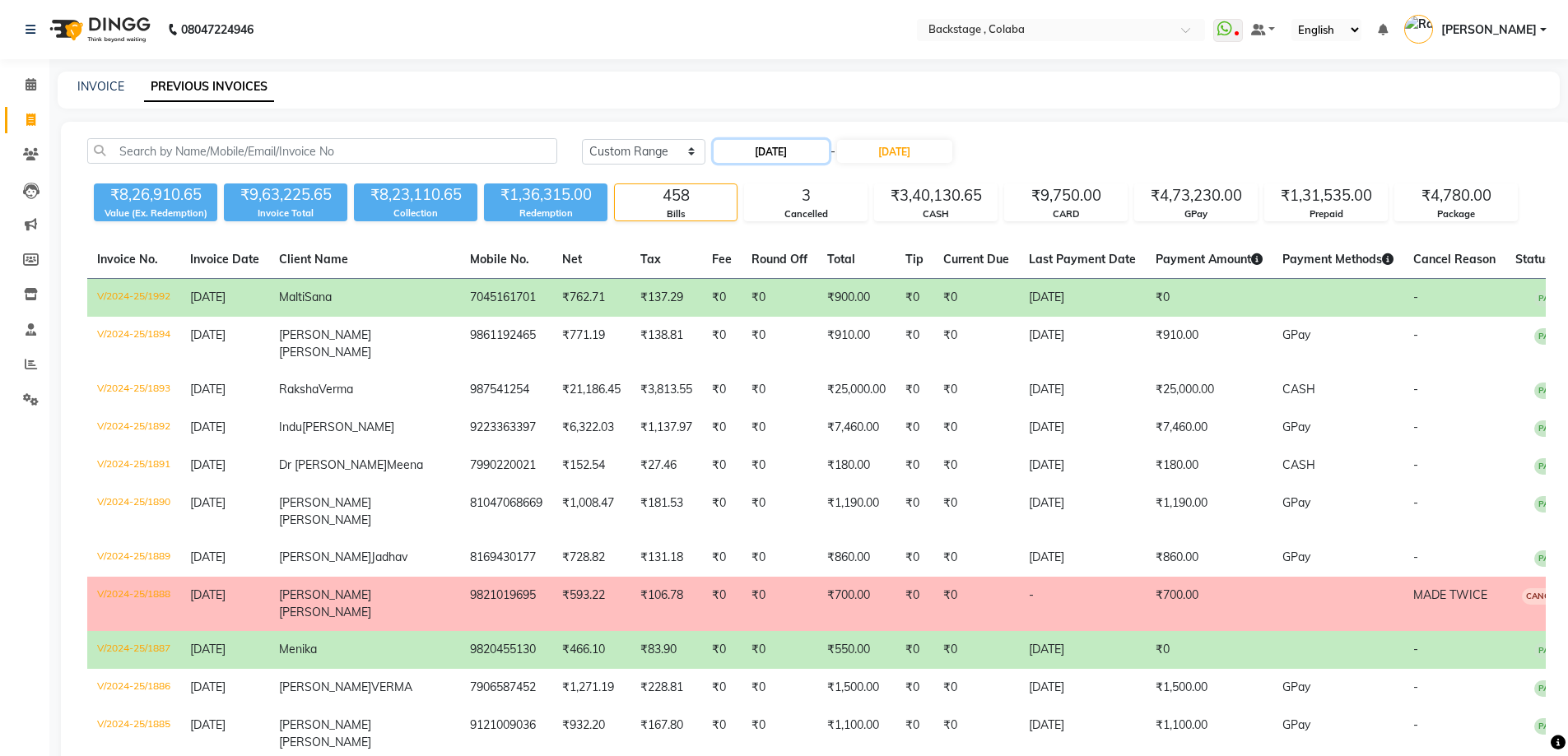
click at [760, 151] on input "[DATE]" at bounding box center [772, 152] width 115 height 23
select select "8"
select select "2024"
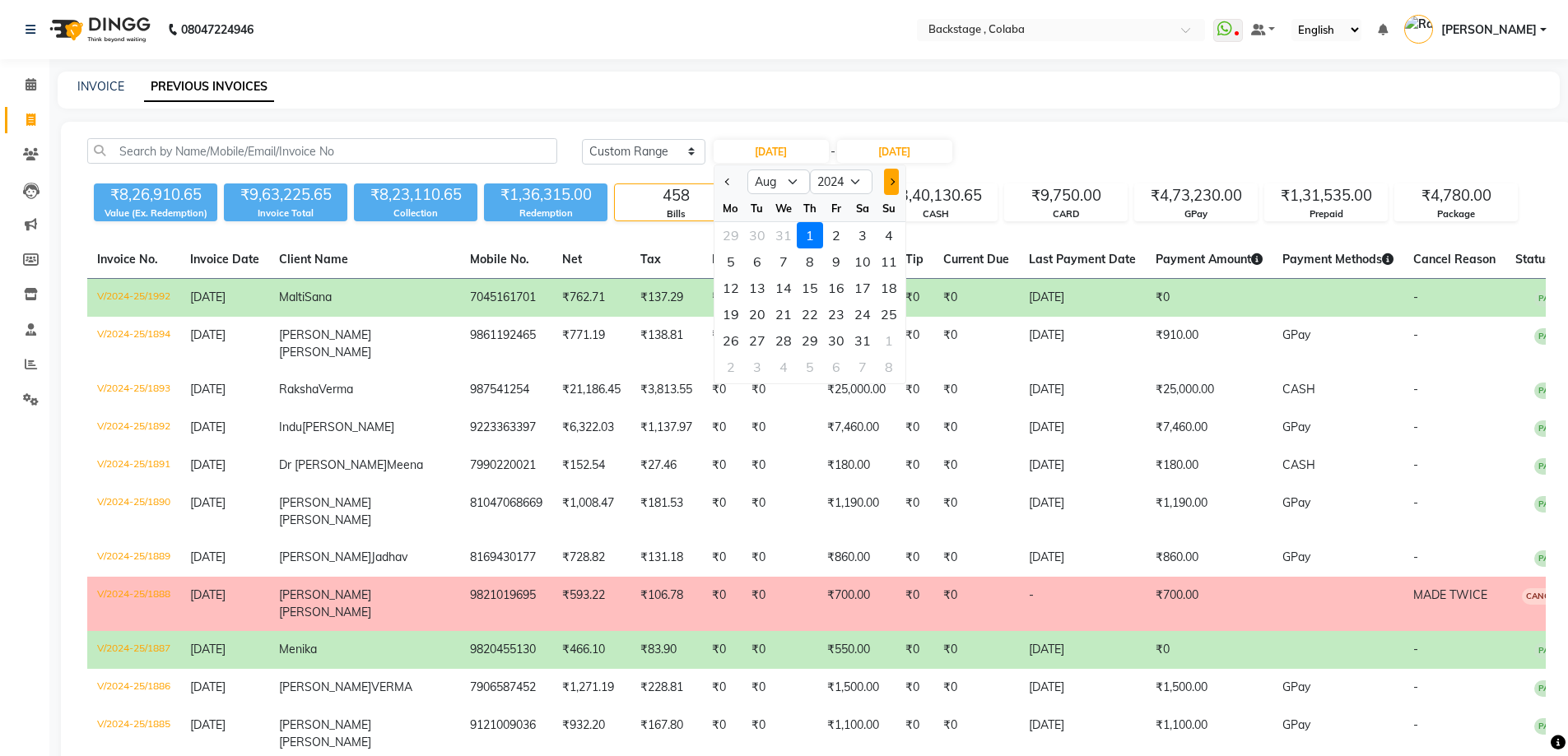
click at [896, 178] on button "Next month" at bounding box center [891, 181] width 14 height 26
select select "9"
click at [883, 228] on div "1" at bounding box center [888, 235] width 26 height 26
type input "[DATE]"
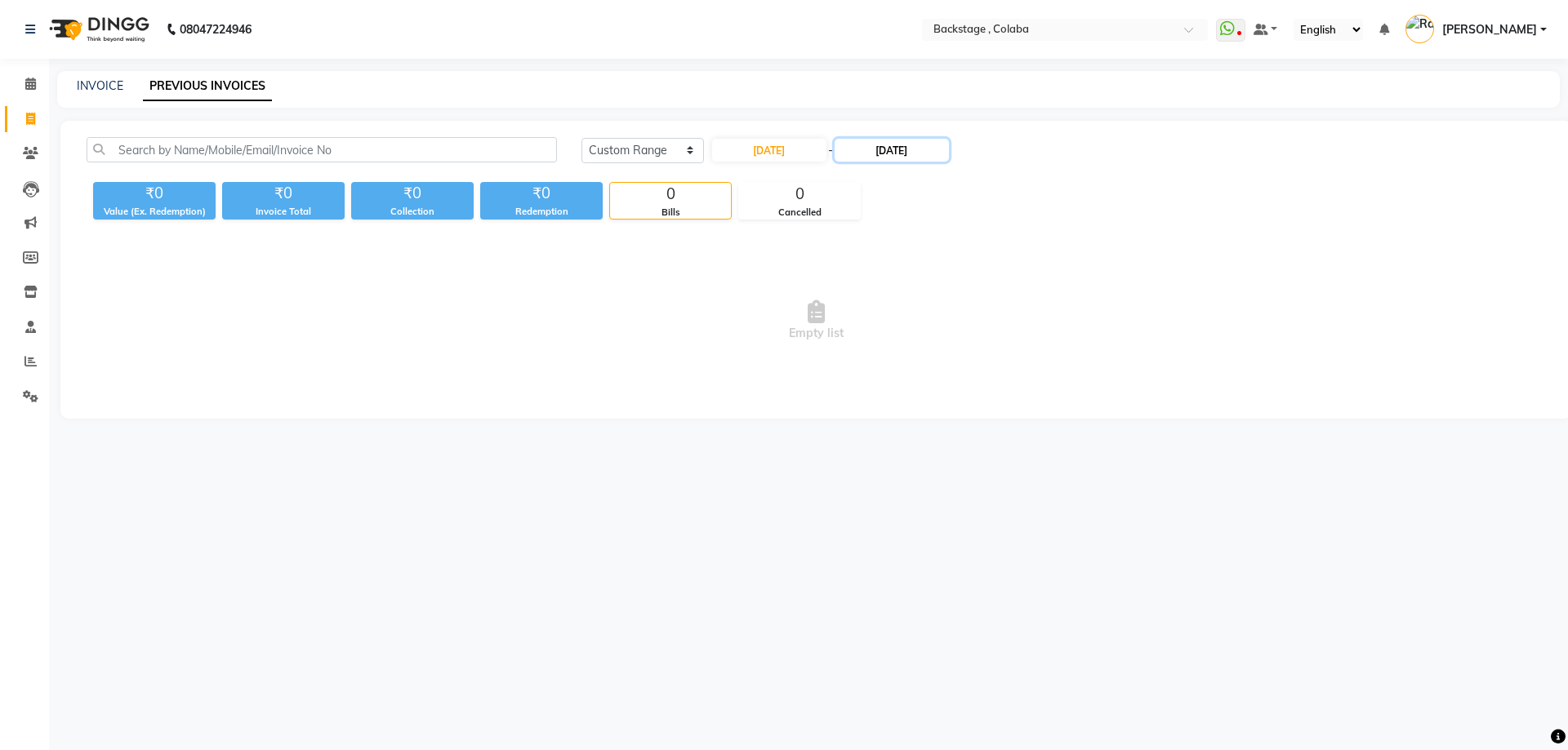
click at [915, 152] on input "[DATE]" at bounding box center [891, 150] width 114 height 23
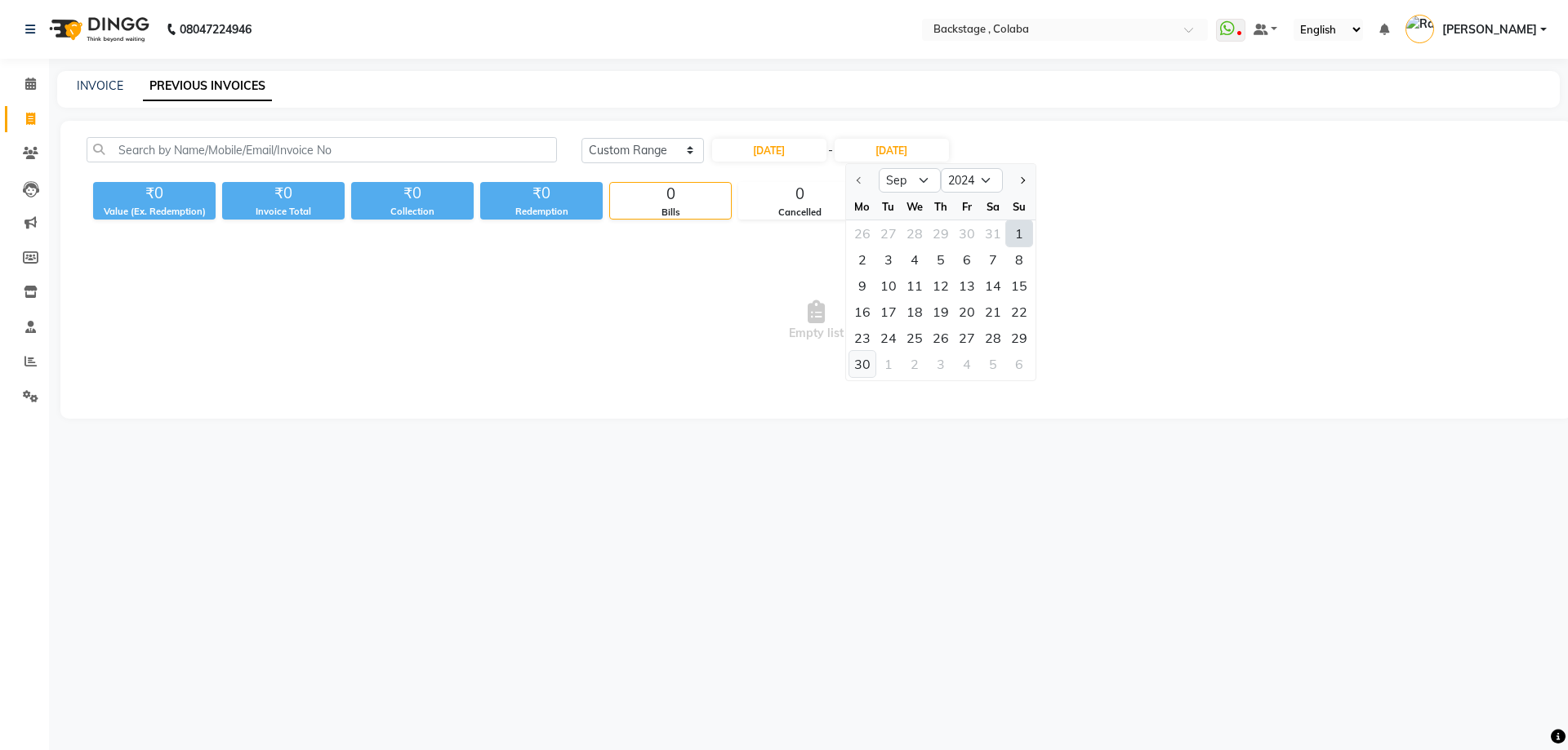
click at [864, 369] on div "30" at bounding box center [862, 364] width 26 height 26
type input "[DATE]"
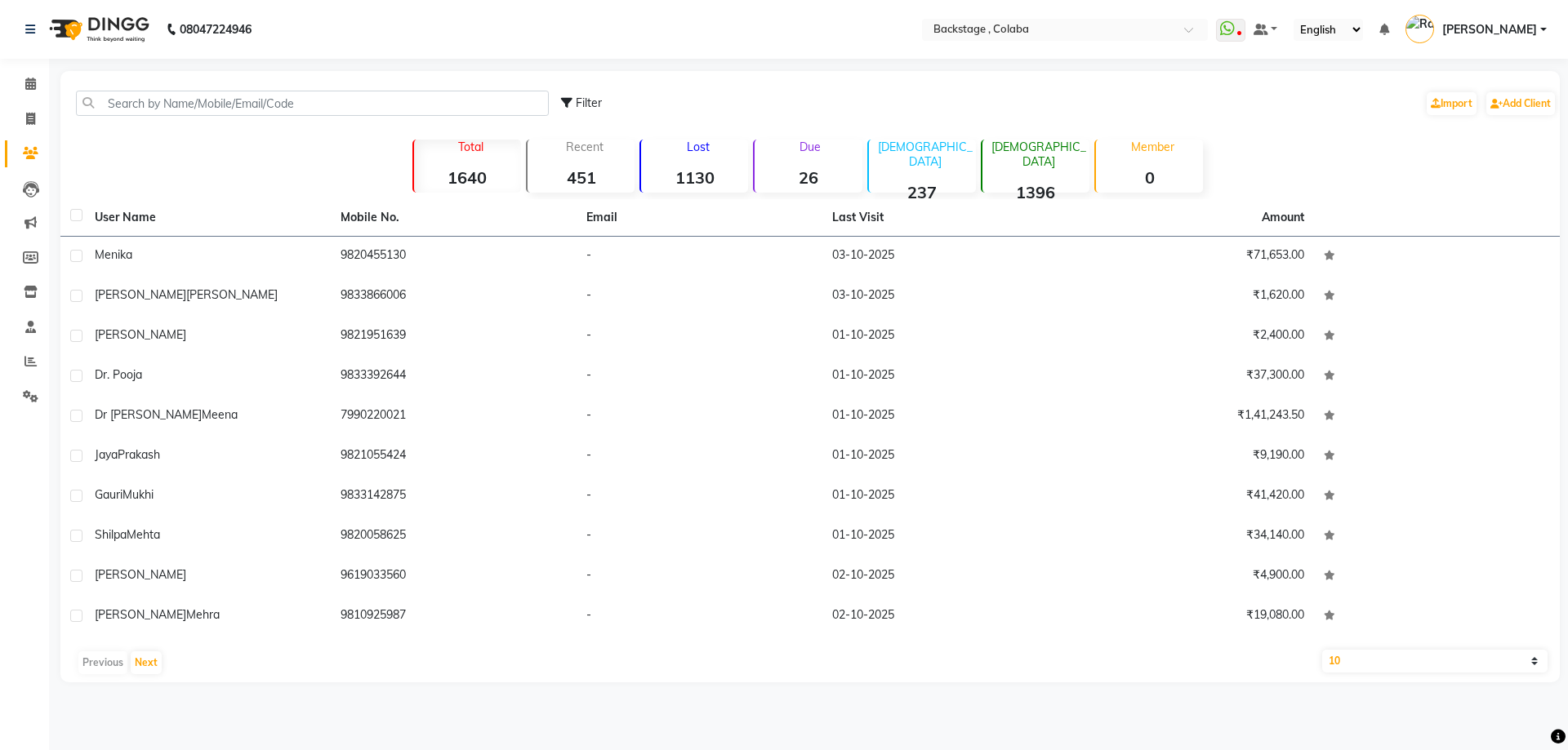
click at [817, 161] on div "Due 26" at bounding box center [807, 167] width 109 height 53
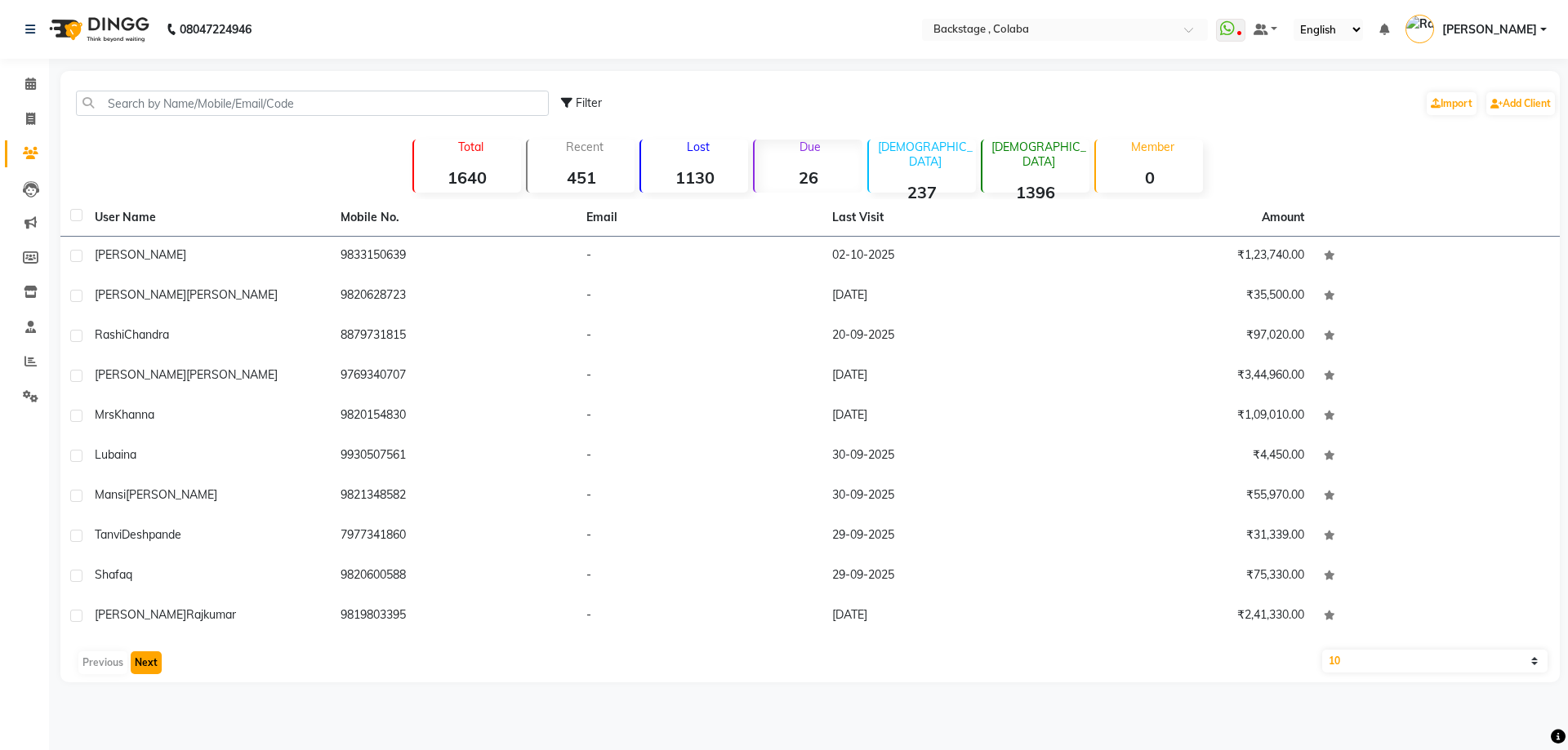
click at [143, 658] on button "Next" at bounding box center [146, 662] width 31 height 23
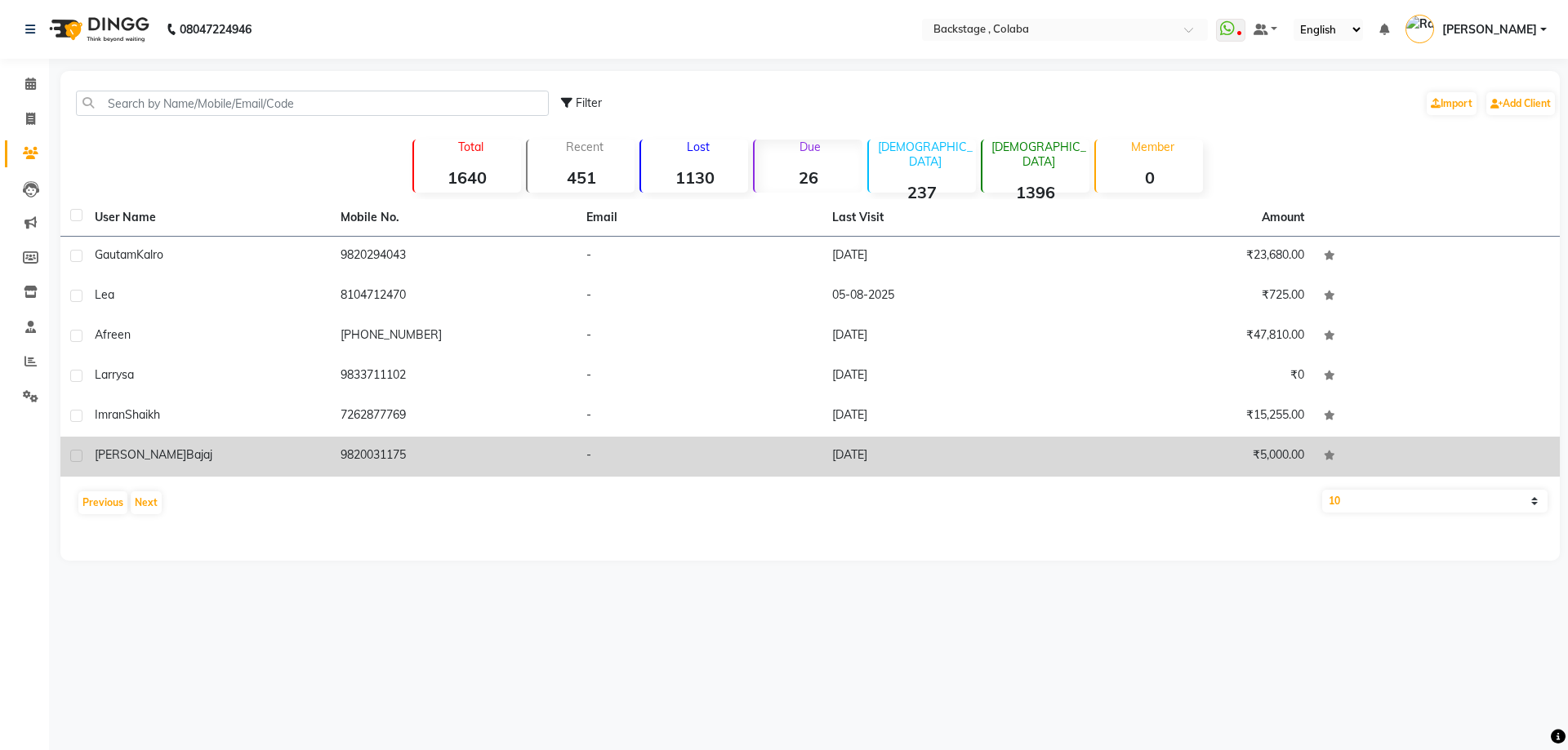
click at [172, 459] on div "Shalini Bajaj" at bounding box center [208, 455] width 227 height 17
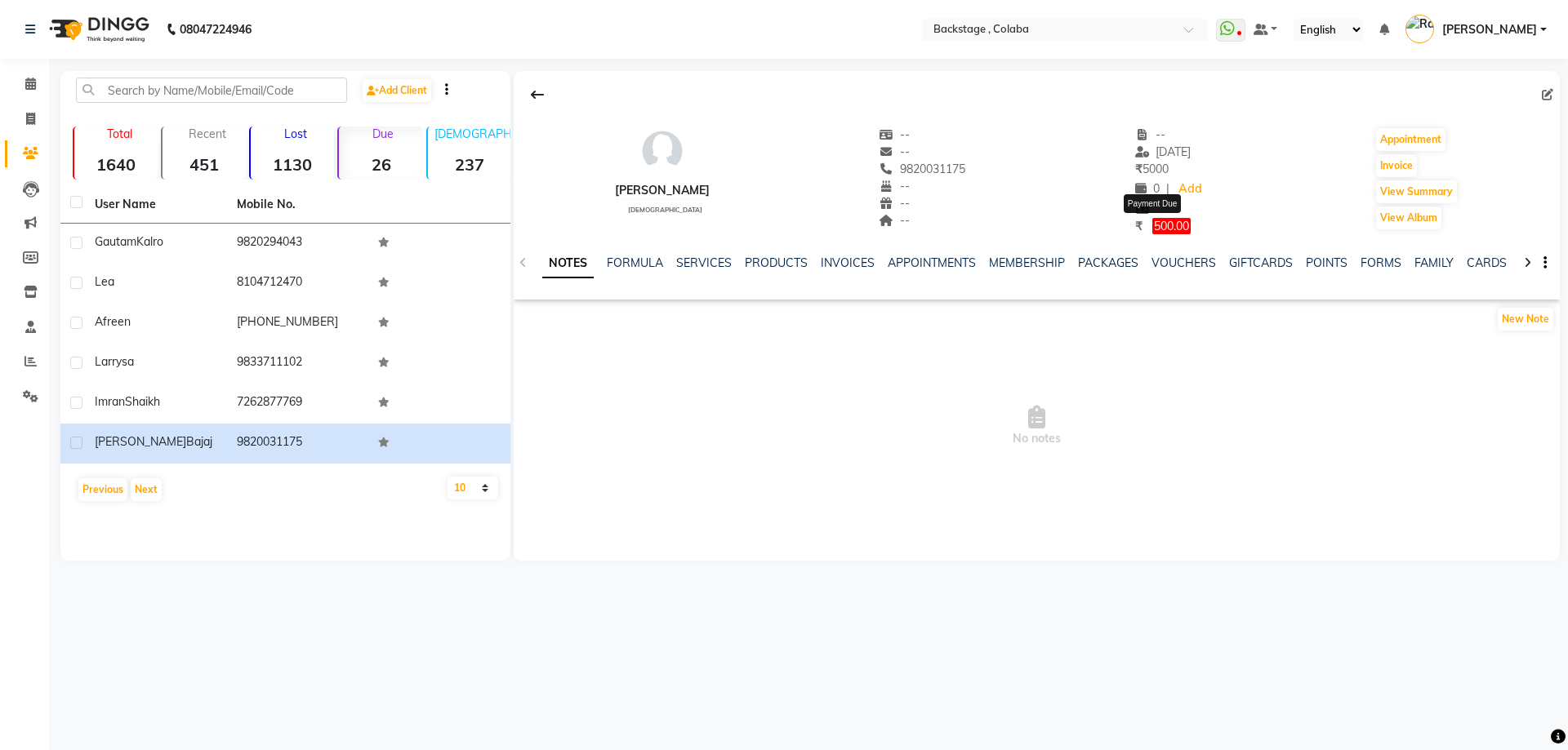
click at [1152, 226] on span "500.00" at bounding box center [1171, 226] width 38 height 16
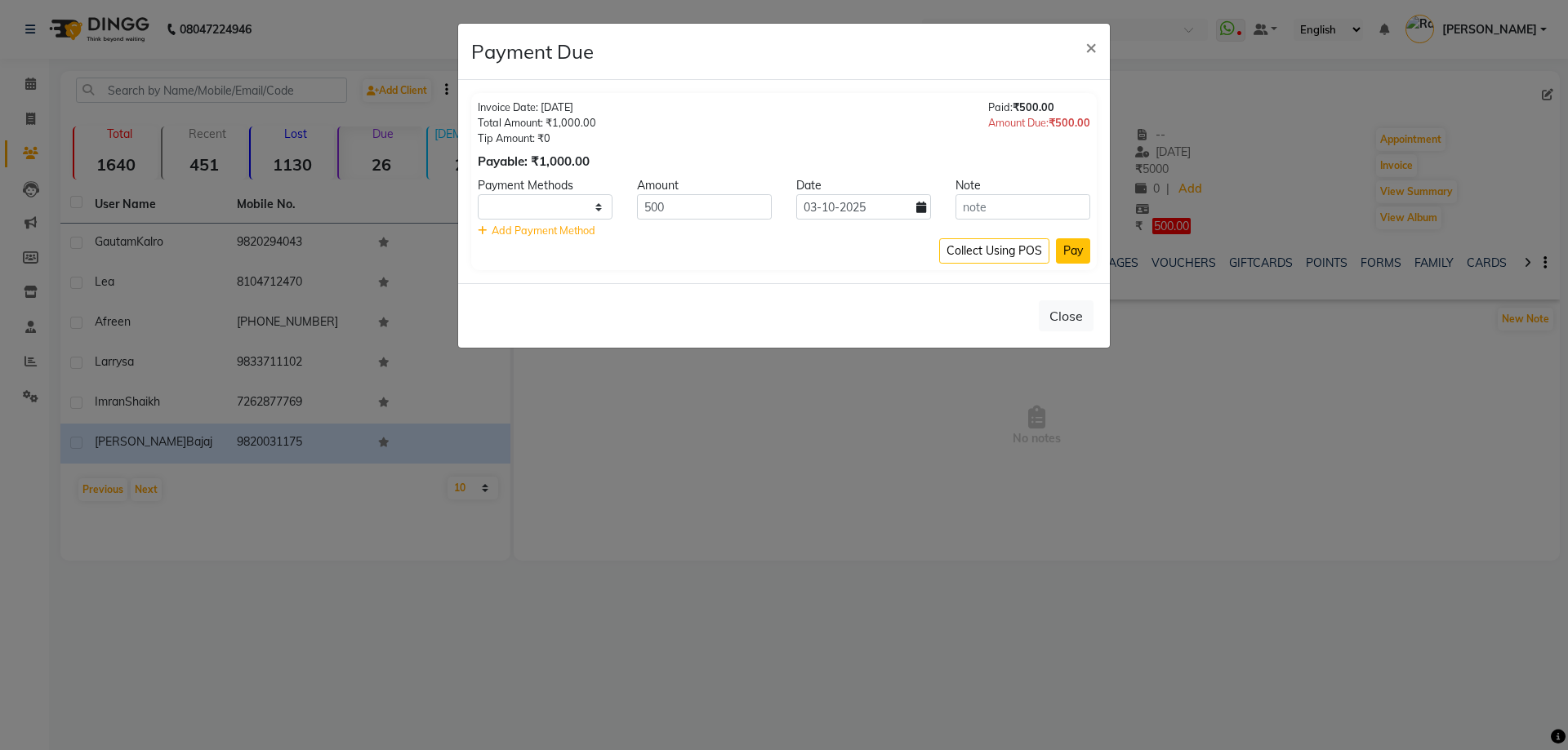
select select "1"
click at [1081, 313] on button "Close" at bounding box center [1065, 316] width 54 height 31
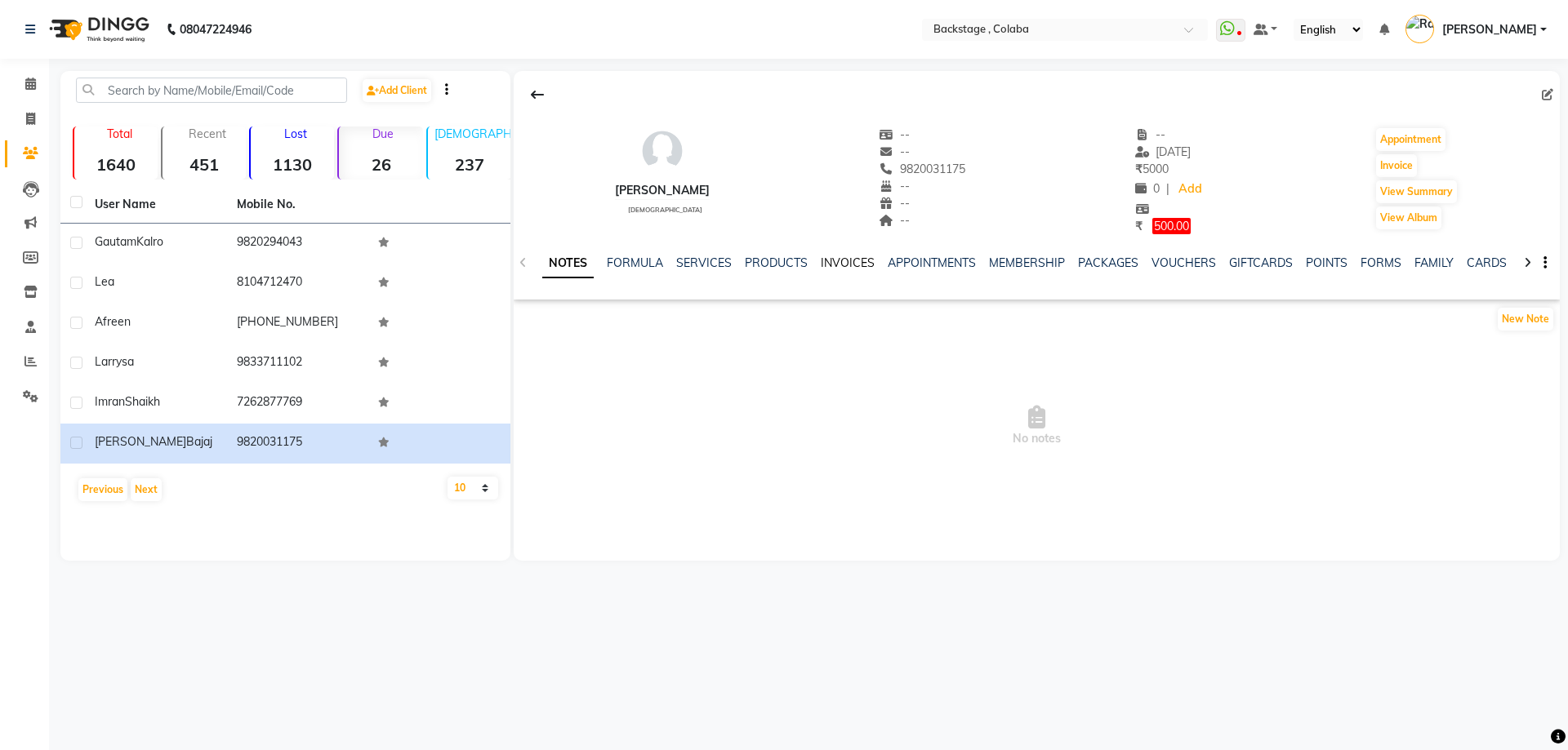
click at [824, 264] on link "INVOICES" at bounding box center [847, 262] width 54 height 14
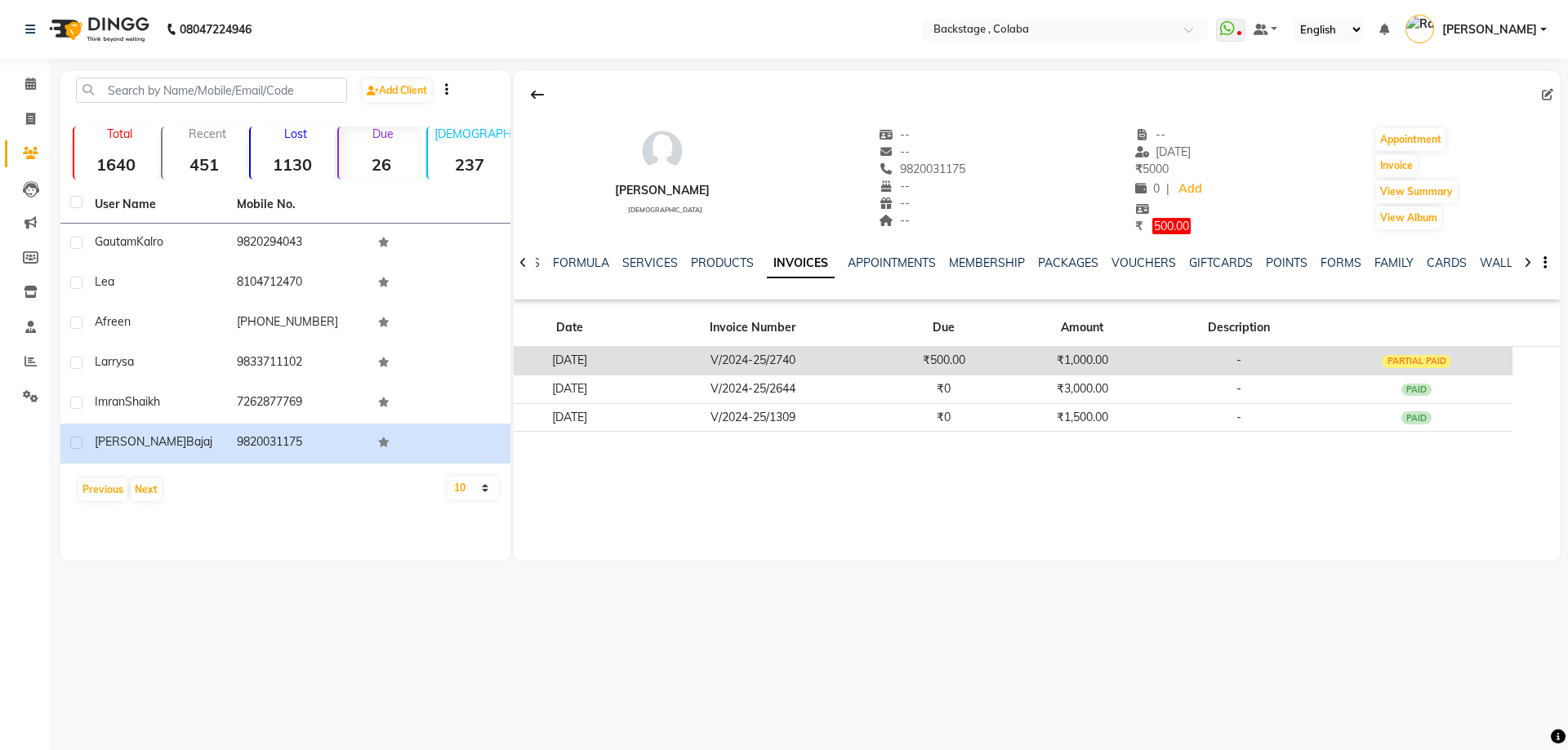
click at [1123, 368] on td "₹1,000.00" at bounding box center [1082, 361] width 149 height 29
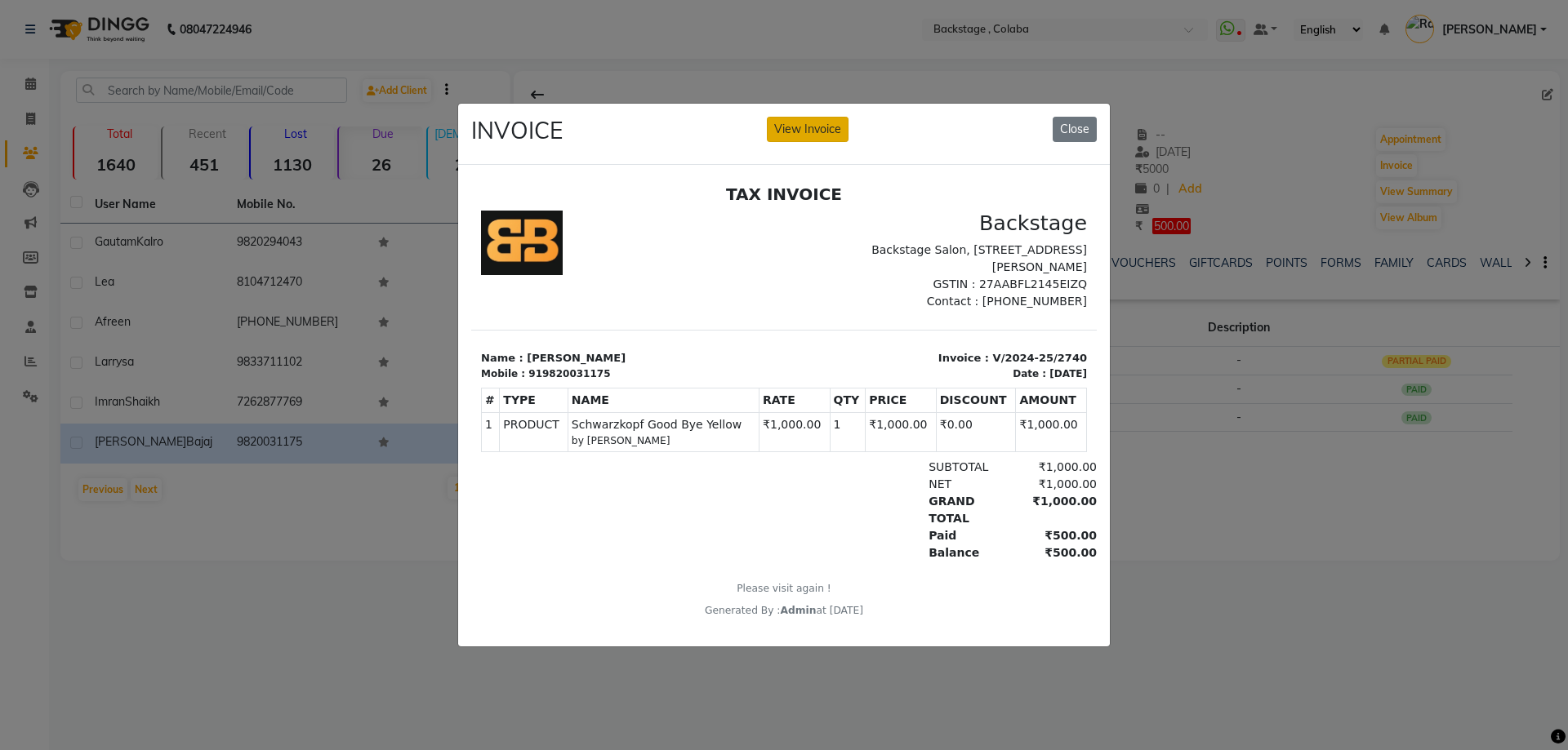
click at [794, 127] on button "View Invoice" at bounding box center [807, 129] width 82 height 26
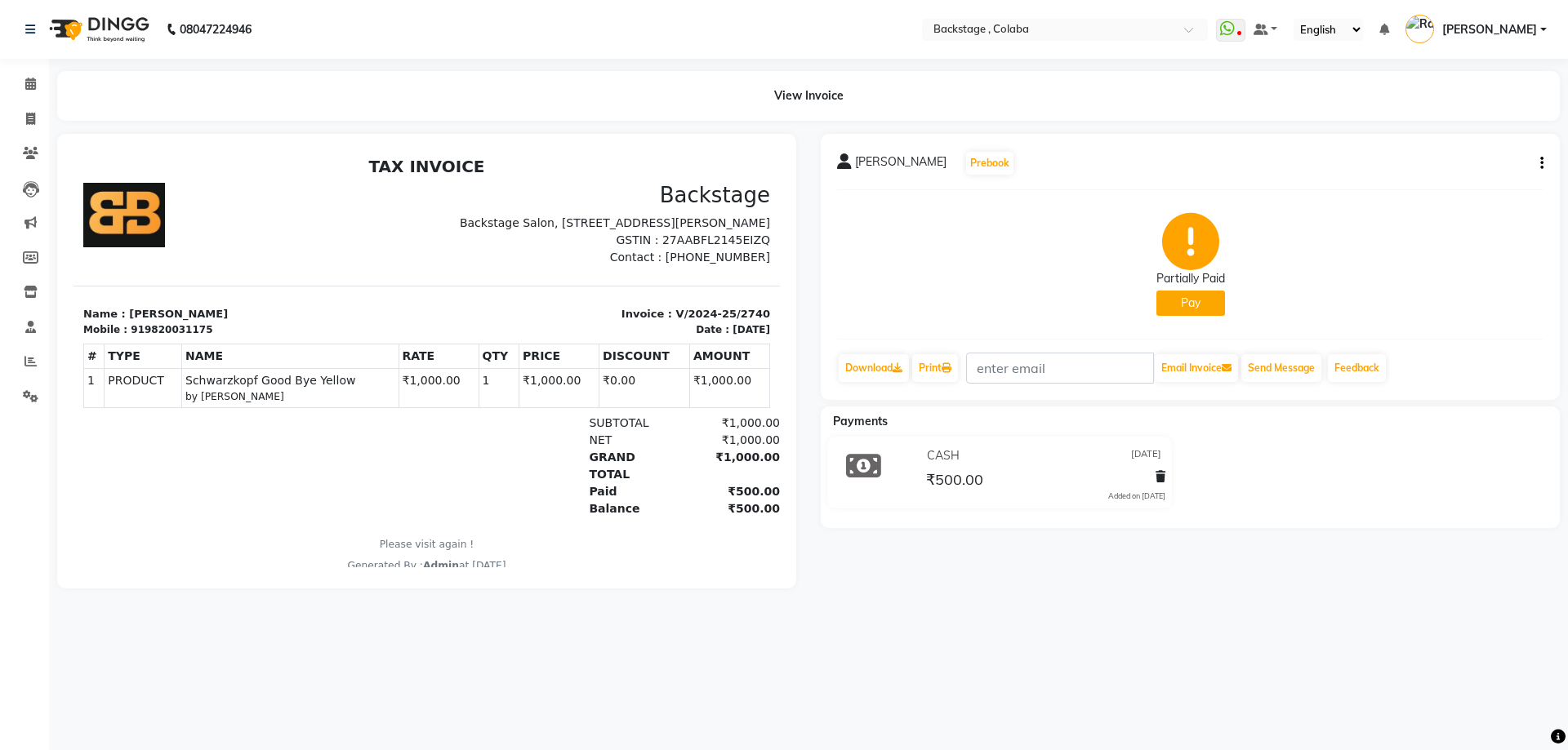
click at [1204, 306] on button "Pay" at bounding box center [1190, 303] width 69 height 26
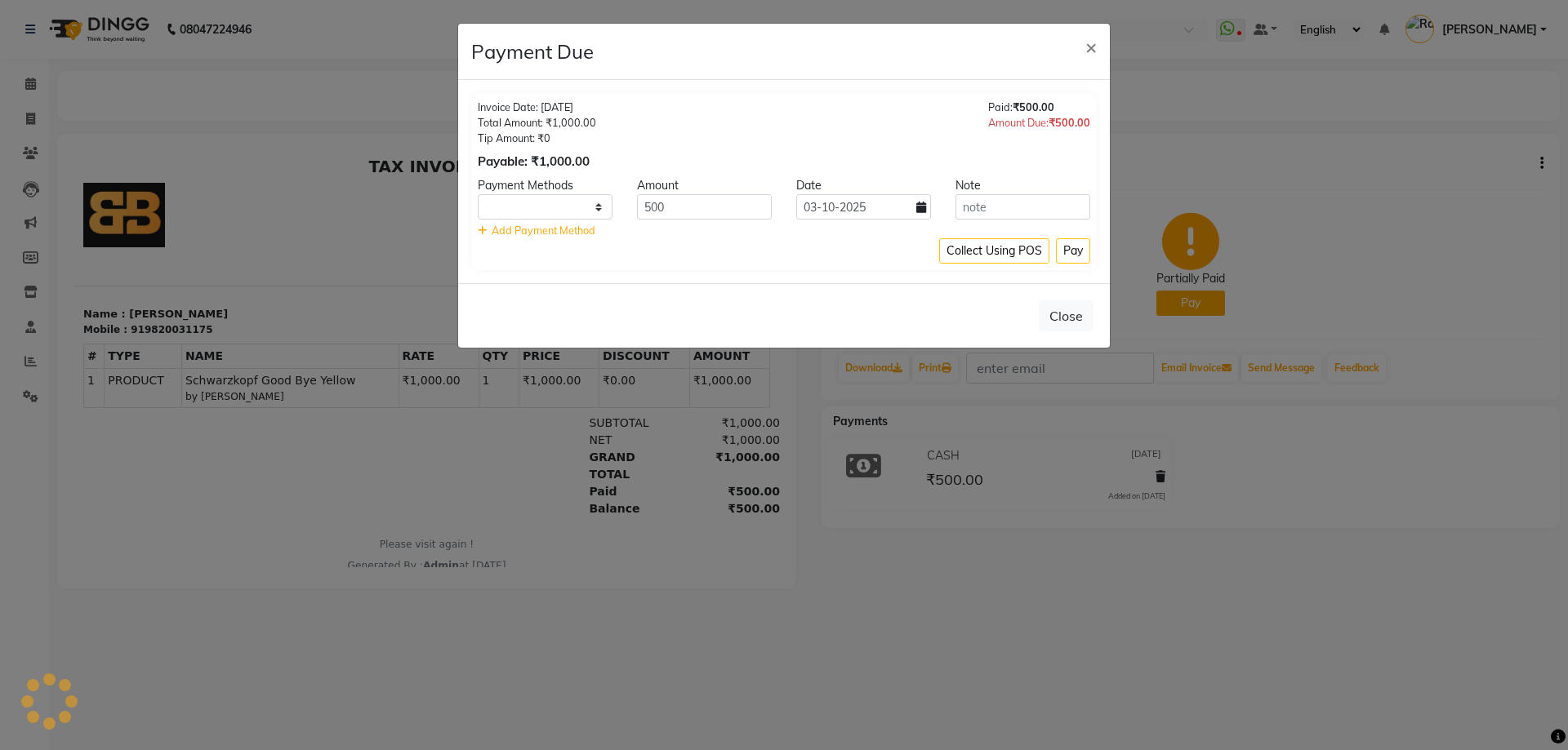
select select "1"
click at [584, 214] on select "UPI GPay CARD CUSTOM ONLINE CASH" at bounding box center [545, 207] width 134 height 26
click at [923, 208] on icon at bounding box center [921, 207] width 10 height 11
select select "10"
select select "2025"
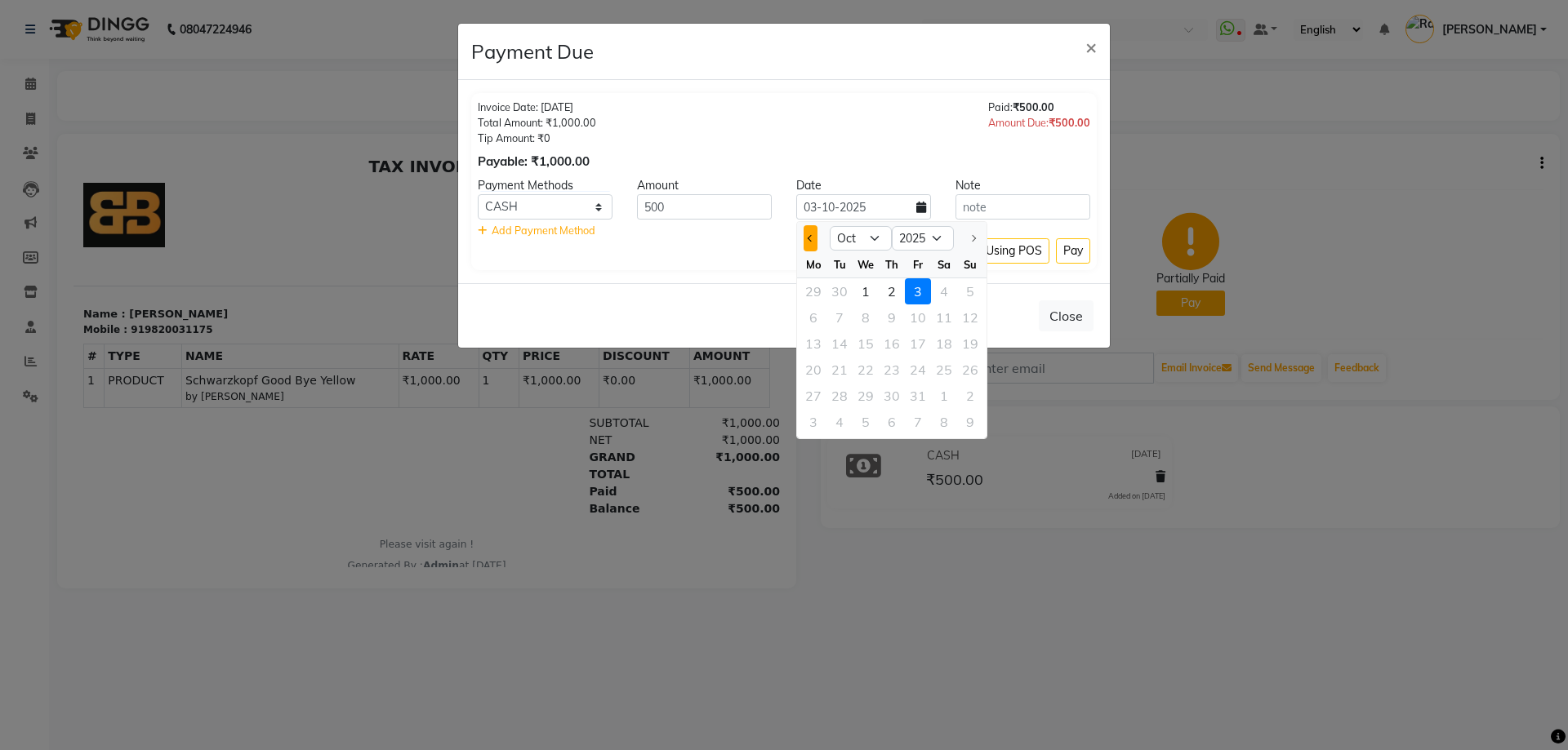
click at [808, 239] on span "Previous month" at bounding box center [810, 238] width 7 height 7
select select "9"
click at [928, 233] on select "2015 2016 2017 2018 2019 2020 2021 2022 2023 2024 2025" at bounding box center [922, 239] width 62 height 25
select select "2024"
click at [891, 227] on select "2015 2016 2017 2018 2019 2020 2021 2022 2023 2024 2025" at bounding box center [922, 239] width 62 height 25
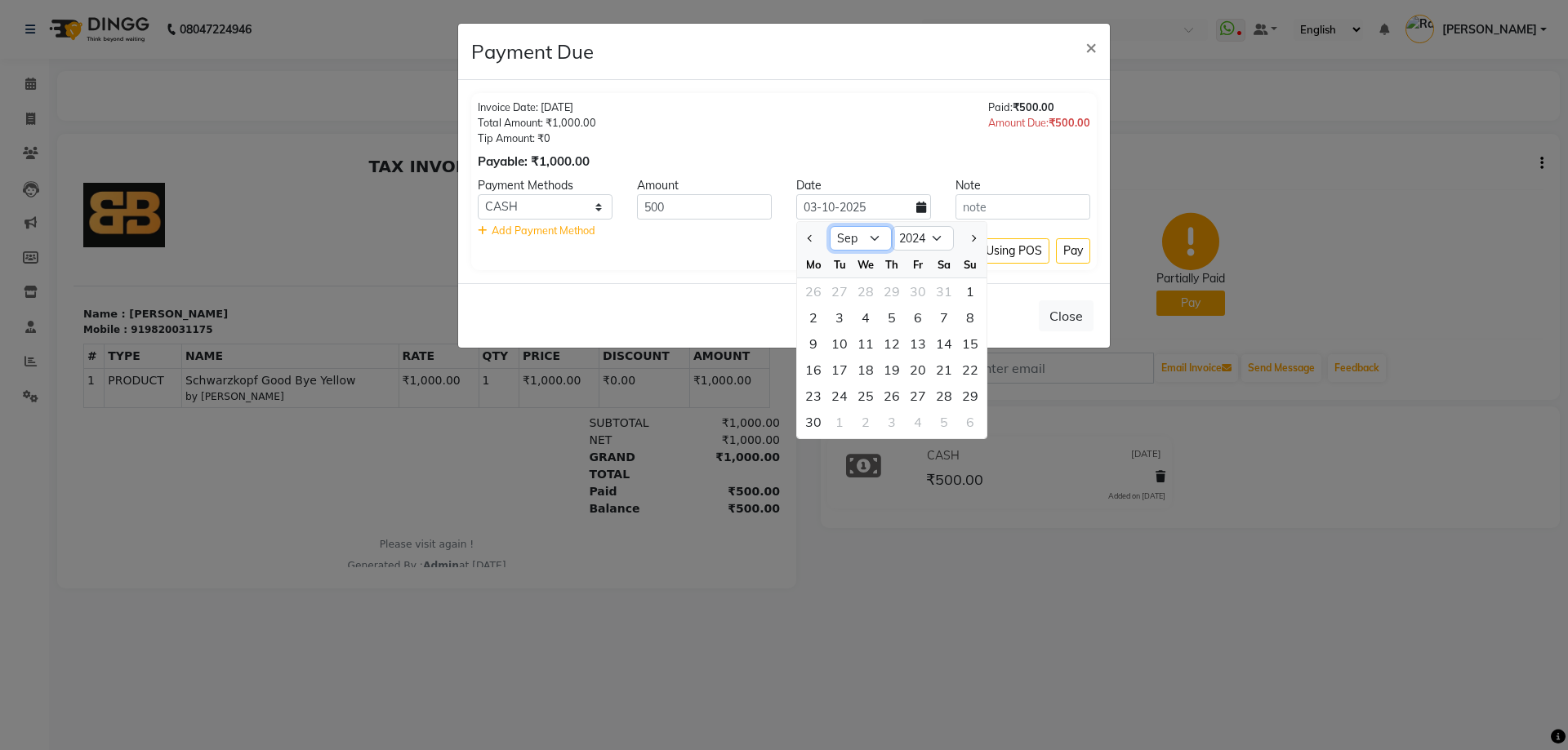
click at [858, 238] on select "Jan Feb Mar Apr May Jun [DATE] Aug Sep Oct Nov Dec" at bounding box center [860, 239] width 62 height 25
select select "10"
click at [829, 227] on select "Jan Feb Mar Apr May Jun [DATE] Aug Sep Oct Nov Dec" at bounding box center [860, 239] width 62 height 25
click at [894, 401] on div "31" at bounding box center [891, 395] width 26 height 26
type input "31-10-2024"
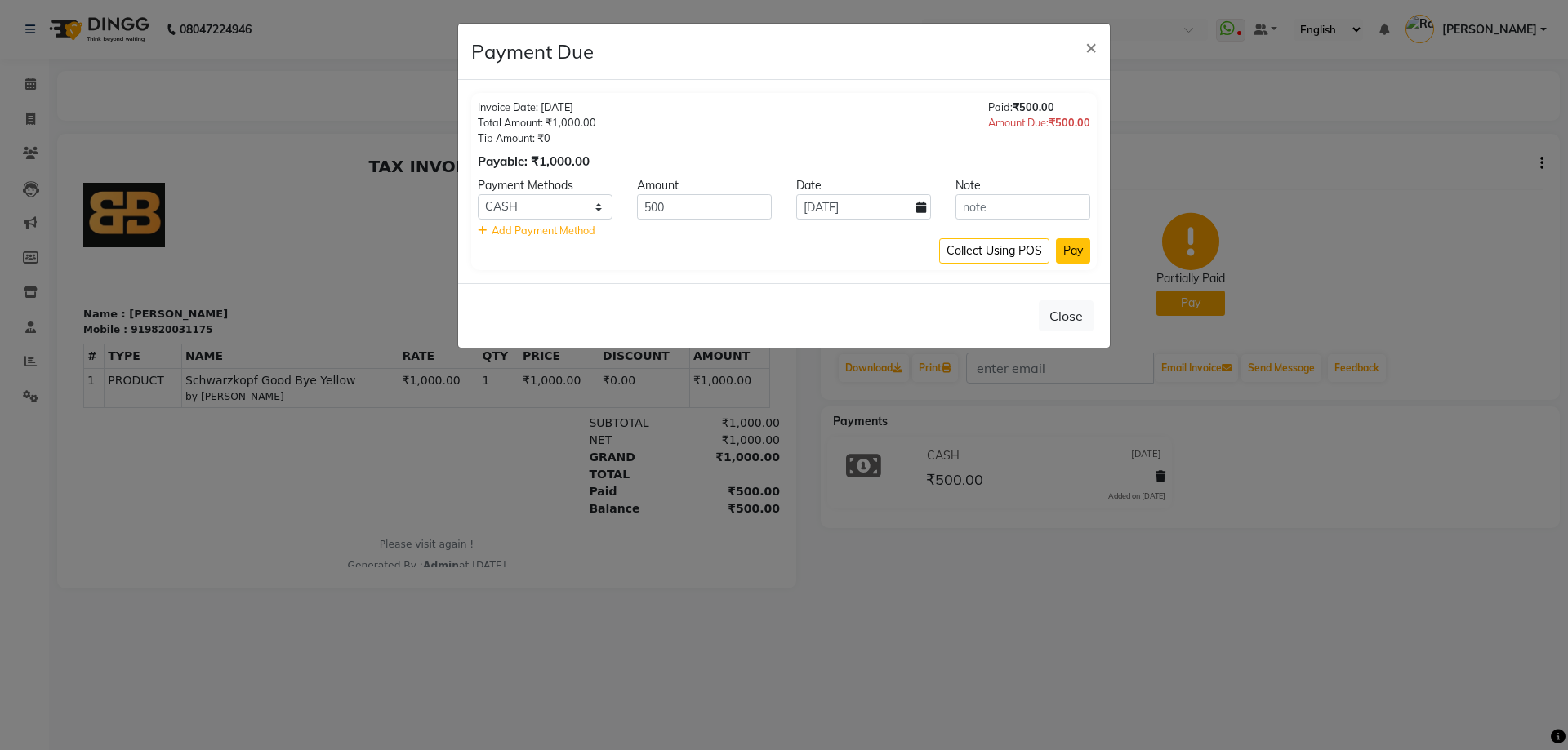
click at [1065, 256] on button "Pay" at bounding box center [1073, 250] width 34 height 26
